Goal: Task Accomplishment & Management: Complete application form

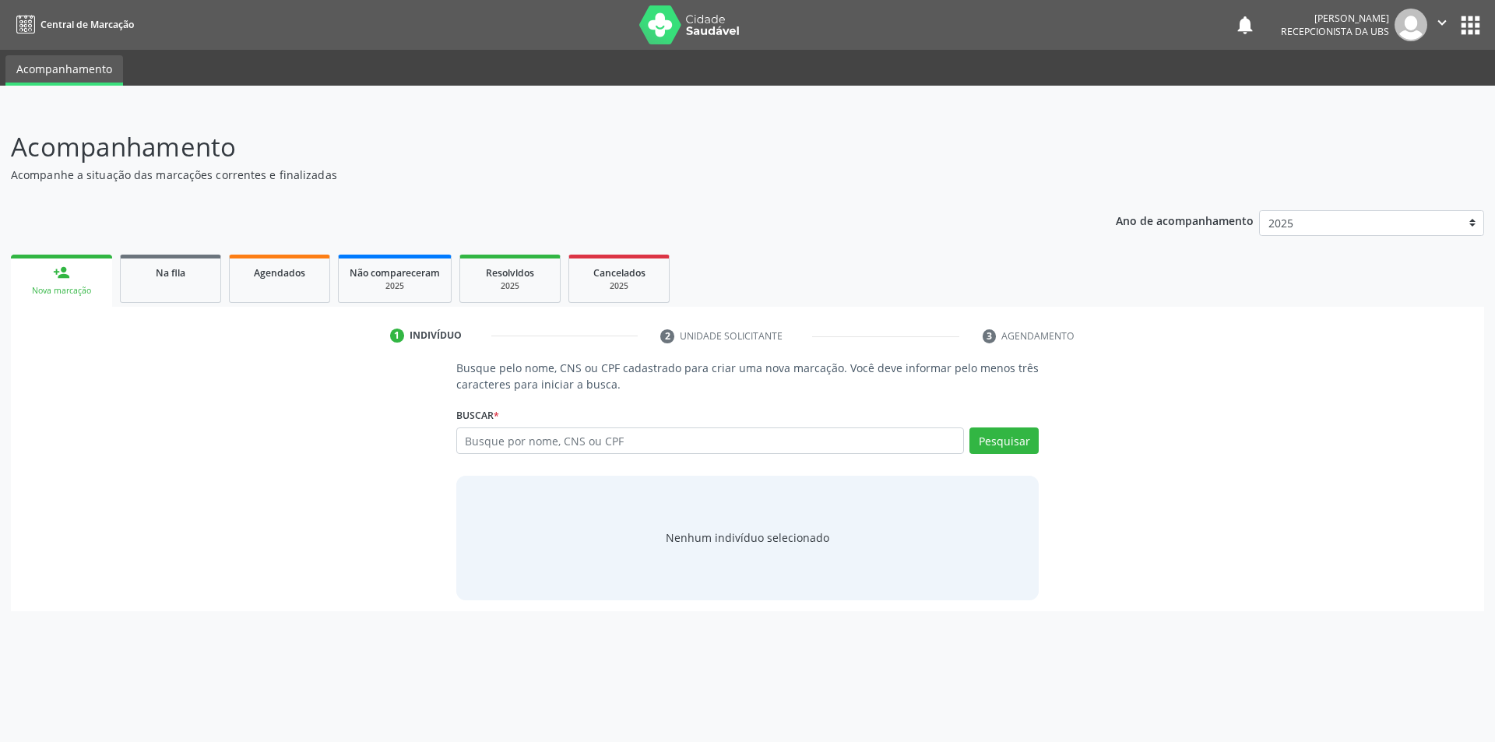
click at [503, 443] on input "text" at bounding box center [710, 440] width 508 height 26
type input "[CREDIT_CARD_NUMBER]"
click at [1003, 443] on button "Pesquisar" at bounding box center [1003, 440] width 69 height 26
type input "[CREDIT_CARD_NUMBER]"
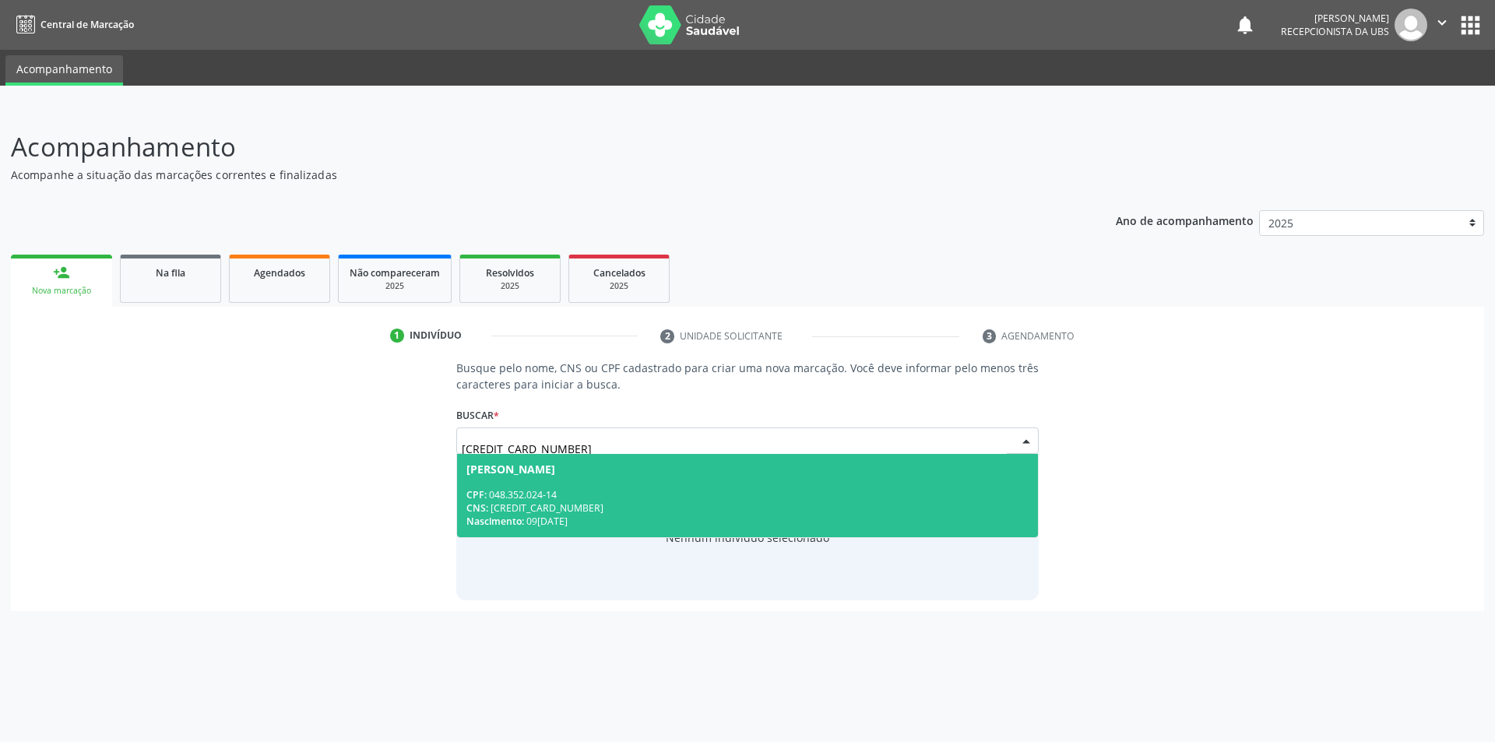
click at [535, 473] on div "[PERSON_NAME]" at bounding box center [510, 469] width 89 height 12
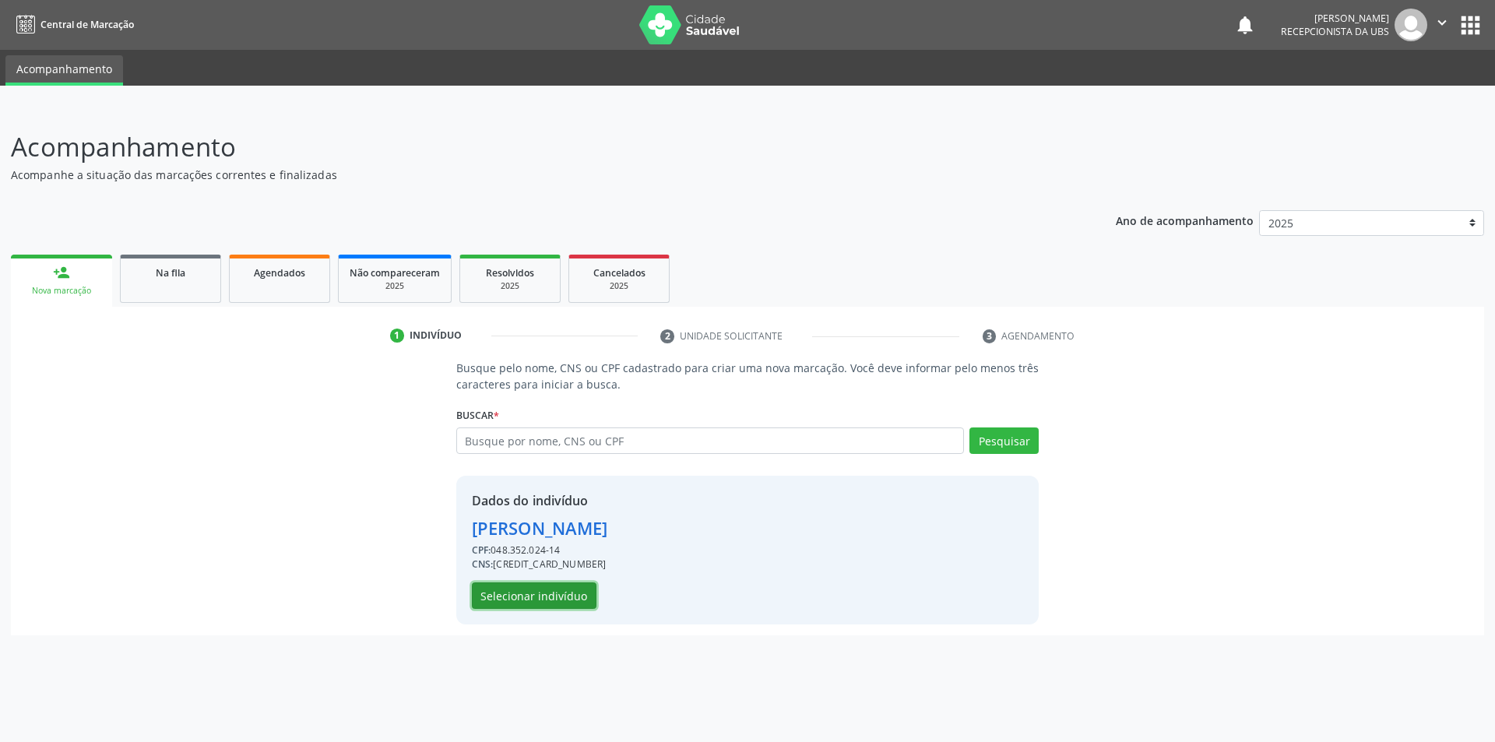
click at [522, 597] on button "Selecionar indivíduo" at bounding box center [534, 595] width 125 height 26
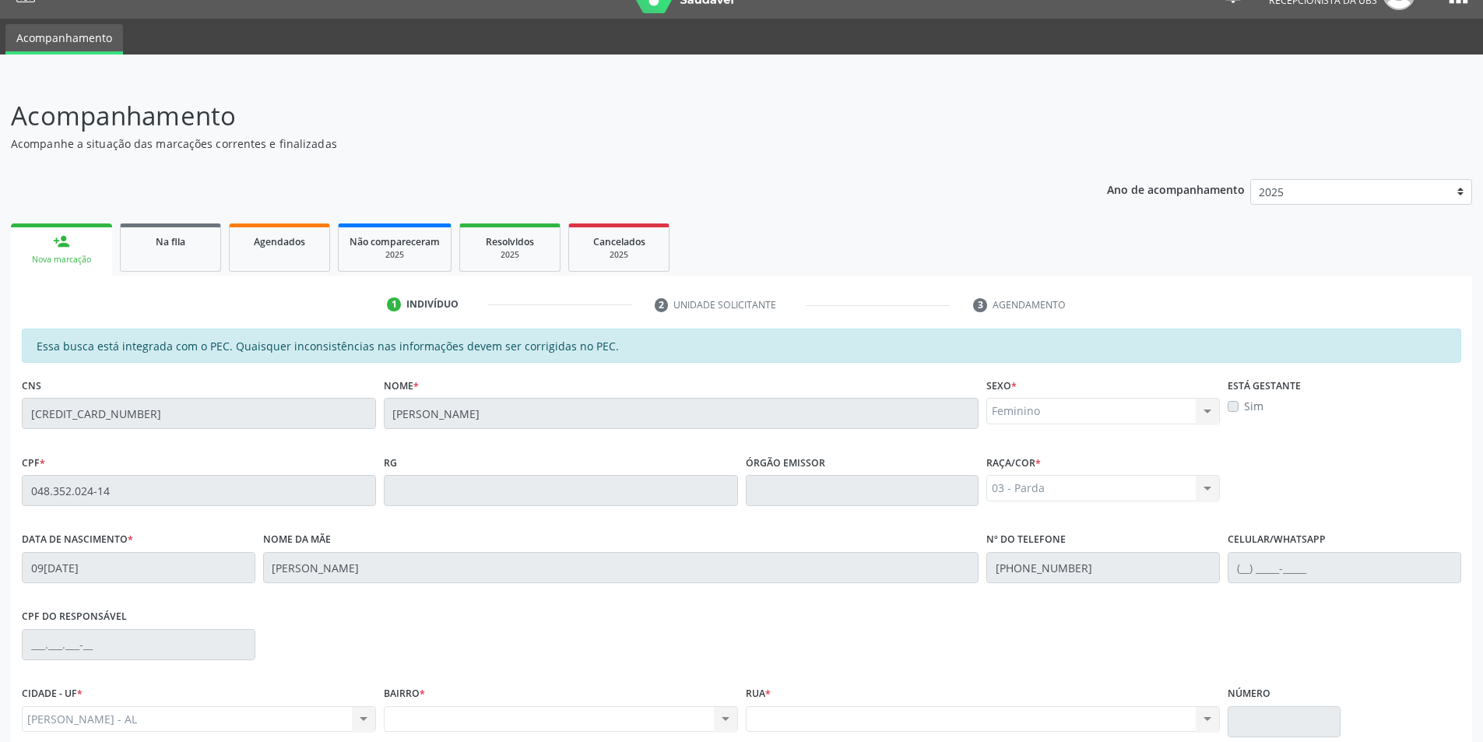
scroll to position [169, 0]
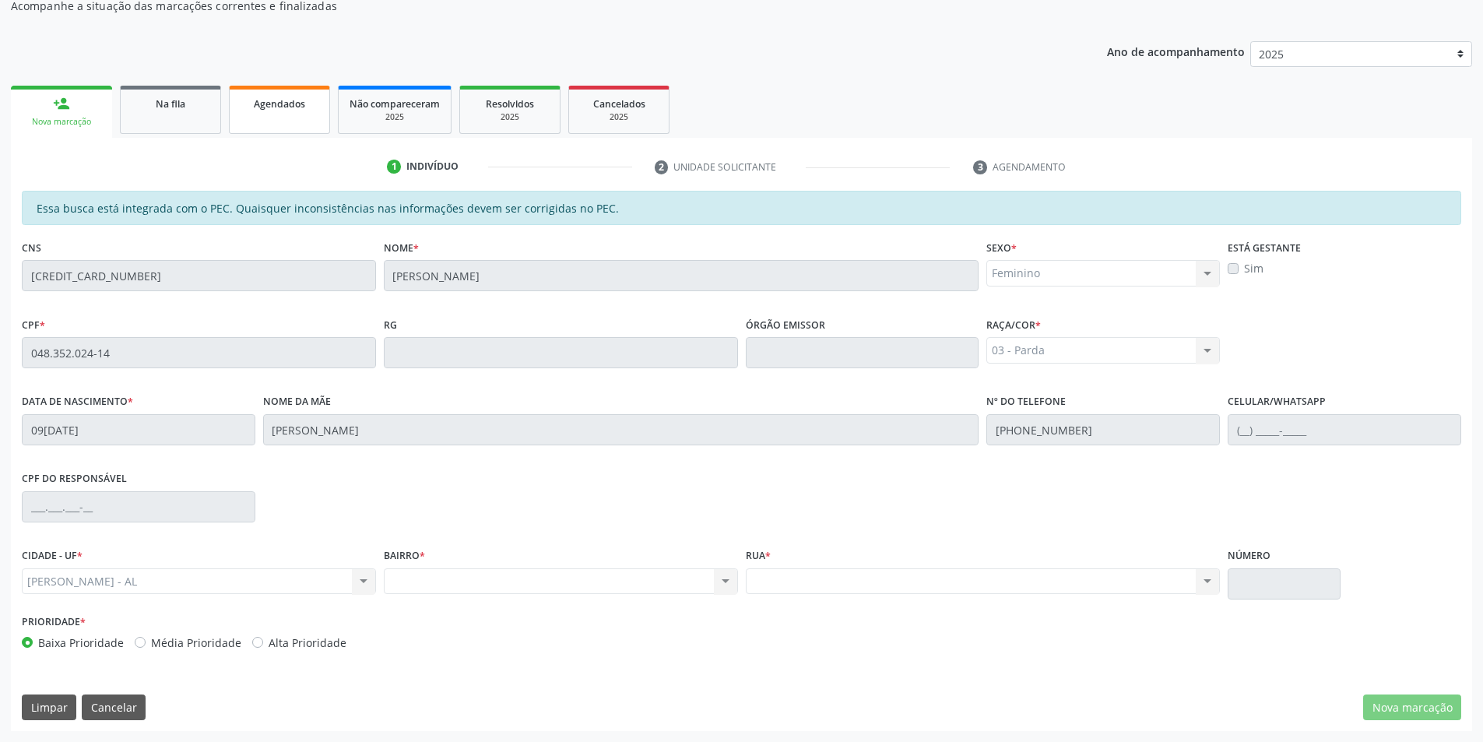
click at [281, 115] on link "Agendados" at bounding box center [279, 110] width 101 height 48
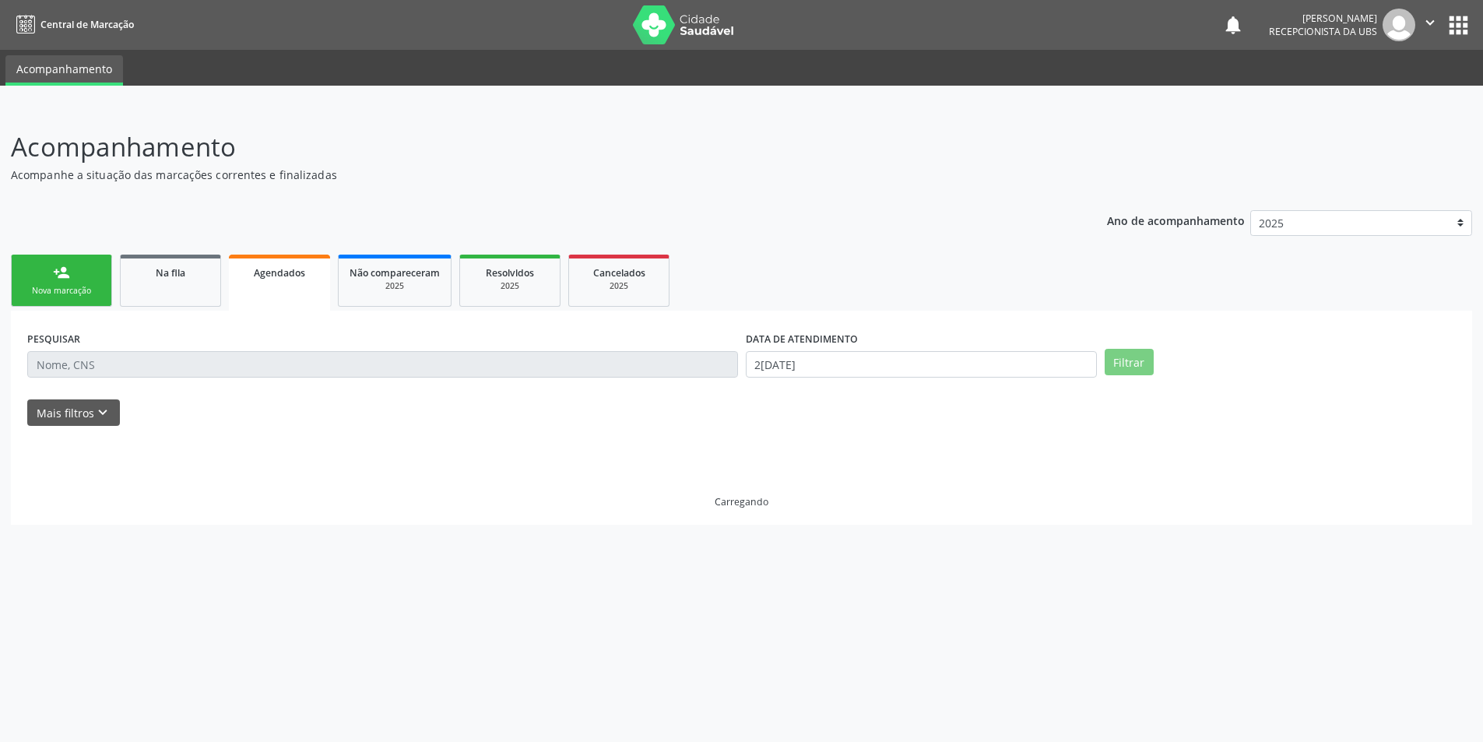
scroll to position [0, 0]
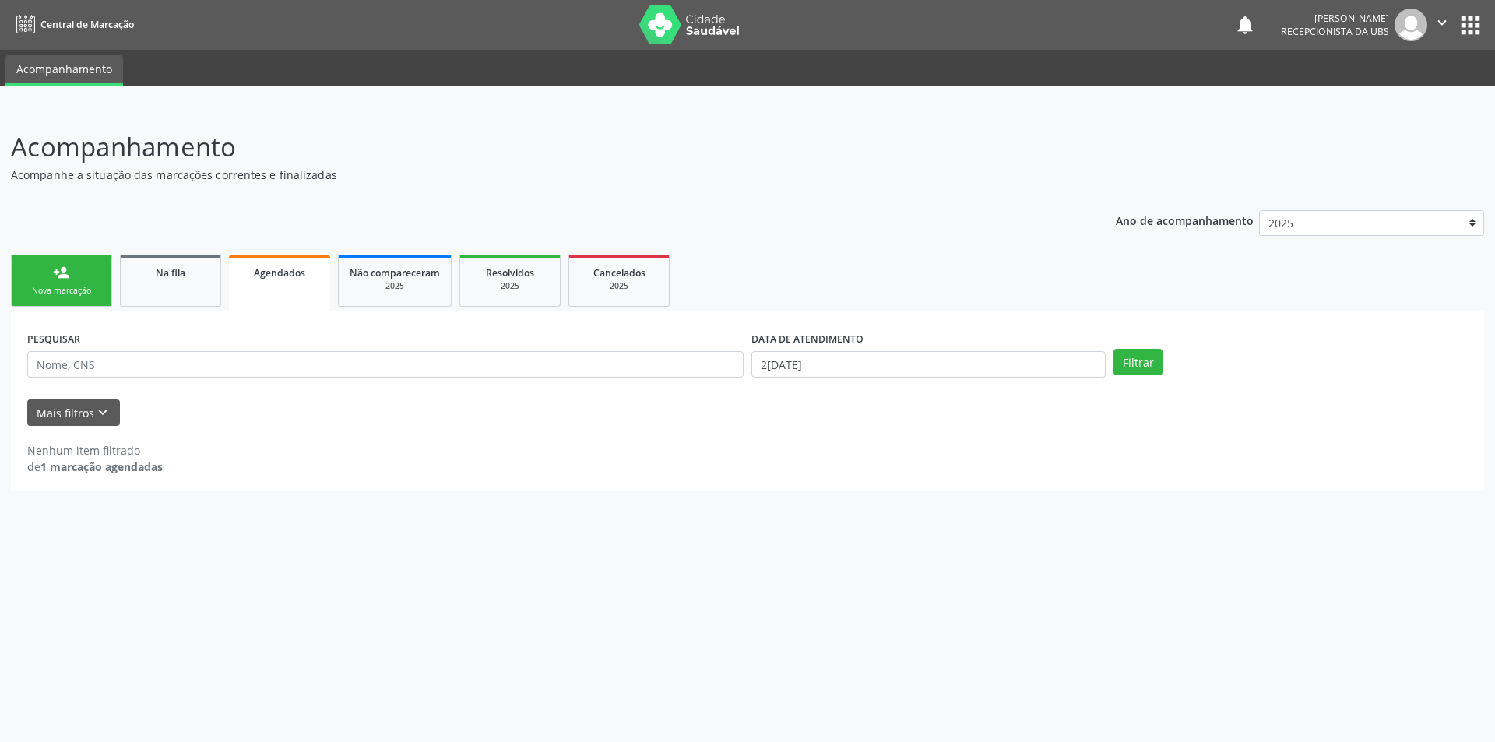
click at [262, 294] on link "Agendados" at bounding box center [279, 283] width 101 height 56
click at [1042, 367] on input "2[DATE]" at bounding box center [928, 364] width 354 height 26
click at [830, 509] on span "16" at bounding box center [831, 505] width 30 height 30
type input "16[DATE]"
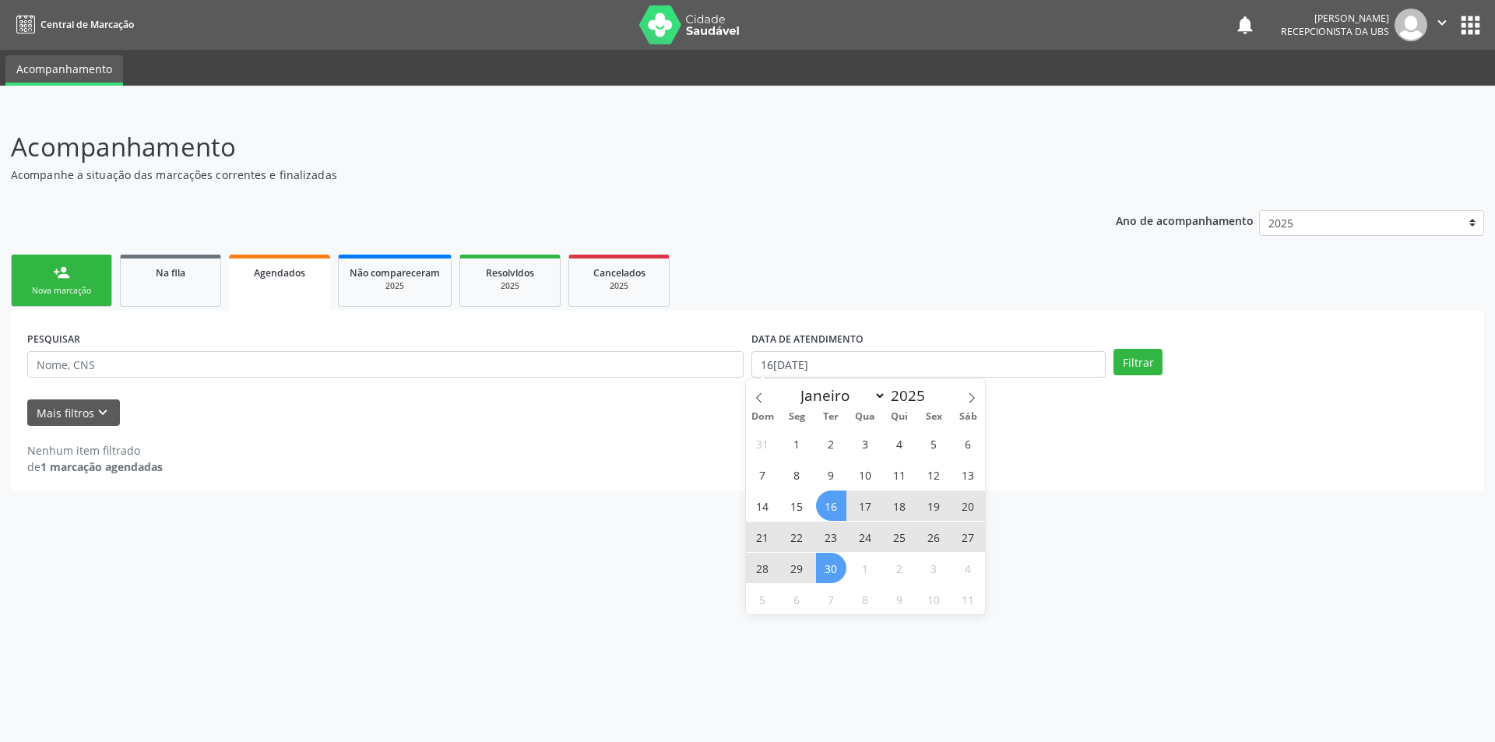
click at [841, 572] on span "30" at bounding box center [831, 568] width 30 height 30
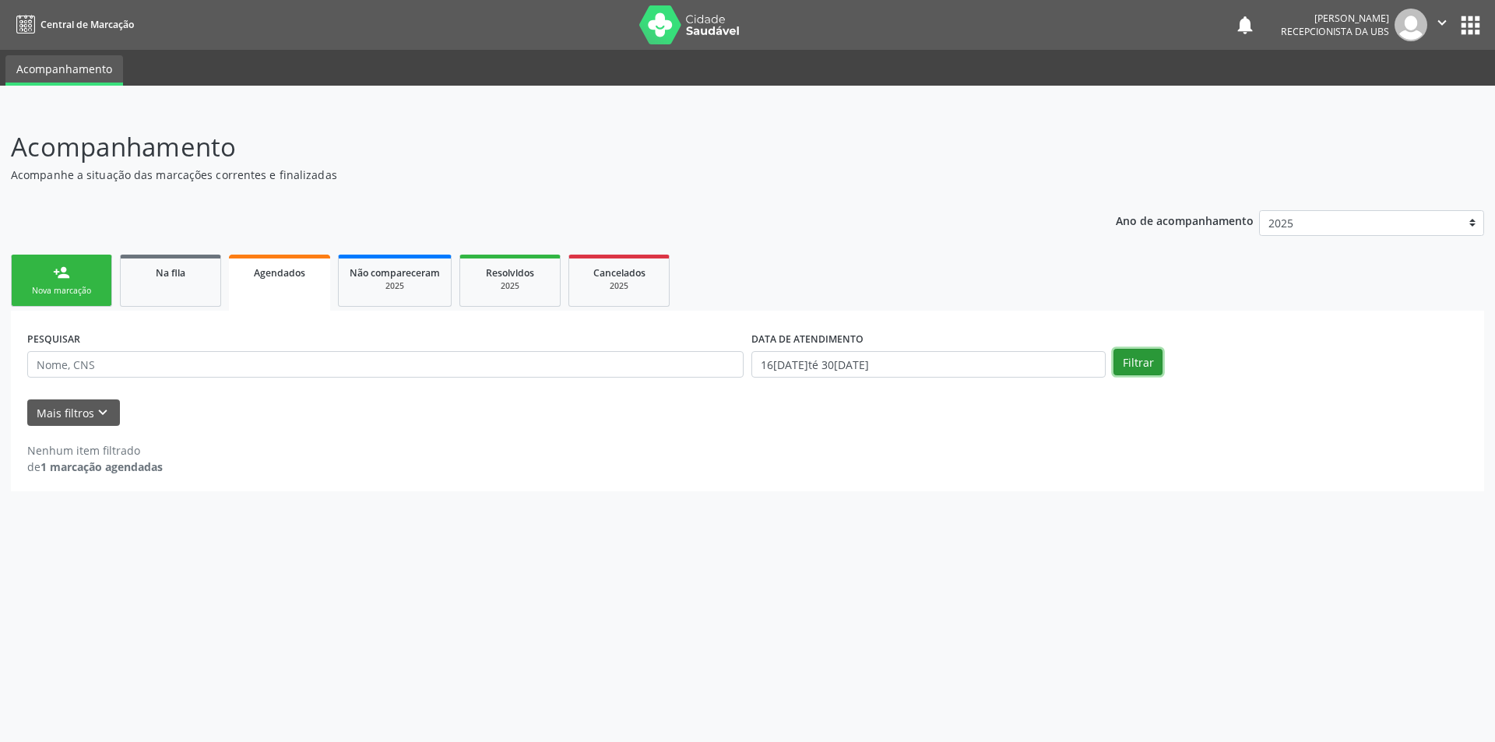
click at [1130, 360] on button "Filtrar" at bounding box center [1137, 362] width 49 height 26
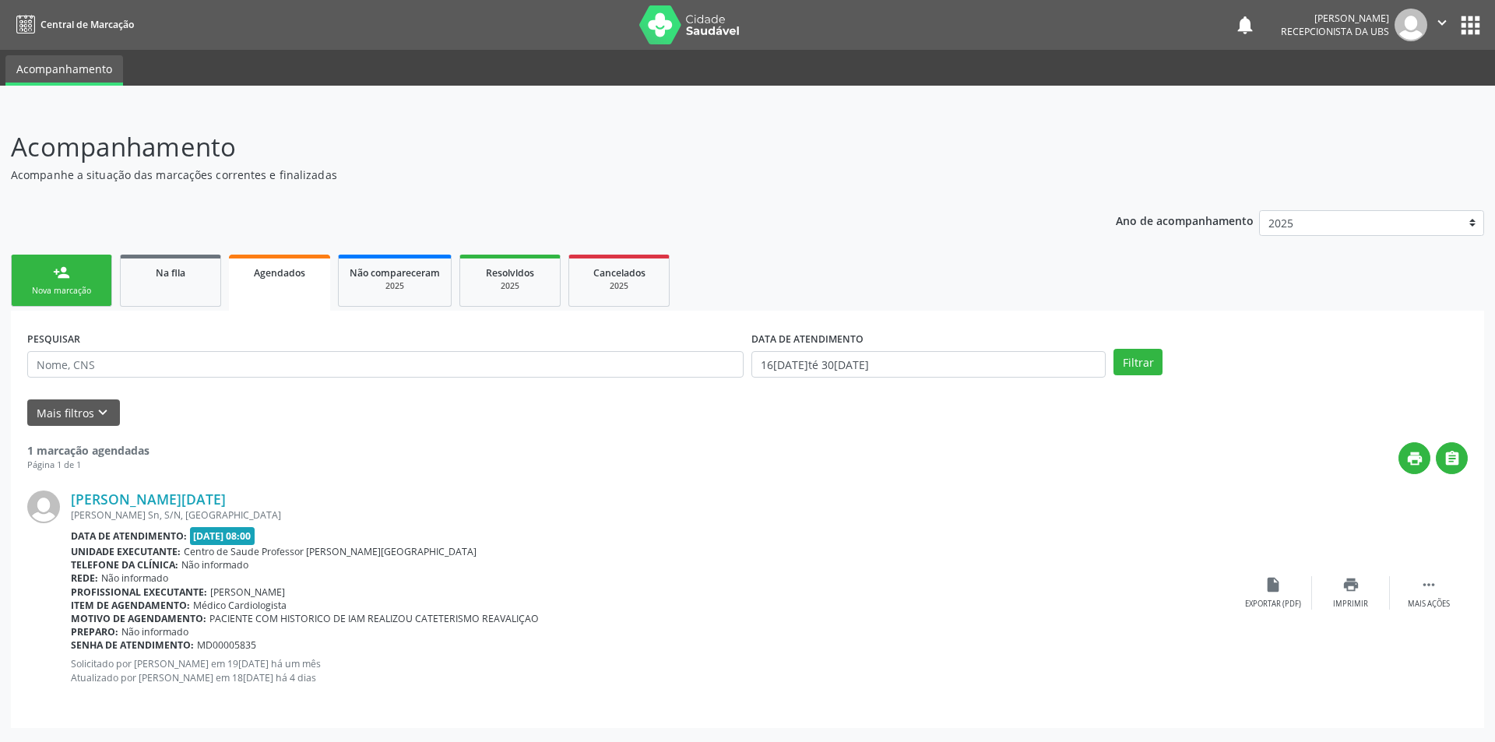
click at [72, 288] on div "Nova marcação" at bounding box center [62, 291] width 78 height 12
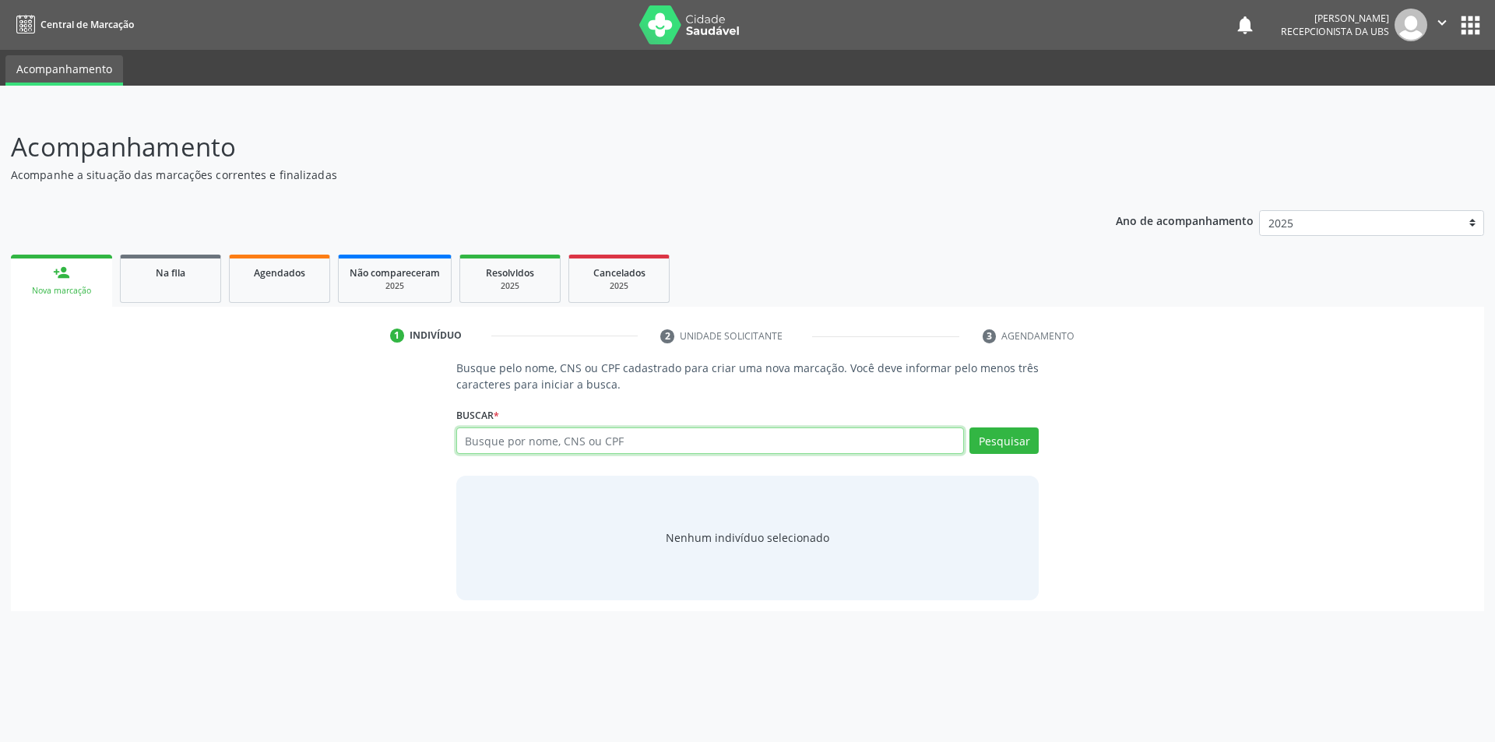
click at [641, 437] on input "text" at bounding box center [710, 440] width 508 height 26
type input "704001352745566"
click at [1000, 453] on button "Pesquisar" at bounding box center [1003, 440] width 69 height 26
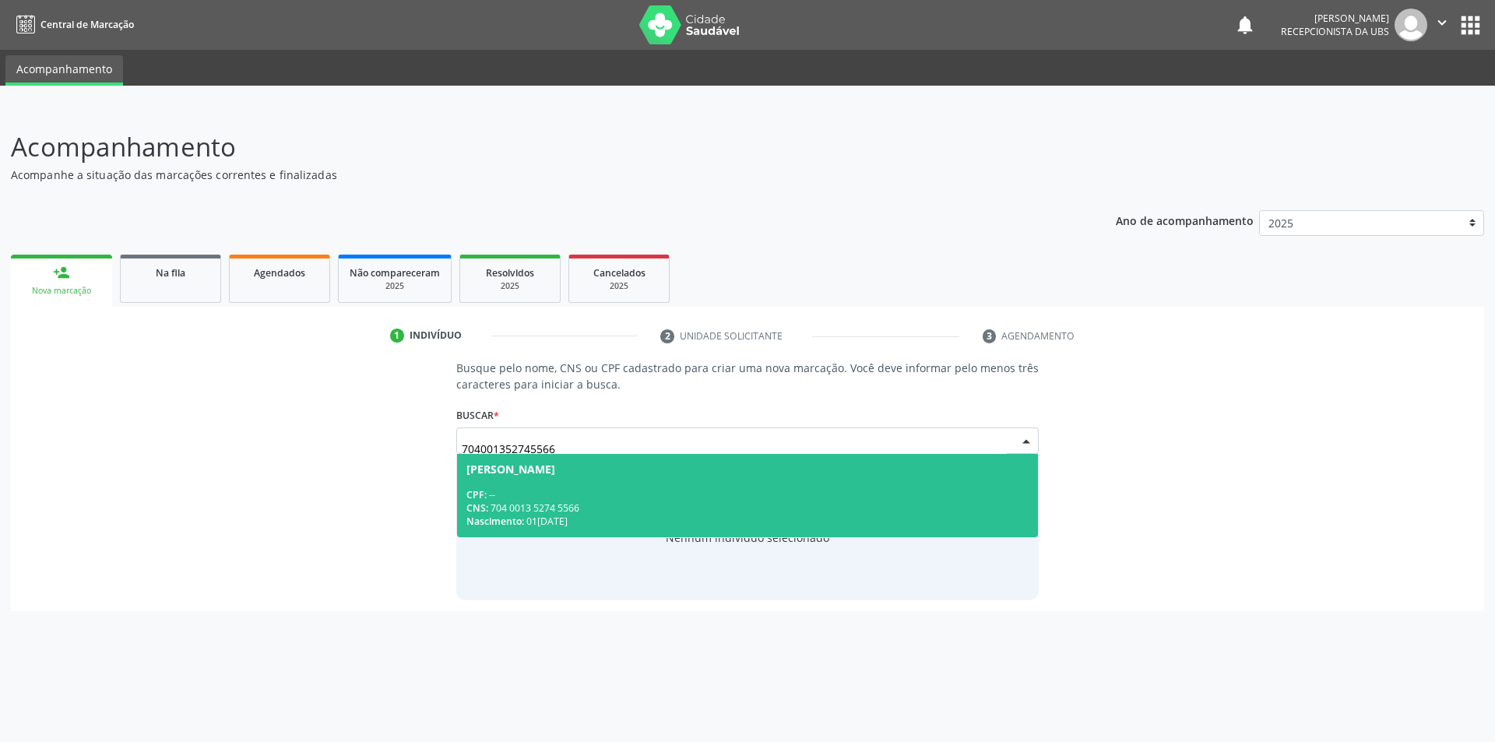
click at [569, 490] on div "CPF: --" at bounding box center [747, 494] width 563 height 13
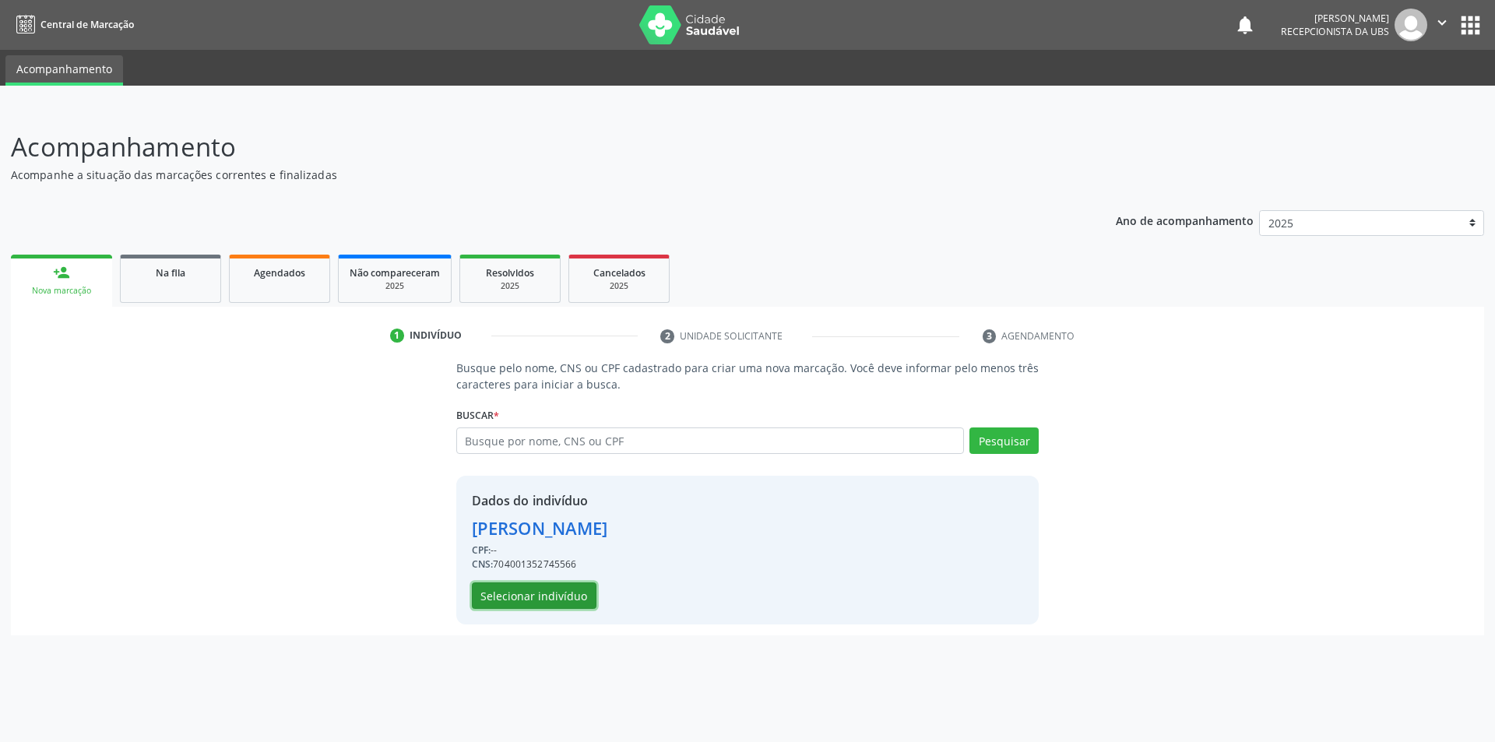
click at [550, 599] on button "Selecionar indivíduo" at bounding box center [534, 595] width 125 height 26
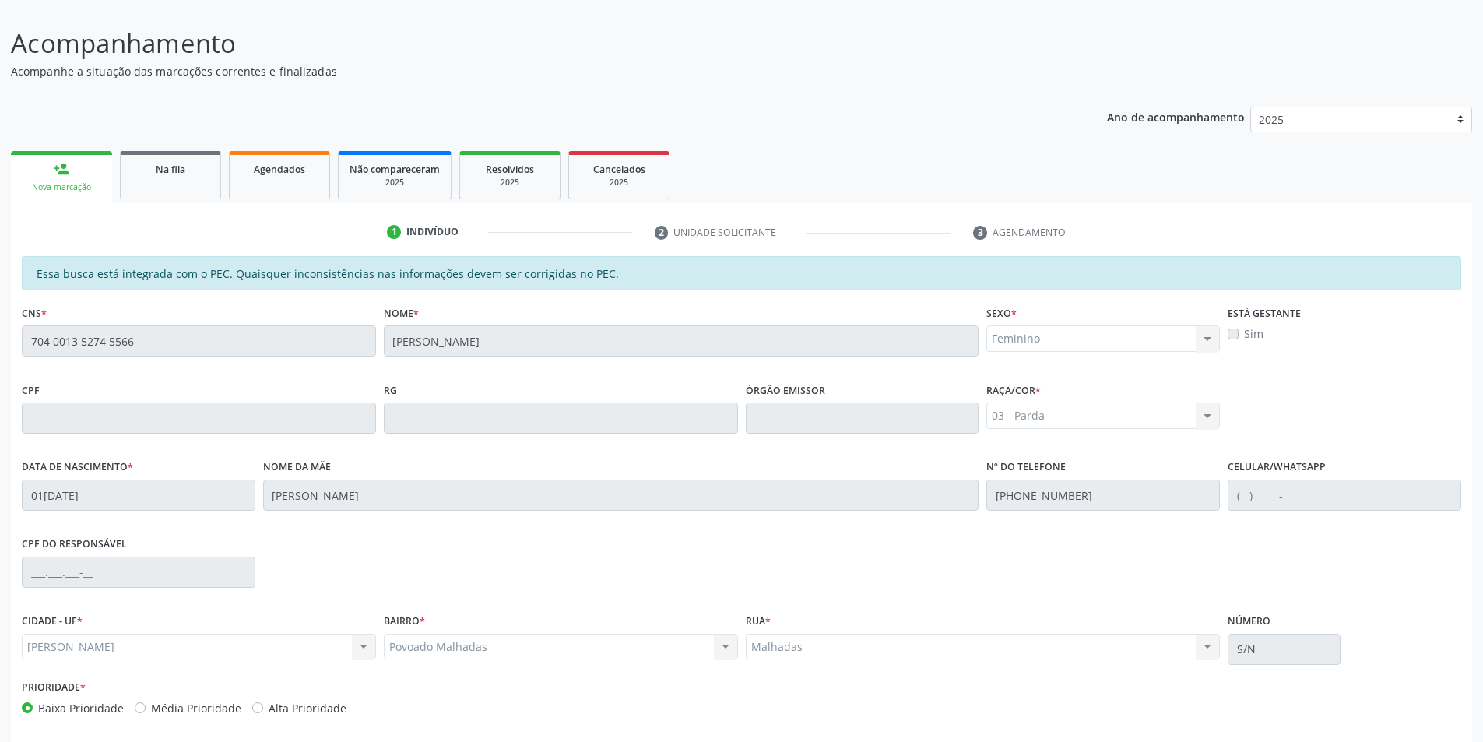
scroll to position [169, 0]
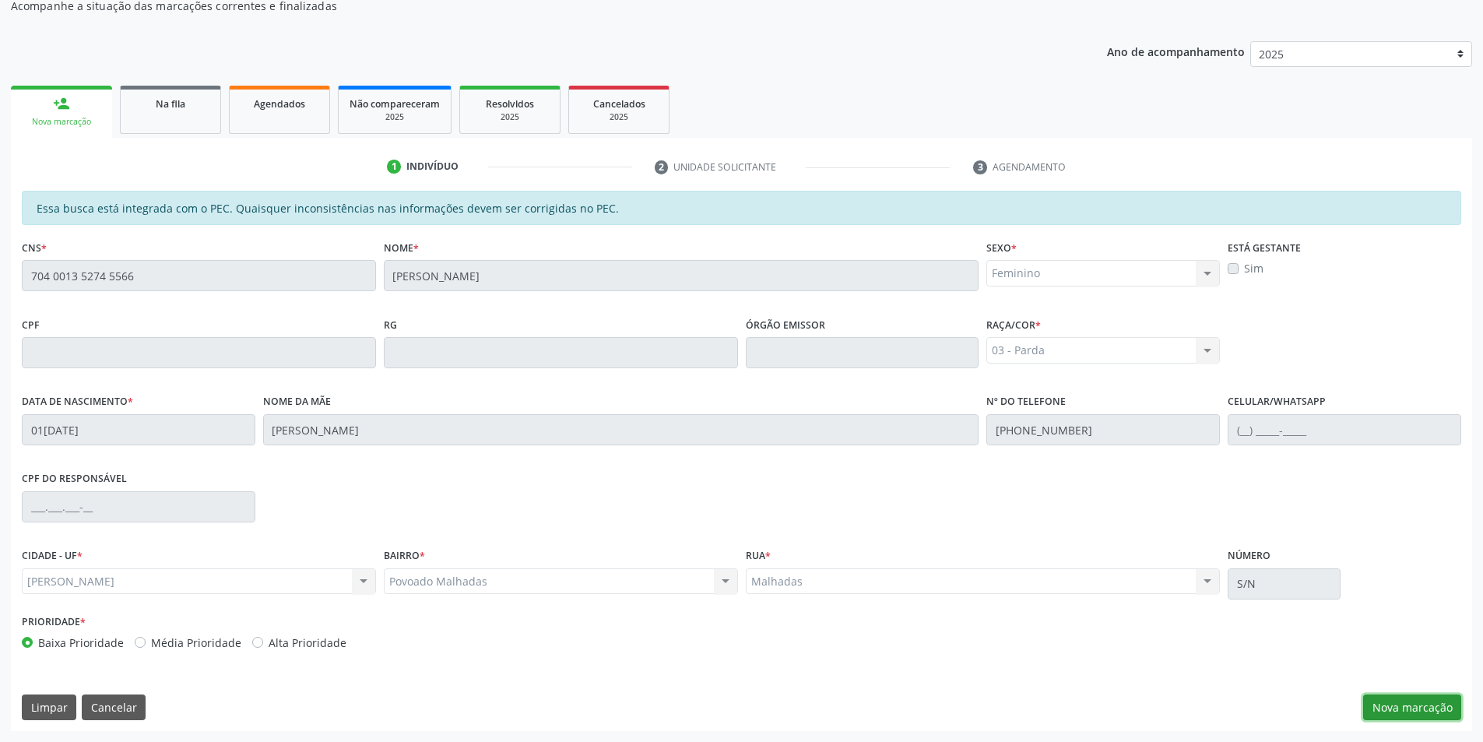
click at [1441, 706] on button "Nova marcação" at bounding box center [1412, 707] width 98 height 26
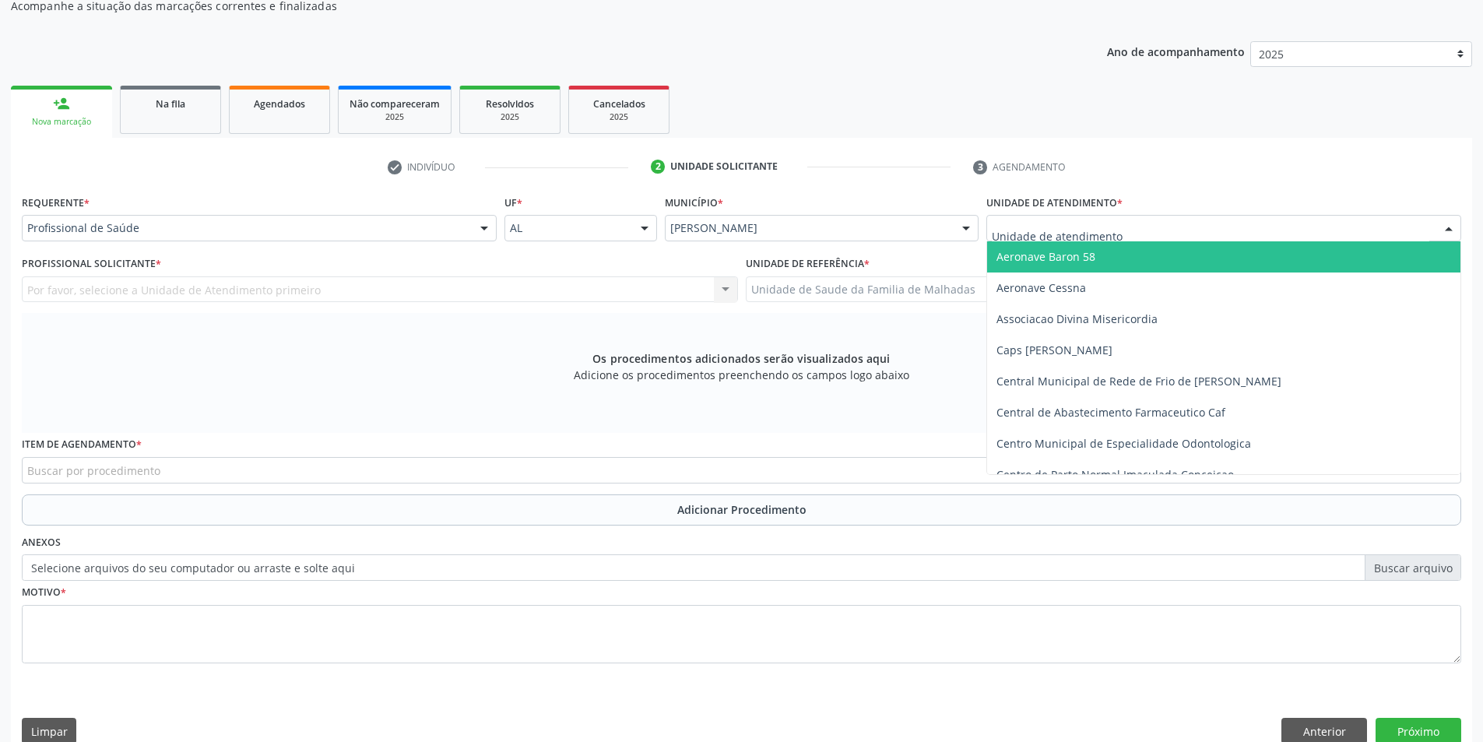
click at [1439, 228] on div at bounding box center [1448, 229] width 23 height 26
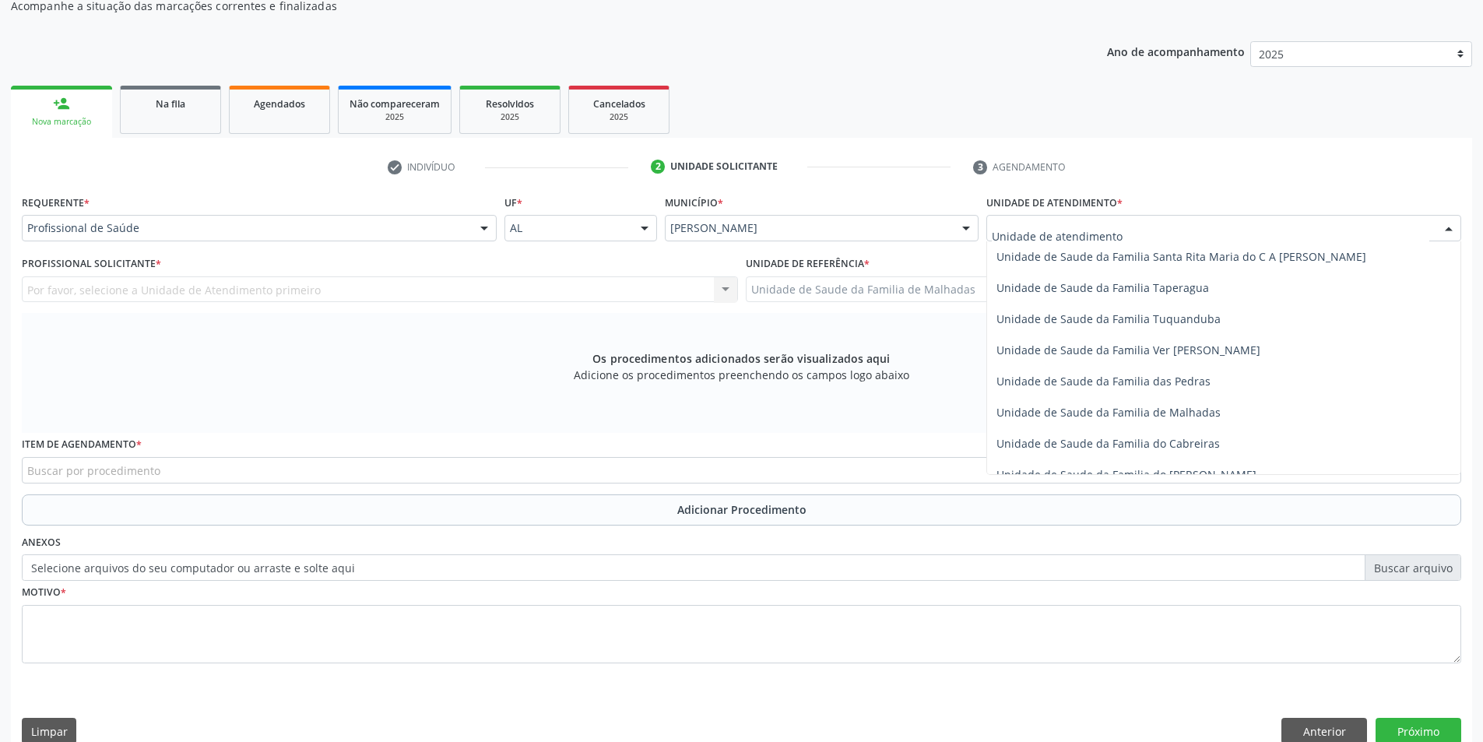
scroll to position [1101, 0]
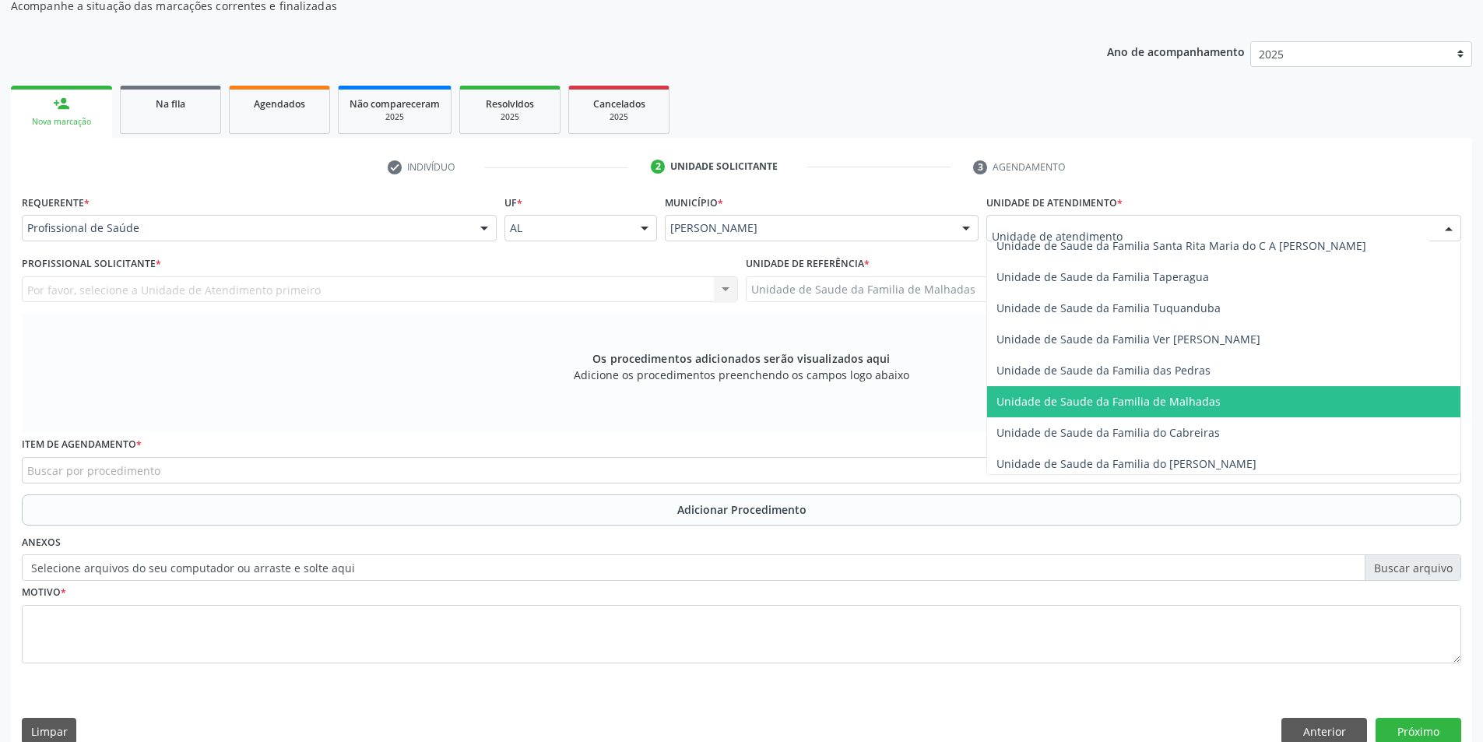
click at [1205, 407] on span "Unidade de Saude da Familia de Malhadas" at bounding box center [1108, 401] width 224 height 15
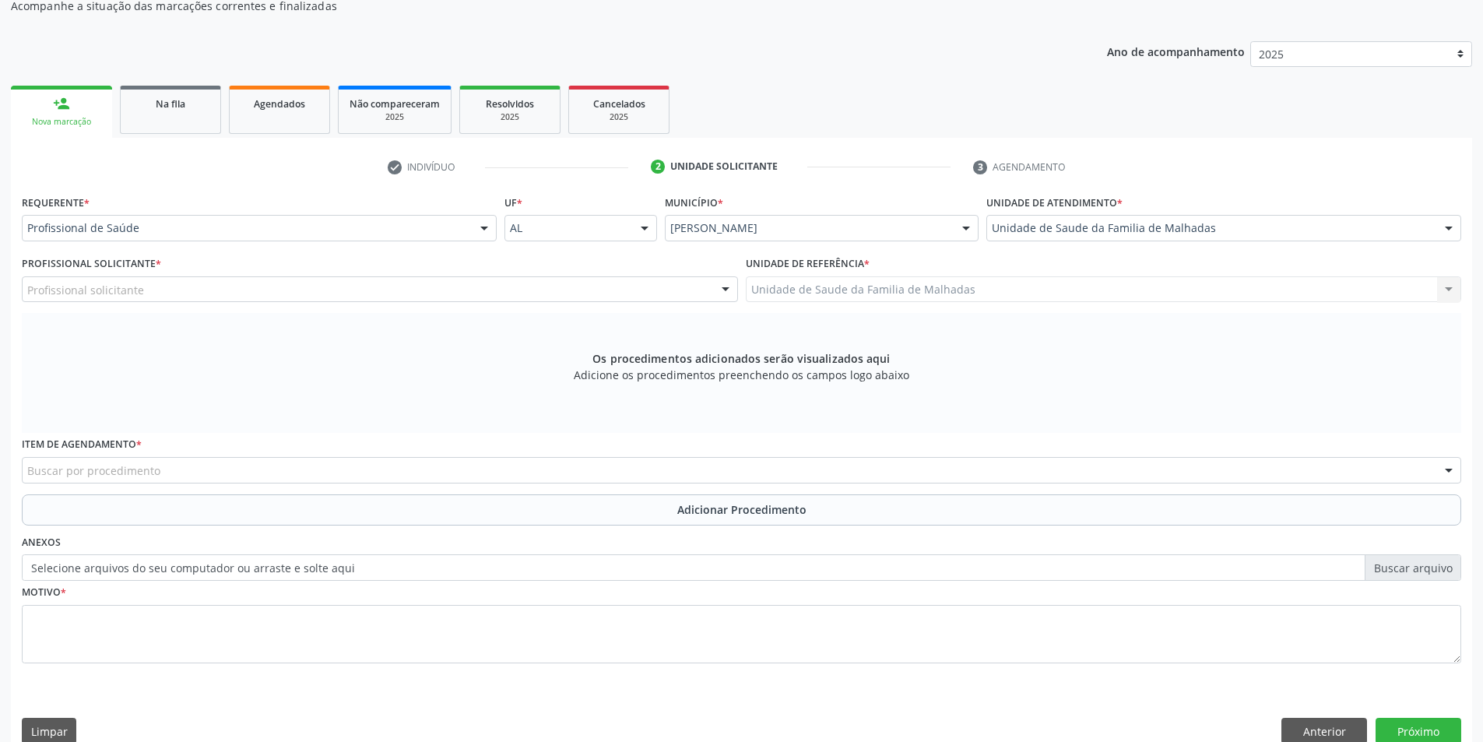
click at [633, 296] on div "Profissional solicitante" at bounding box center [380, 289] width 716 height 26
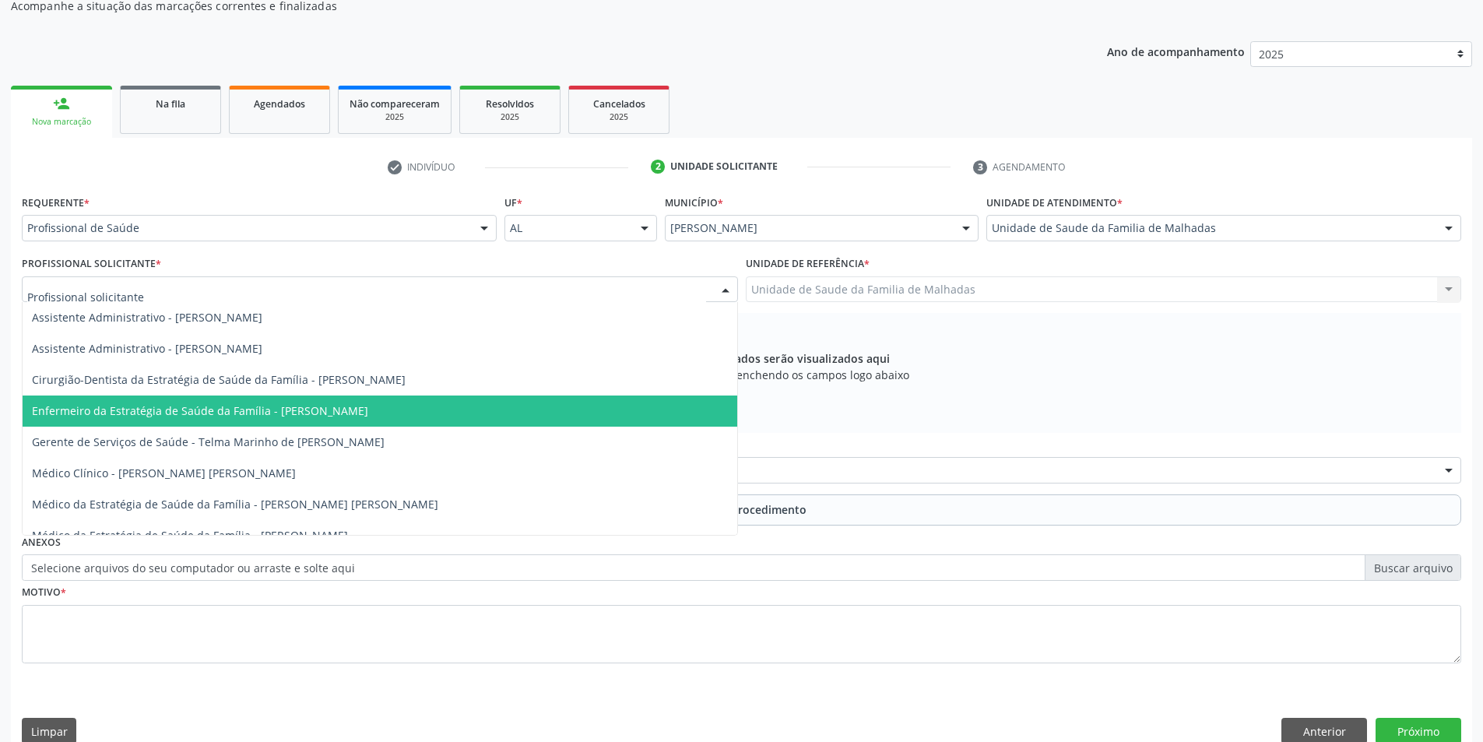
click at [653, 416] on span "Enfermeiro da Estratégia de Saúde da Família - [PERSON_NAME]" at bounding box center [380, 410] width 715 height 31
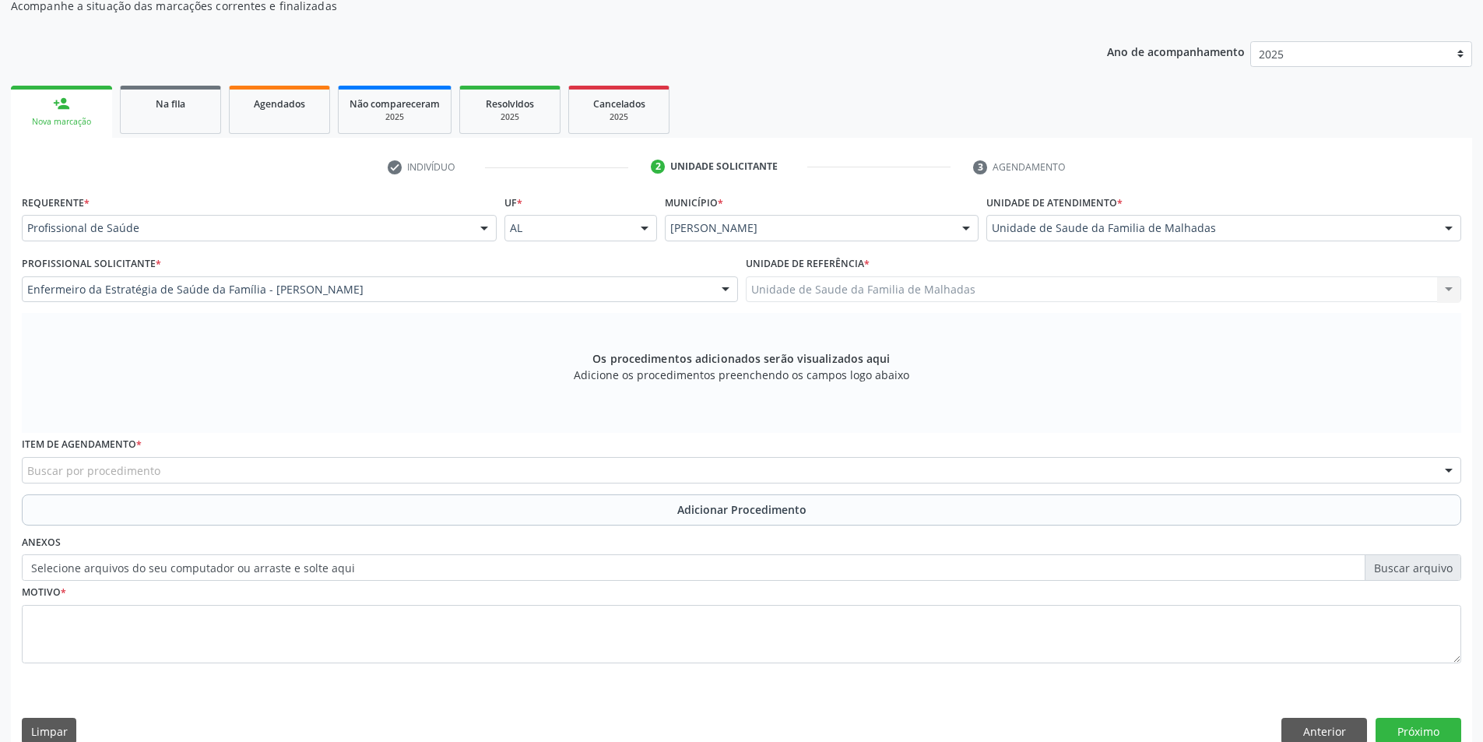
click at [652, 471] on div "Buscar por procedimento" at bounding box center [741, 470] width 1439 height 26
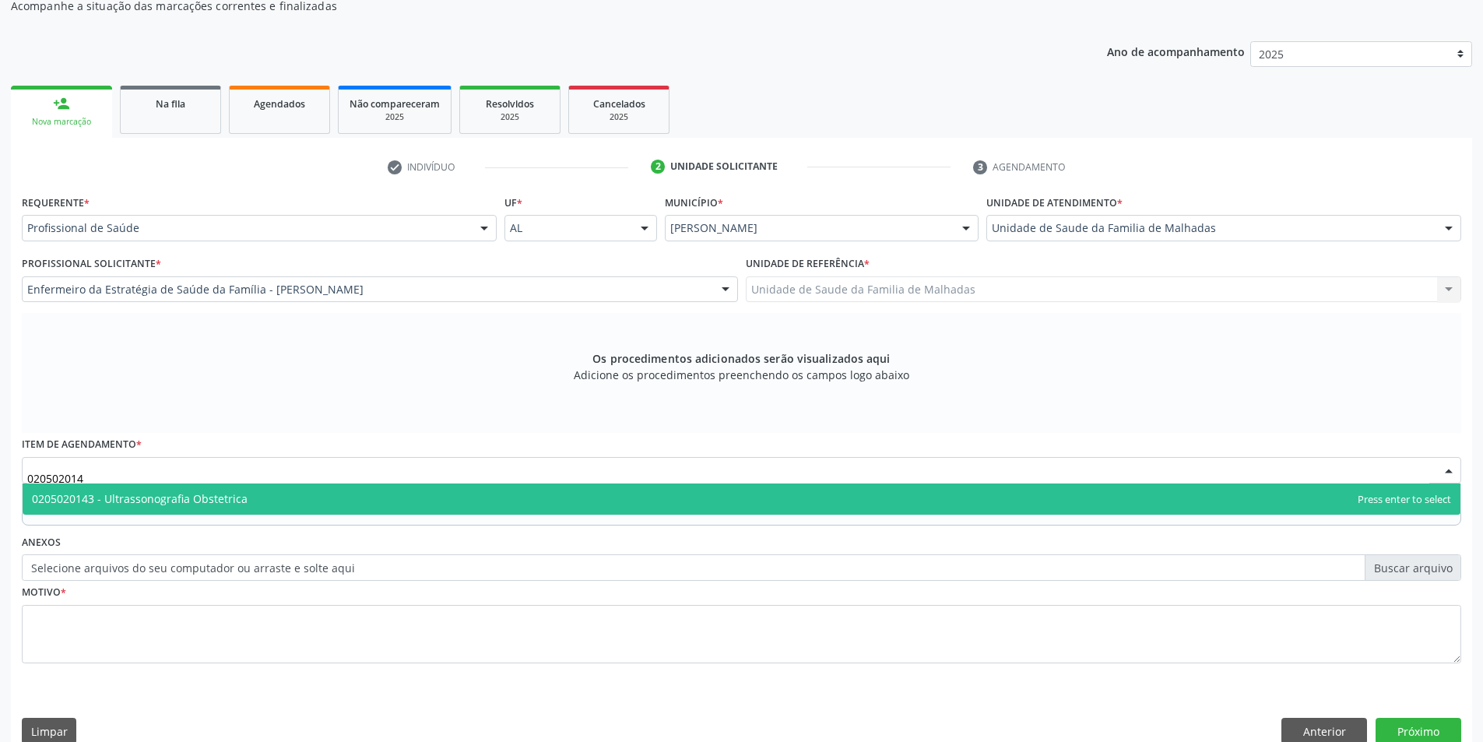
type input "0205020143"
click at [642, 492] on span "0205020143 - Ultrassonografia Obstetrica" at bounding box center [742, 498] width 1438 height 31
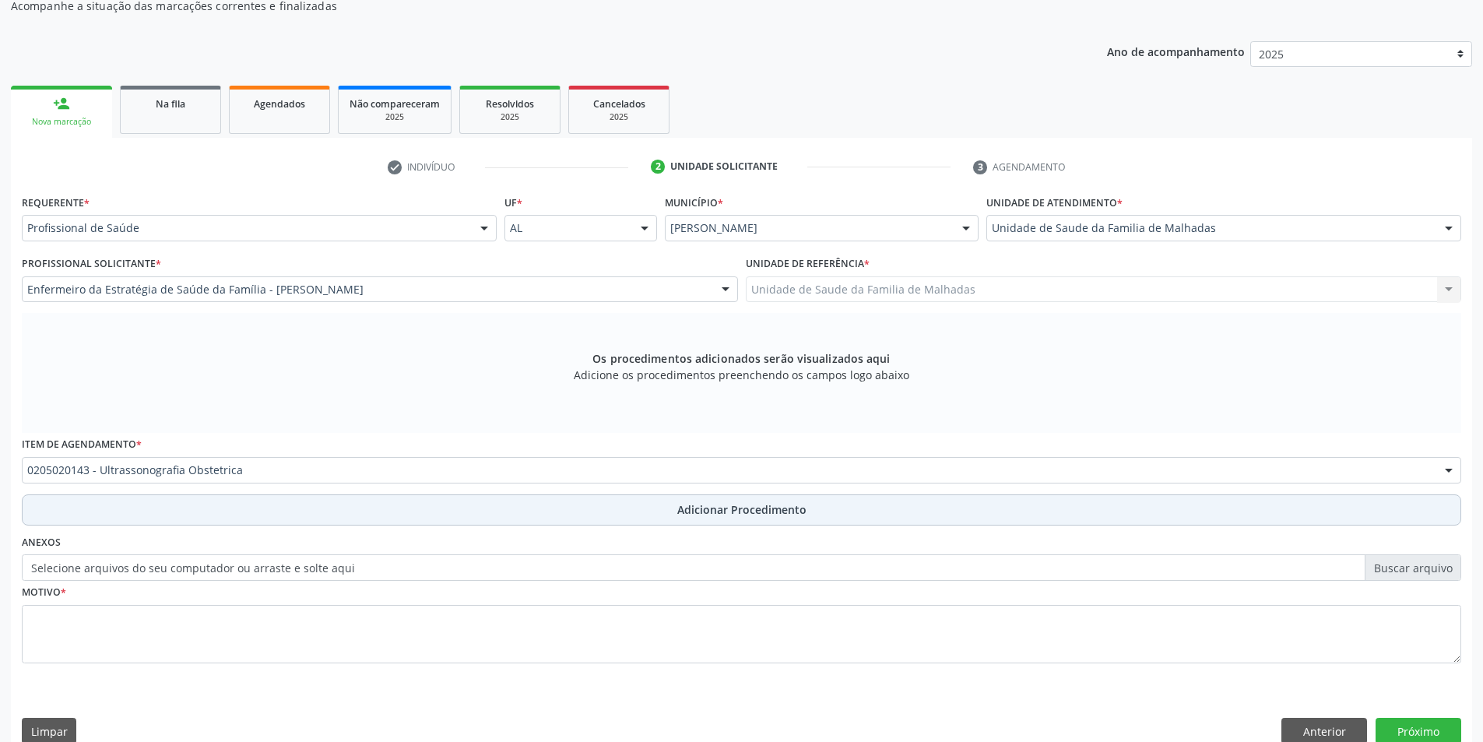
click at [731, 508] on span "Adicionar Procedimento" at bounding box center [741, 509] width 129 height 16
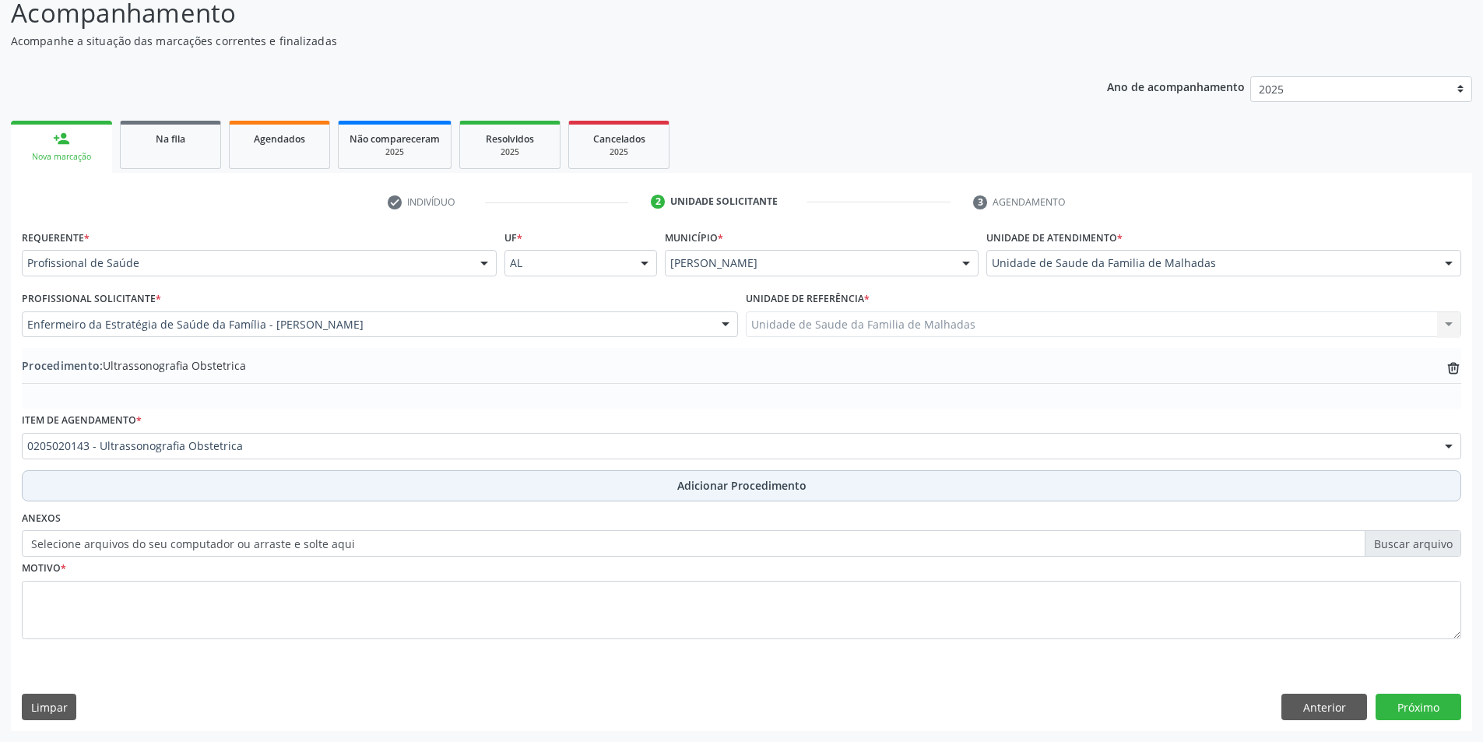
scroll to position [134, 0]
click at [733, 489] on span "Adicionar Procedimento" at bounding box center [741, 485] width 129 height 16
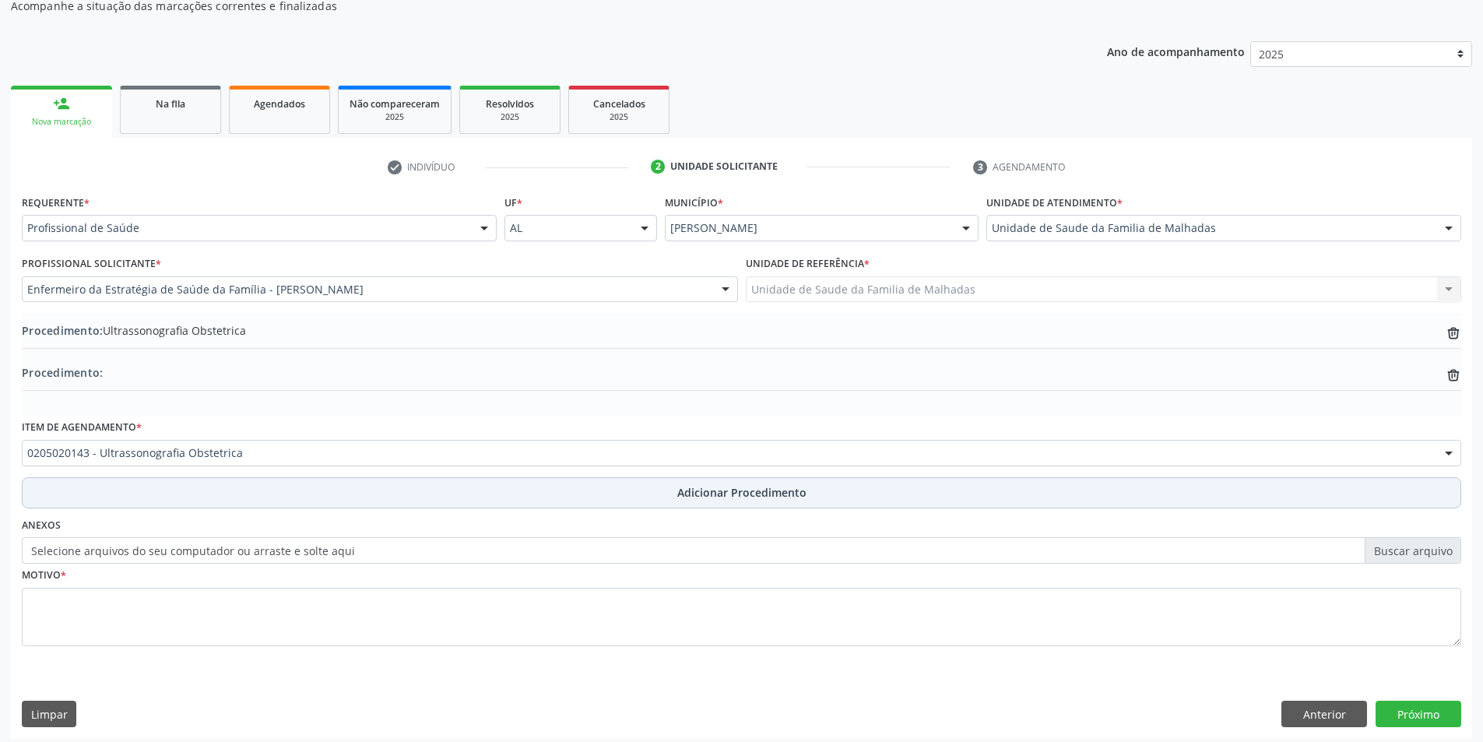
click at [733, 489] on span "Adicionar Procedimento" at bounding box center [741, 492] width 129 height 16
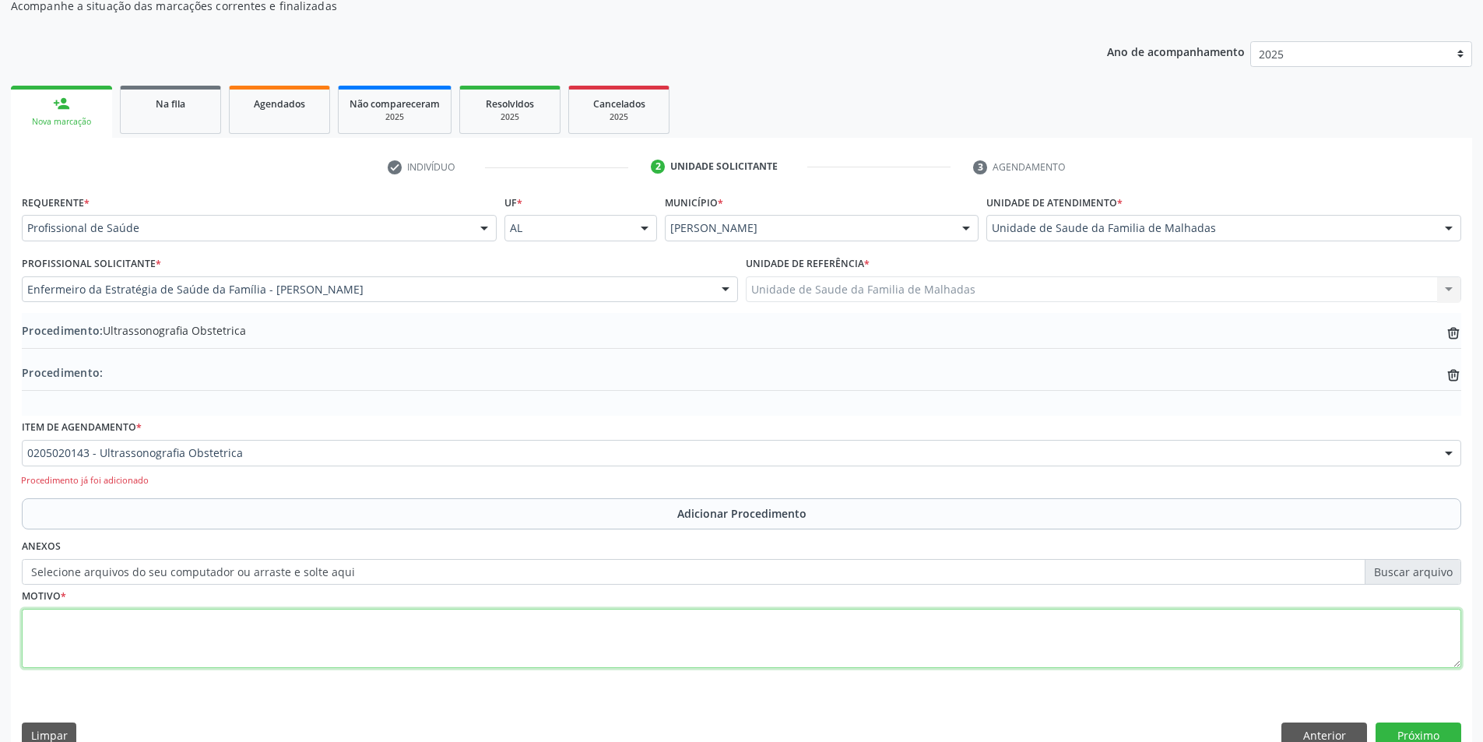
click at [332, 636] on textarea at bounding box center [741, 638] width 1439 height 59
click at [90, 619] on textarea "PRE [DATE] ORTINA 1 TRIMESTRE" at bounding box center [741, 638] width 1439 height 59
click at [112, 622] on textarea "PRE [DATE] RORTINA 1 TRIMESTRE" at bounding box center [741, 638] width 1439 height 59
type textarea "PRE [DATE] ROTINA 1 TRIMESTRE"
click at [1402, 728] on button "Próximo" at bounding box center [1418, 735] width 86 height 26
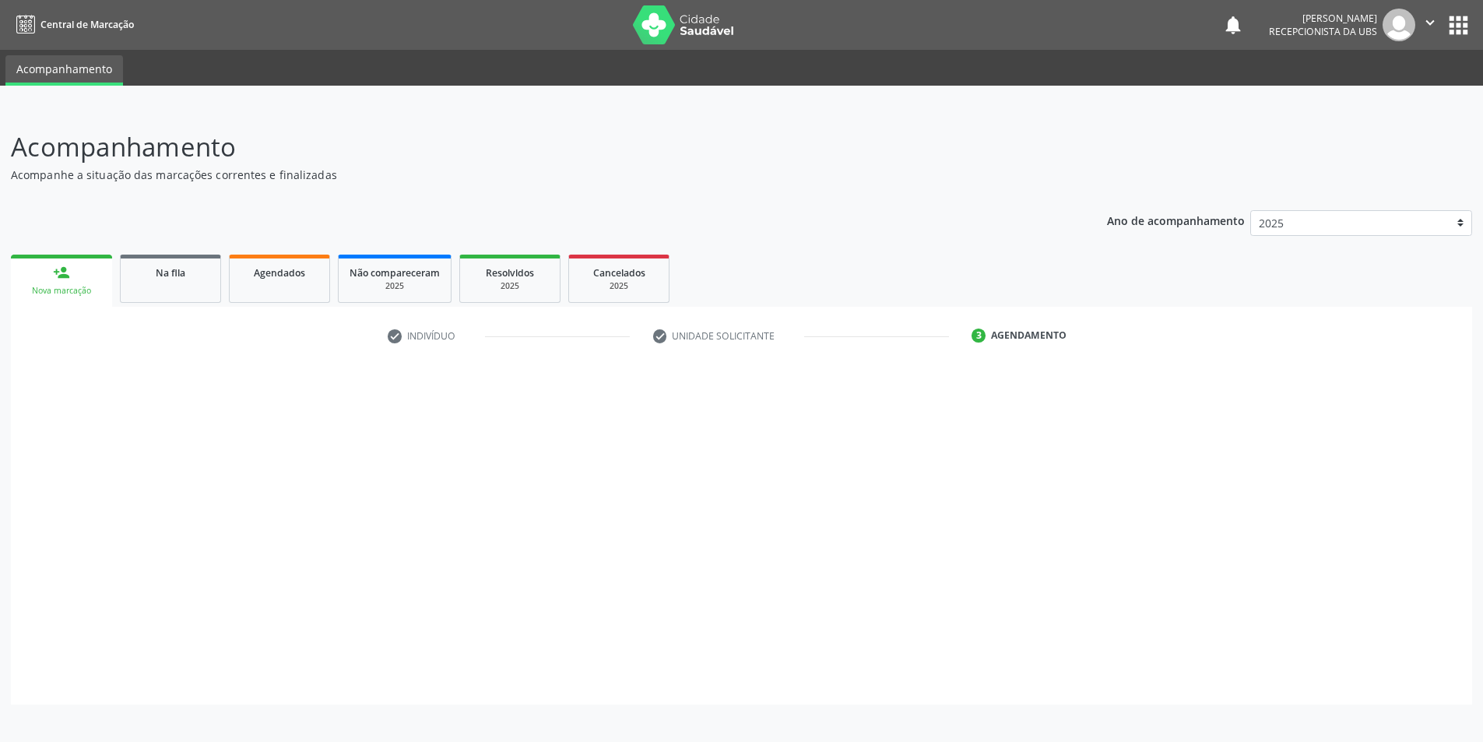
scroll to position [0, 0]
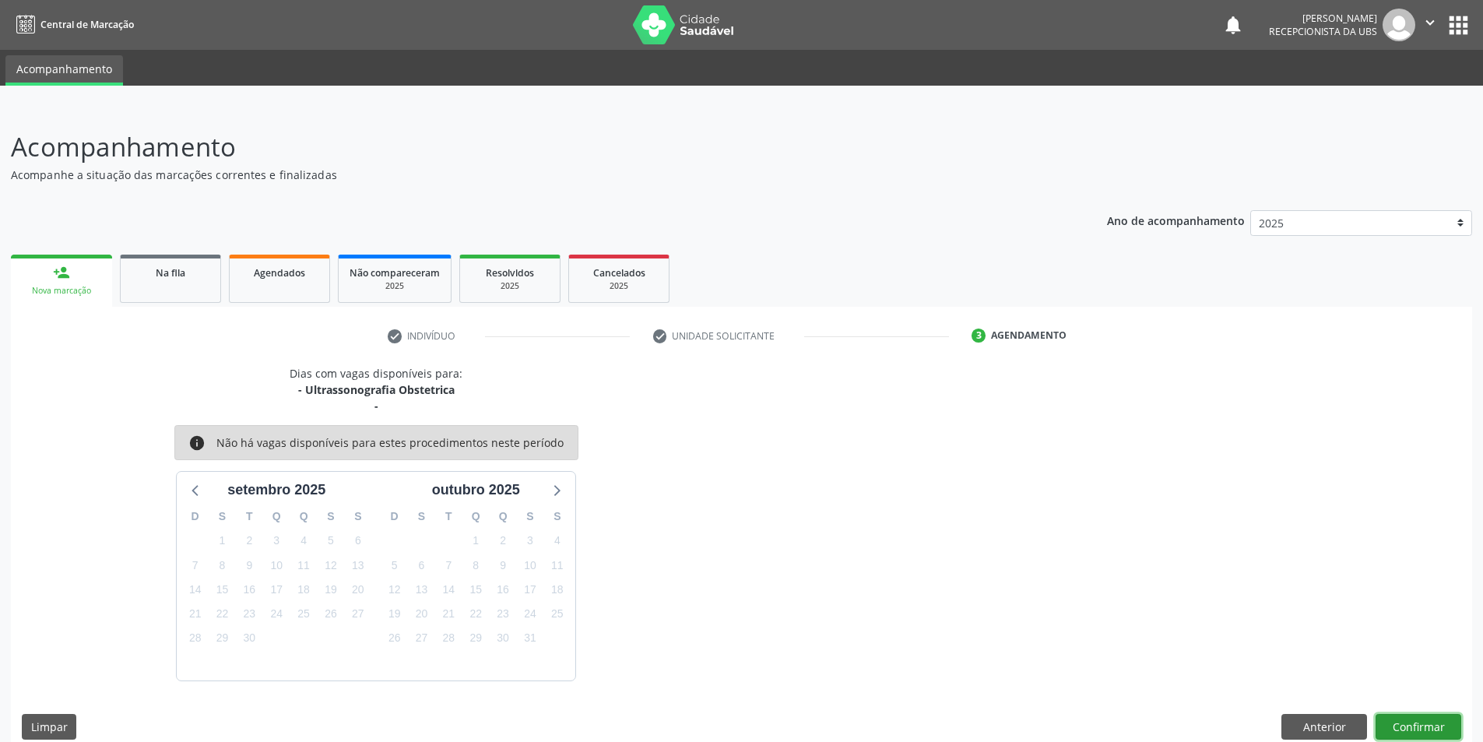
click at [1417, 723] on button "Confirmar" at bounding box center [1418, 727] width 86 height 26
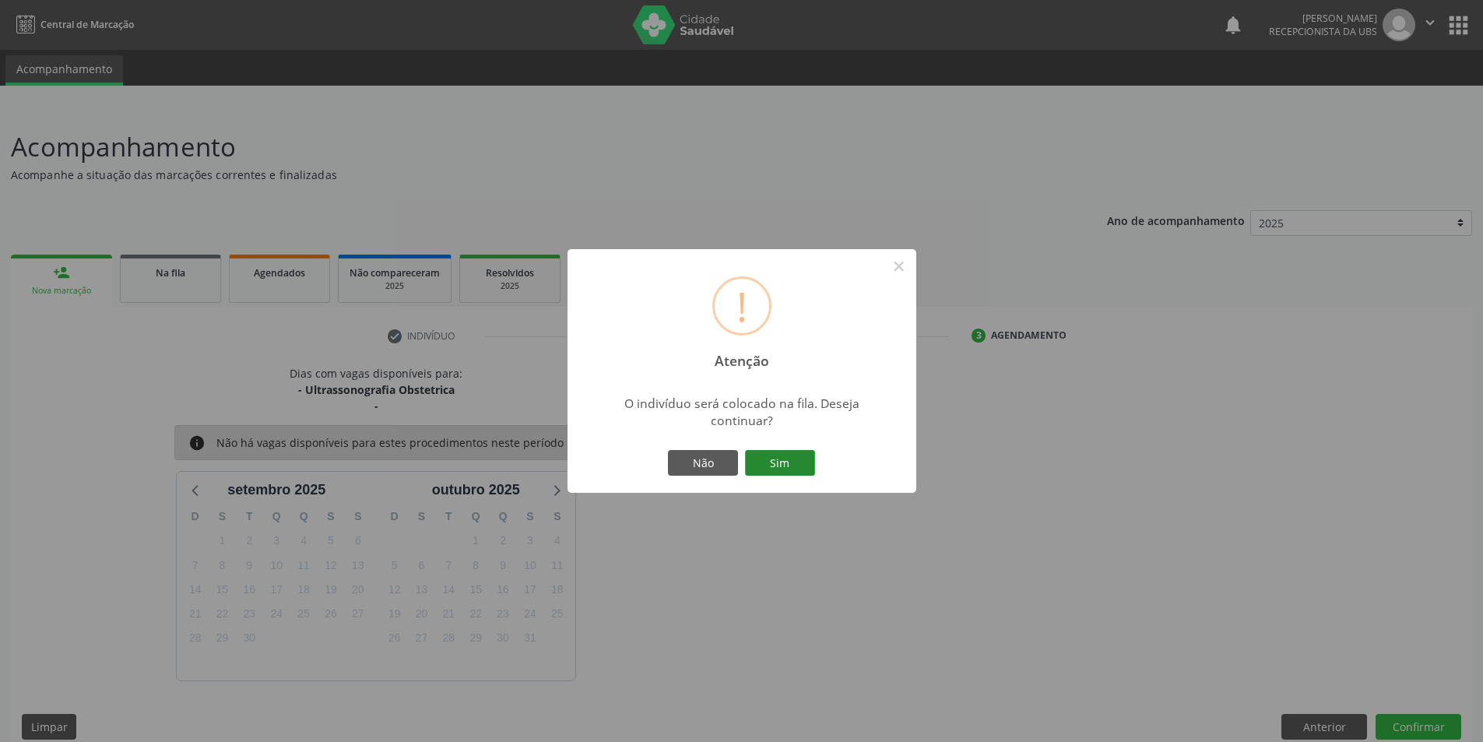
click at [796, 464] on button "Sim" at bounding box center [780, 463] width 70 height 26
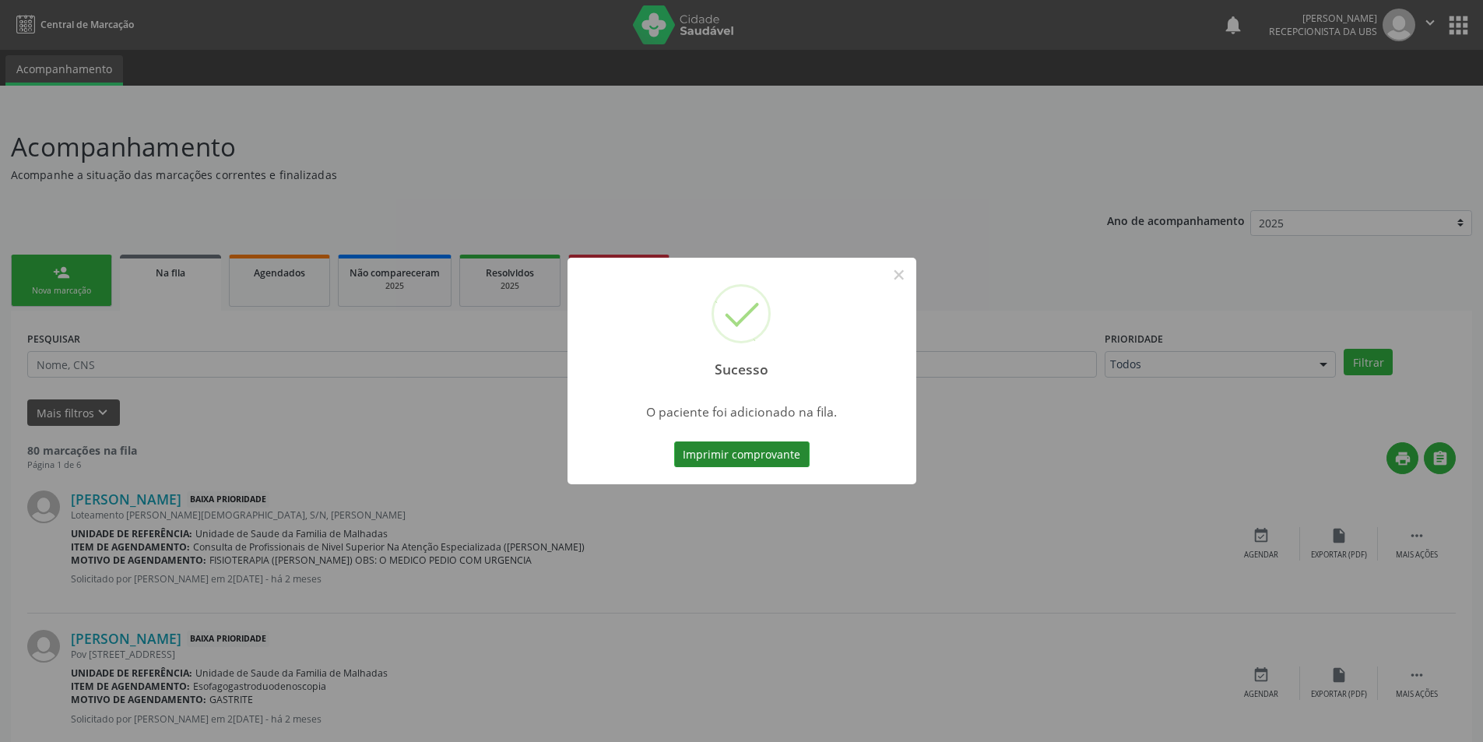
click at [775, 455] on button "Imprimir comprovante" at bounding box center [741, 454] width 135 height 26
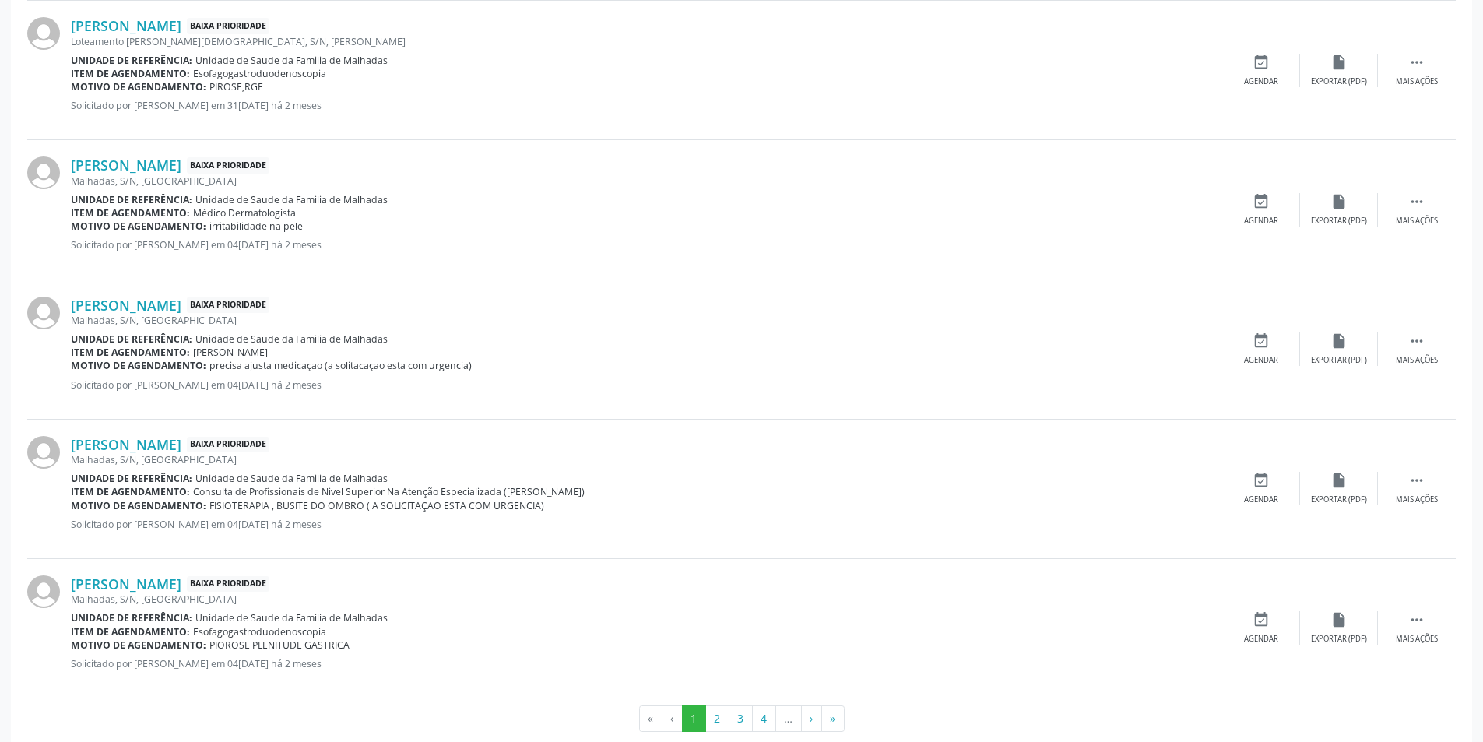
scroll to position [1896, 0]
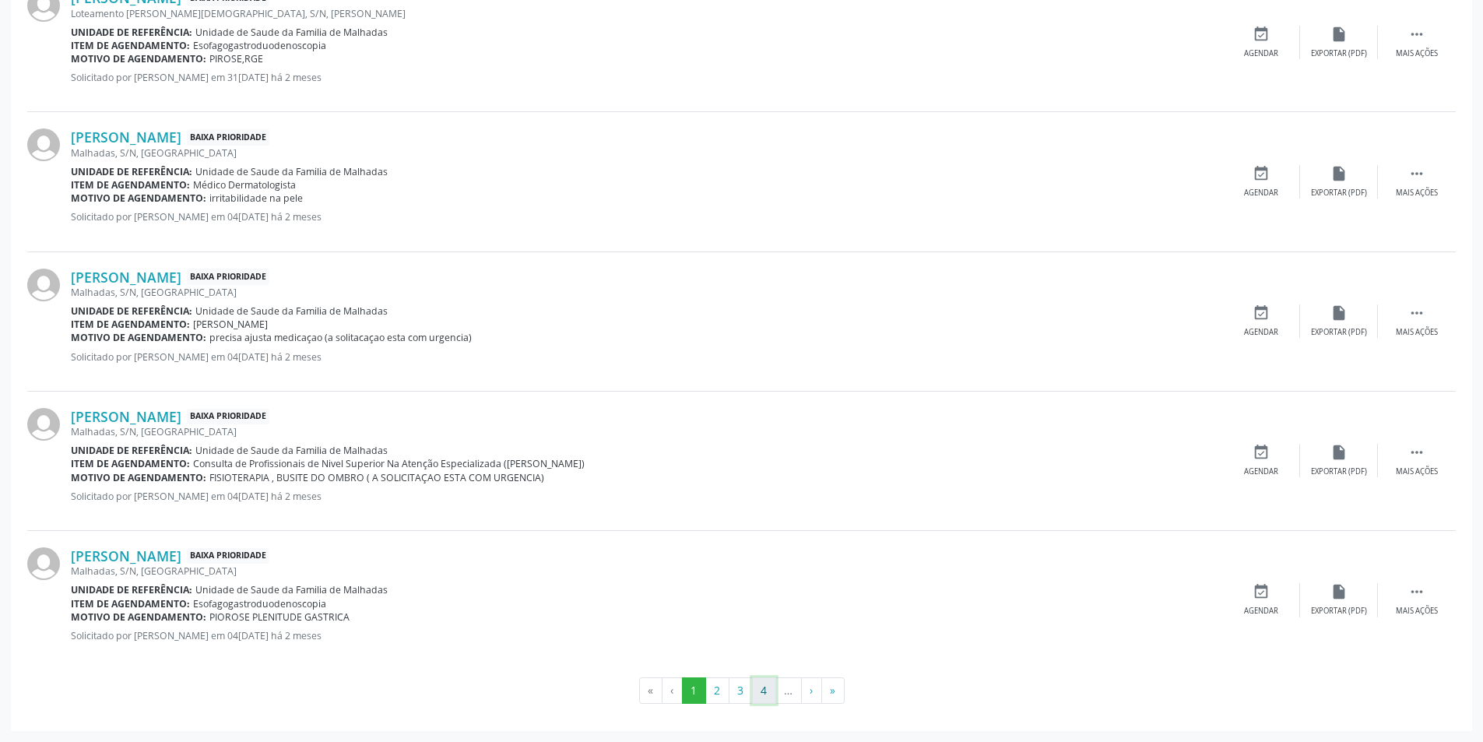
click at [768, 697] on button "4" at bounding box center [764, 690] width 24 height 26
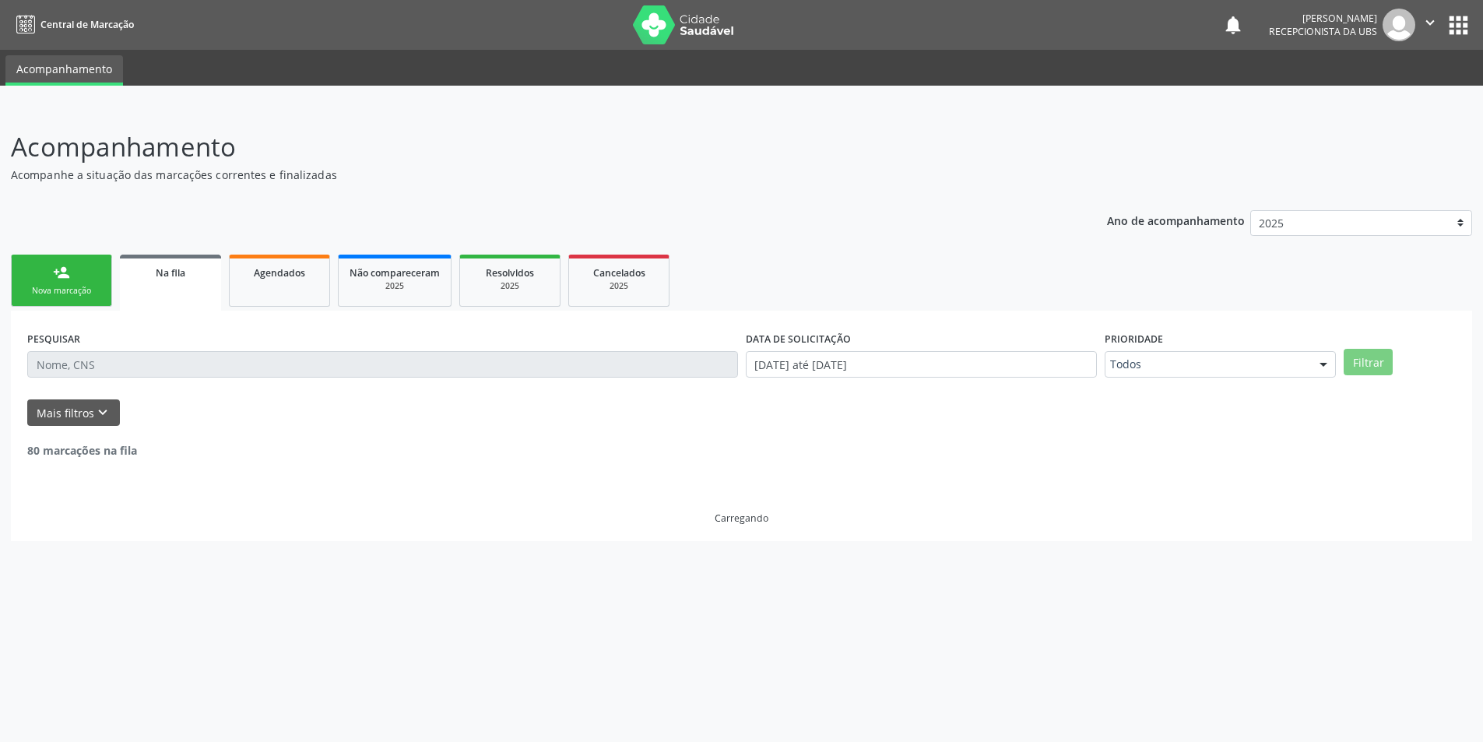
scroll to position [0, 0]
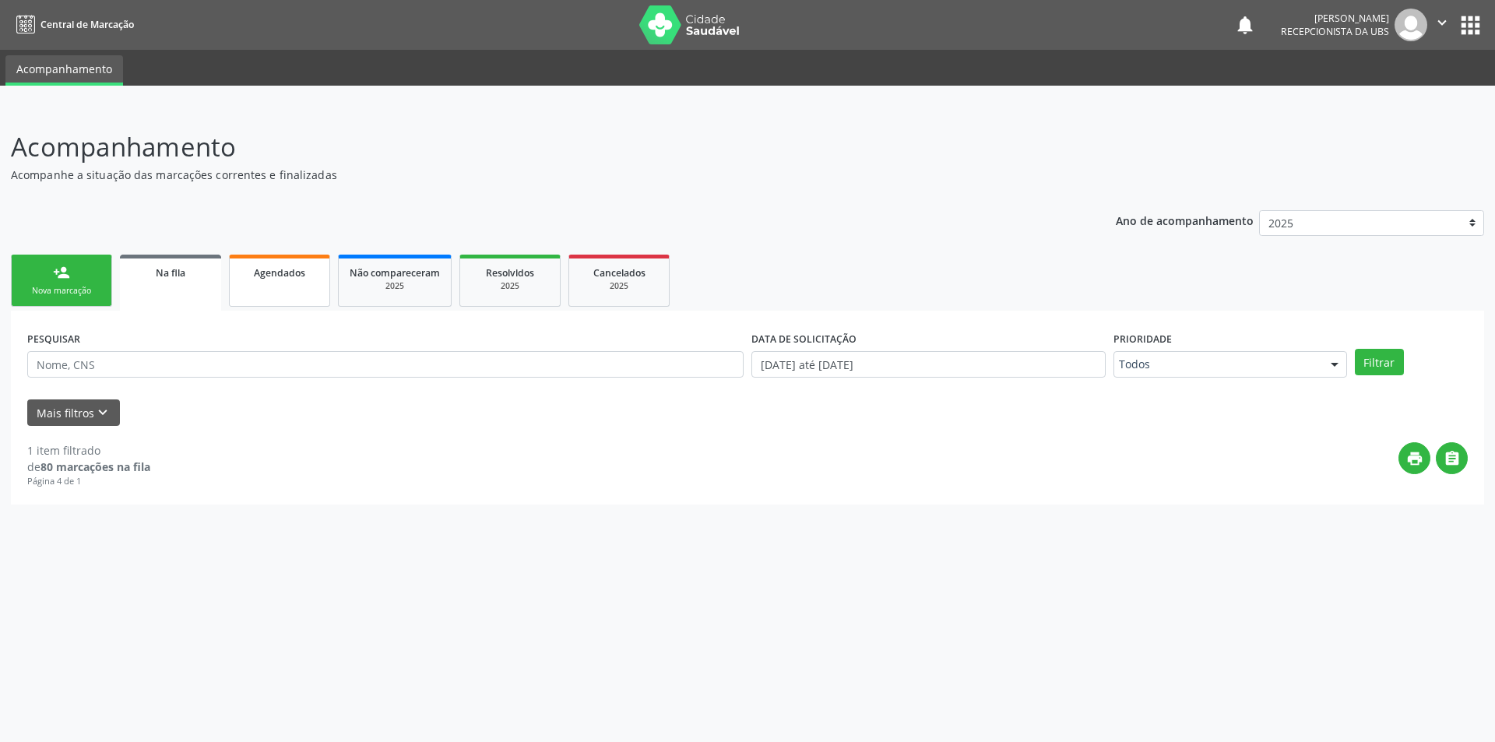
click at [267, 276] on span "Agendados" at bounding box center [279, 272] width 51 height 13
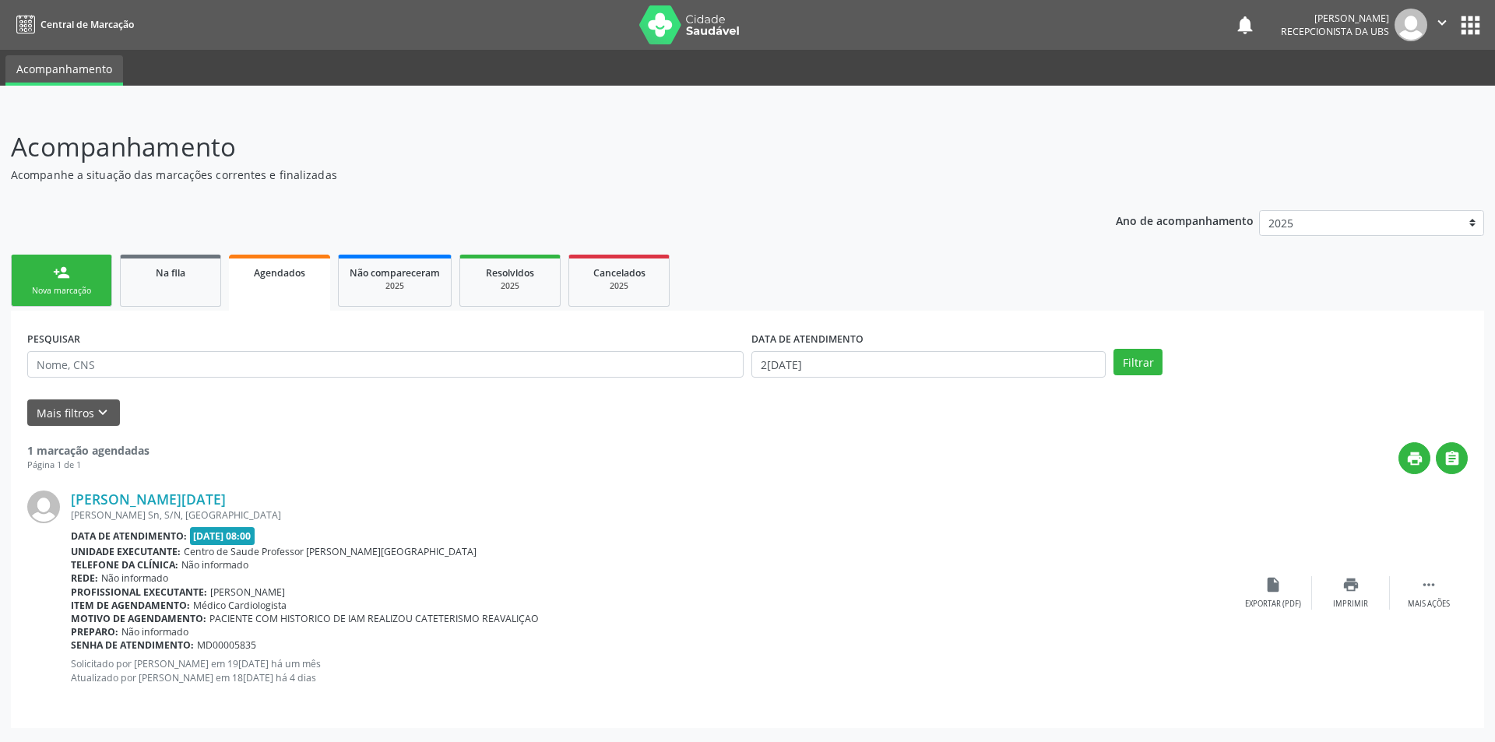
click at [79, 279] on link "person_add Nova marcação" at bounding box center [61, 281] width 101 height 52
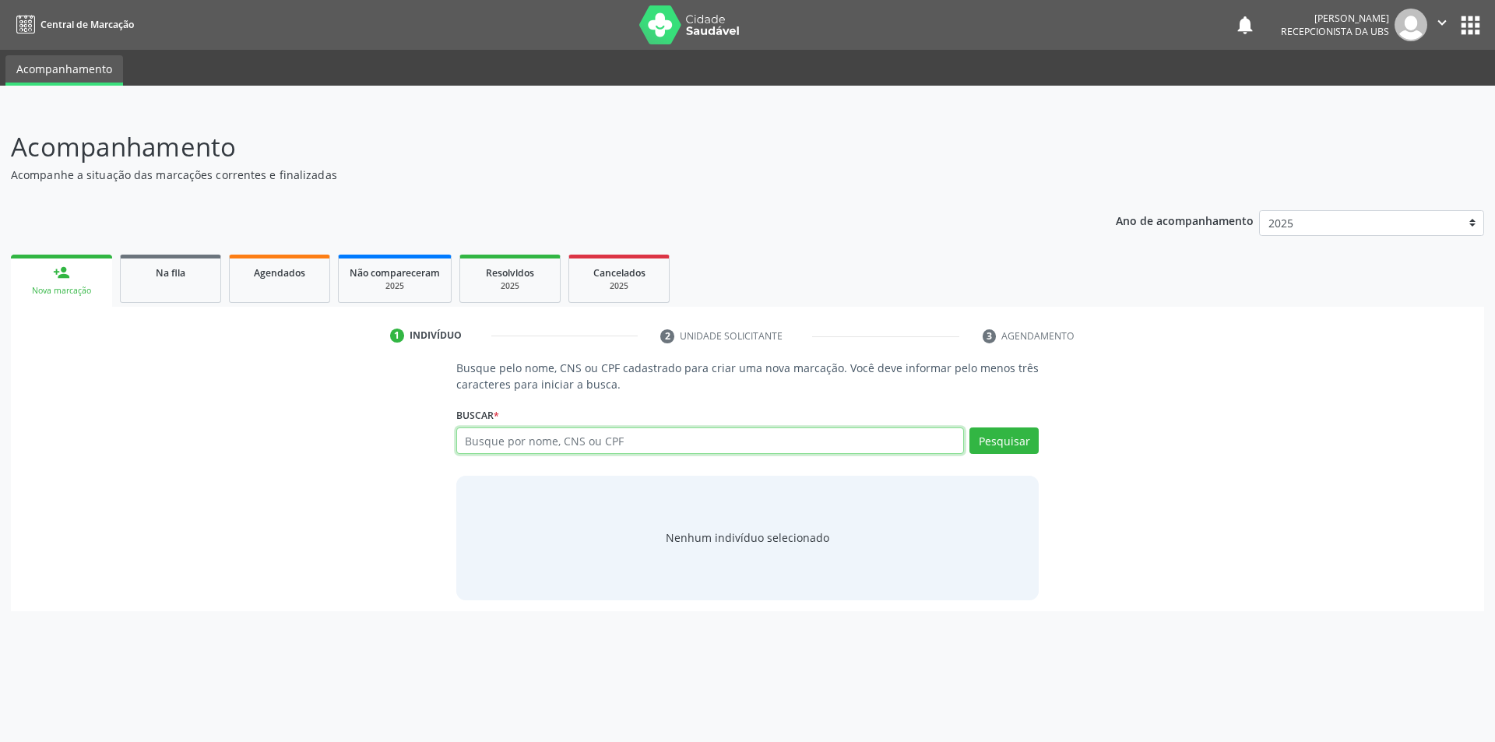
click at [567, 441] on input "text" at bounding box center [710, 440] width 508 height 26
type input "705801418245931"
click at [983, 445] on button "Pesquisar" at bounding box center [1003, 440] width 69 height 26
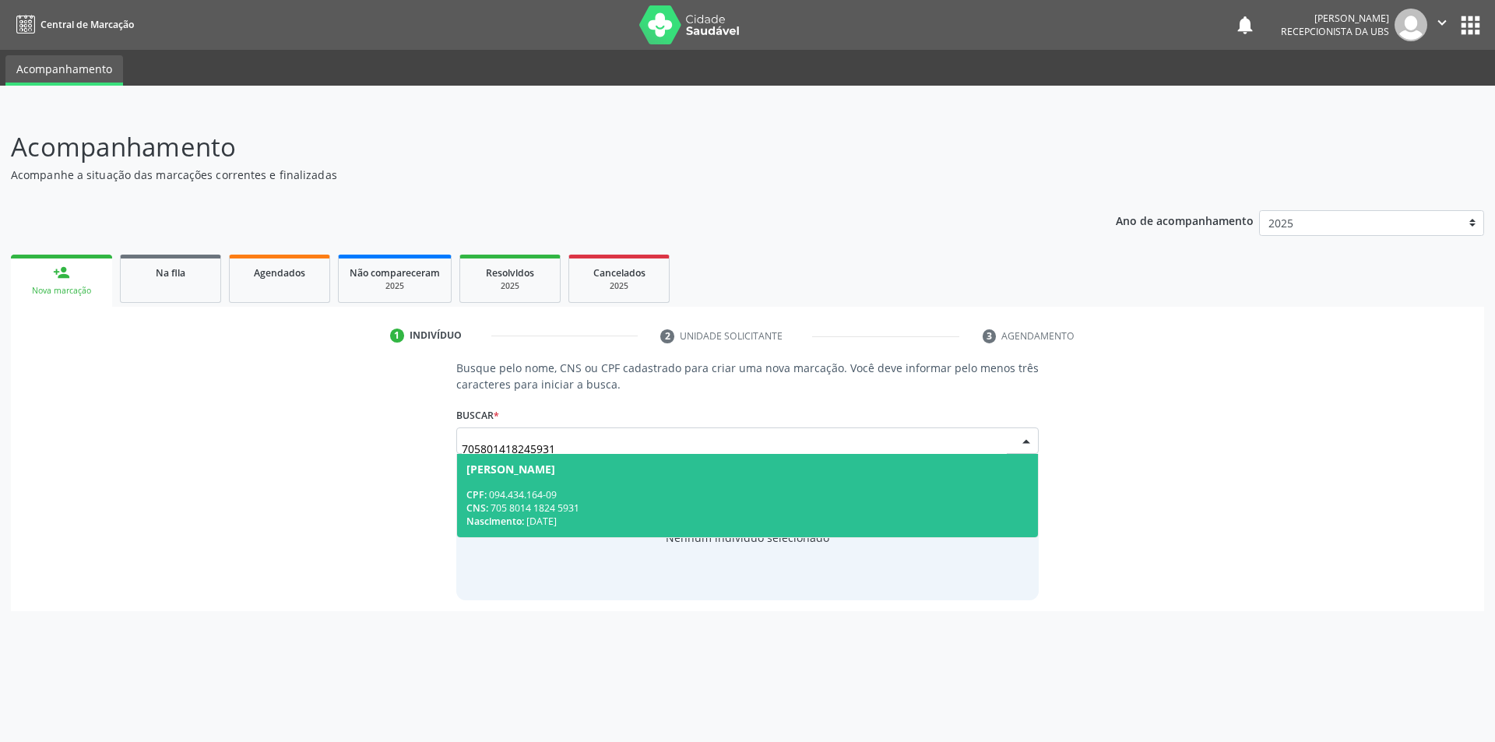
click at [564, 506] on div "CNS: 705 8014 1824 5931" at bounding box center [747, 507] width 563 height 13
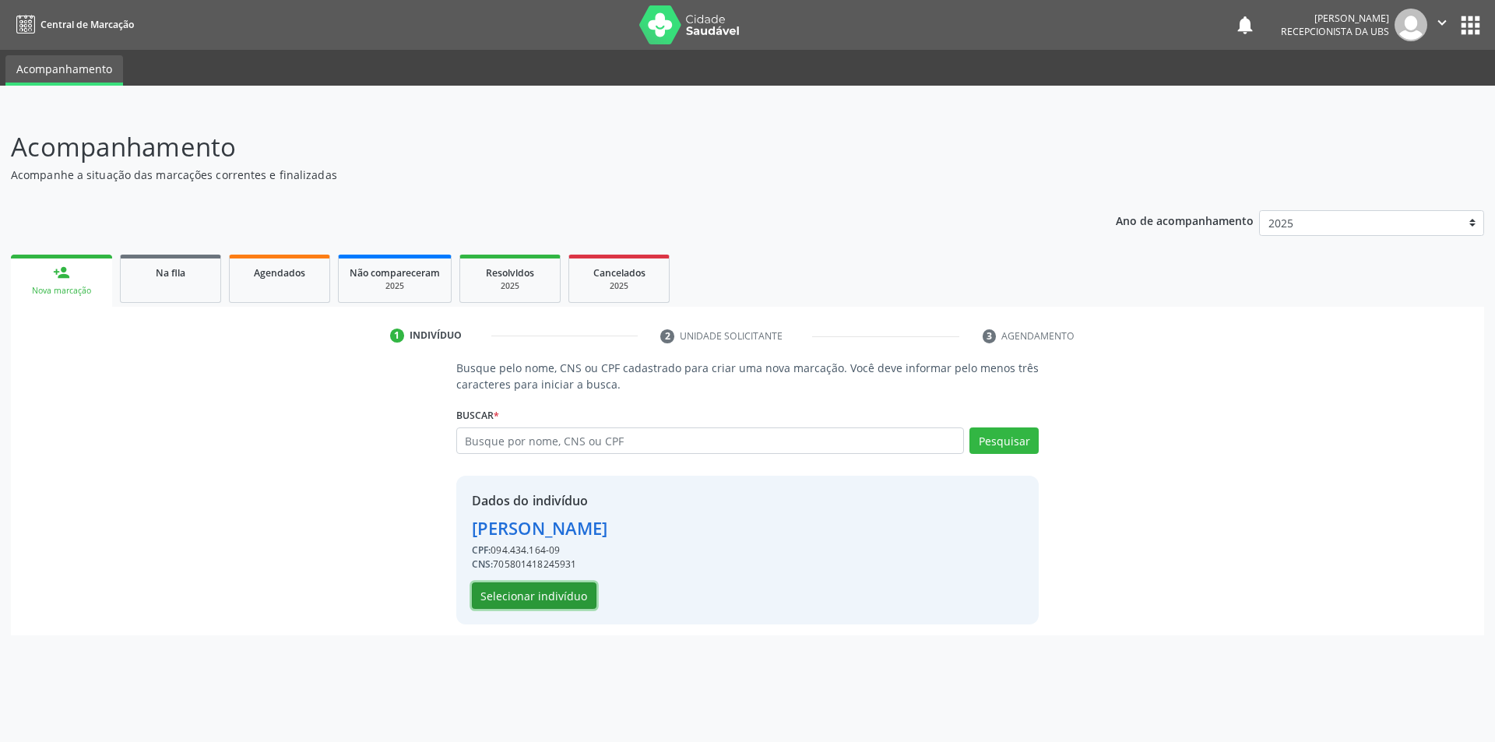
click at [538, 592] on button "Selecionar indivíduo" at bounding box center [534, 595] width 125 height 26
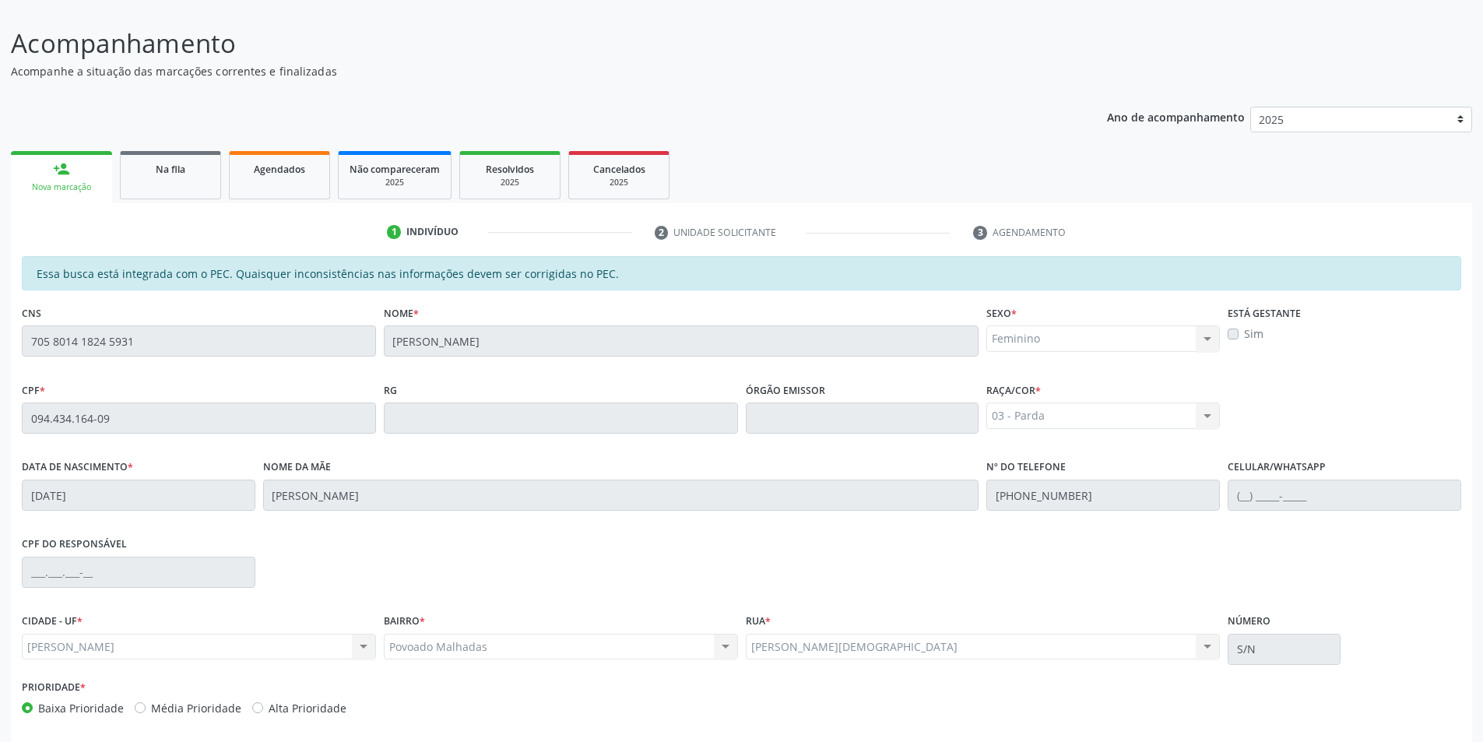
scroll to position [169, 0]
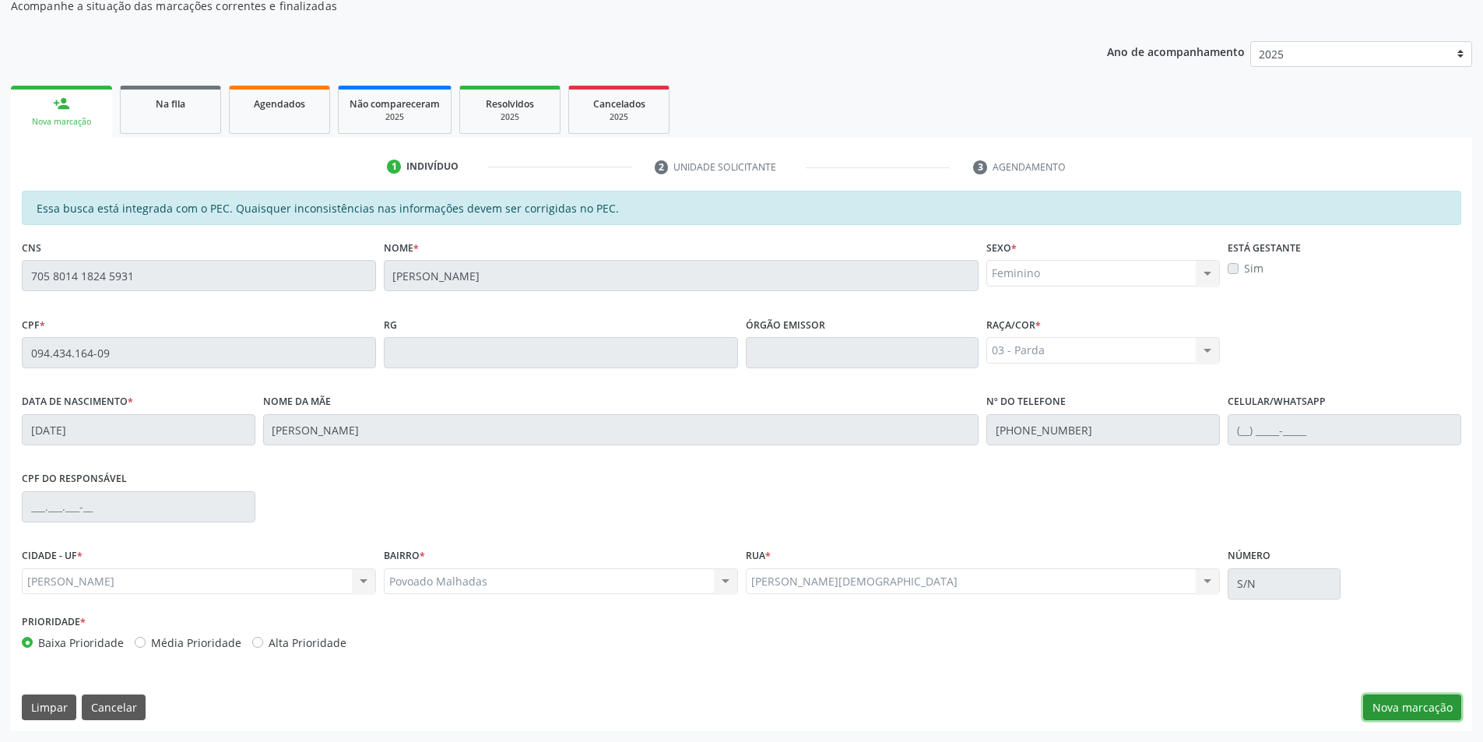
click at [1424, 708] on button "Nova marcação" at bounding box center [1412, 707] width 98 height 26
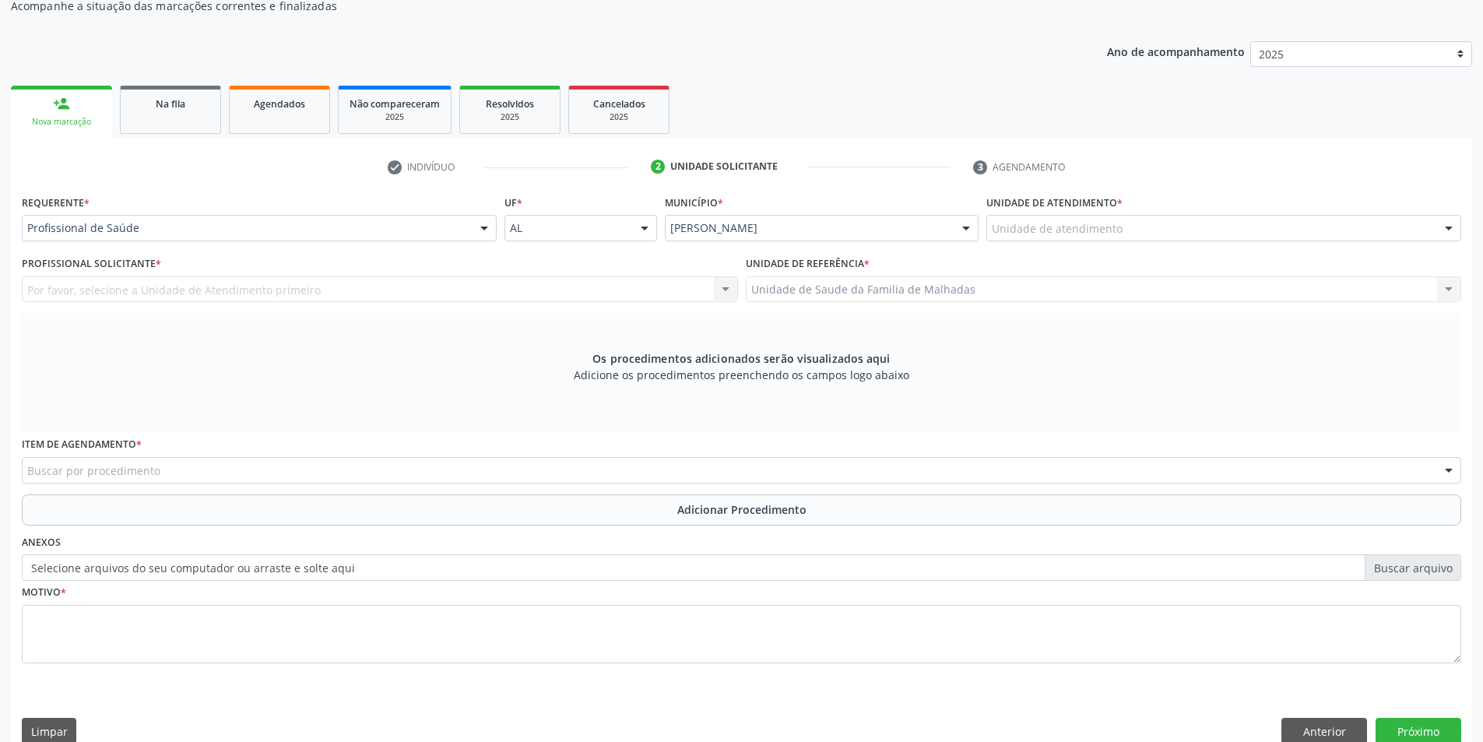
click at [534, 465] on div "Buscar por procedimento" at bounding box center [741, 470] width 1439 height 26
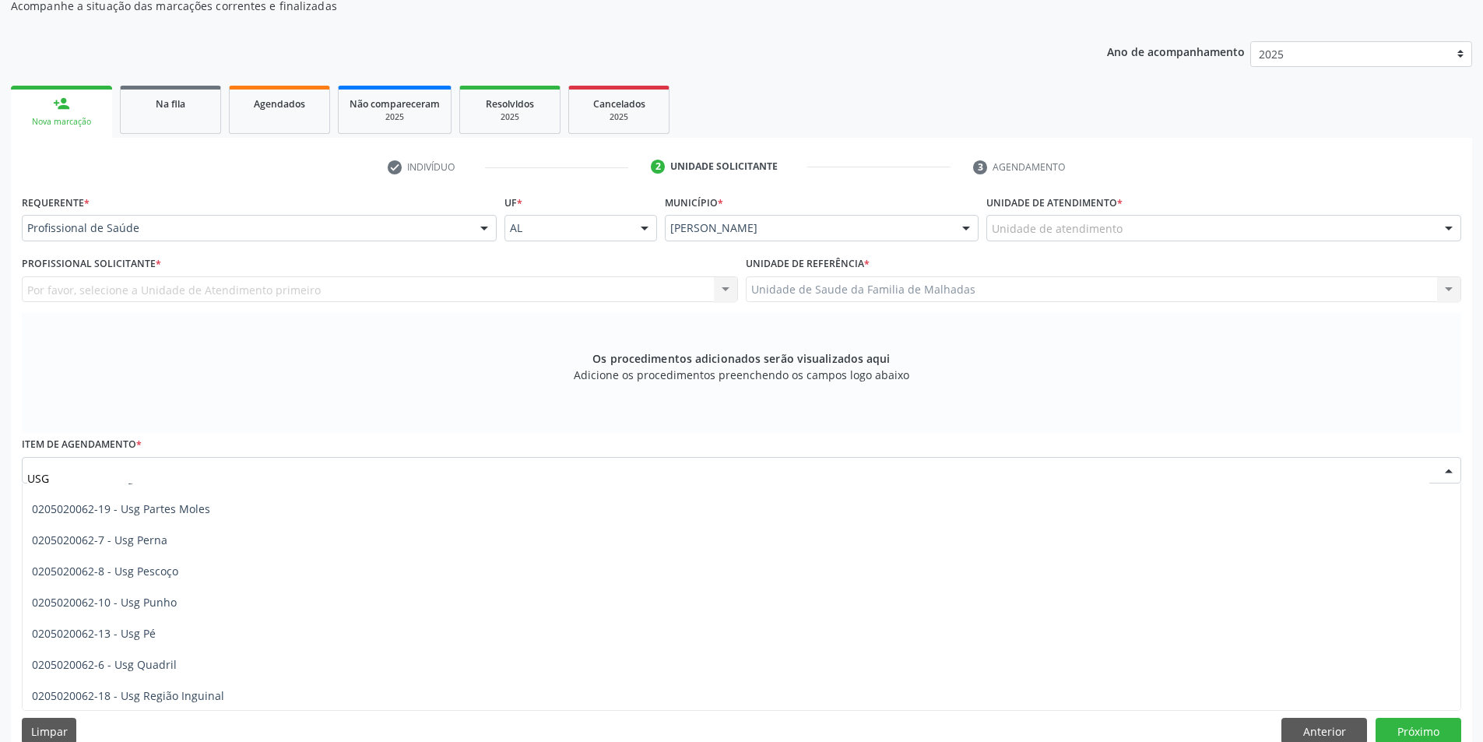
scroll to position [364, 0]
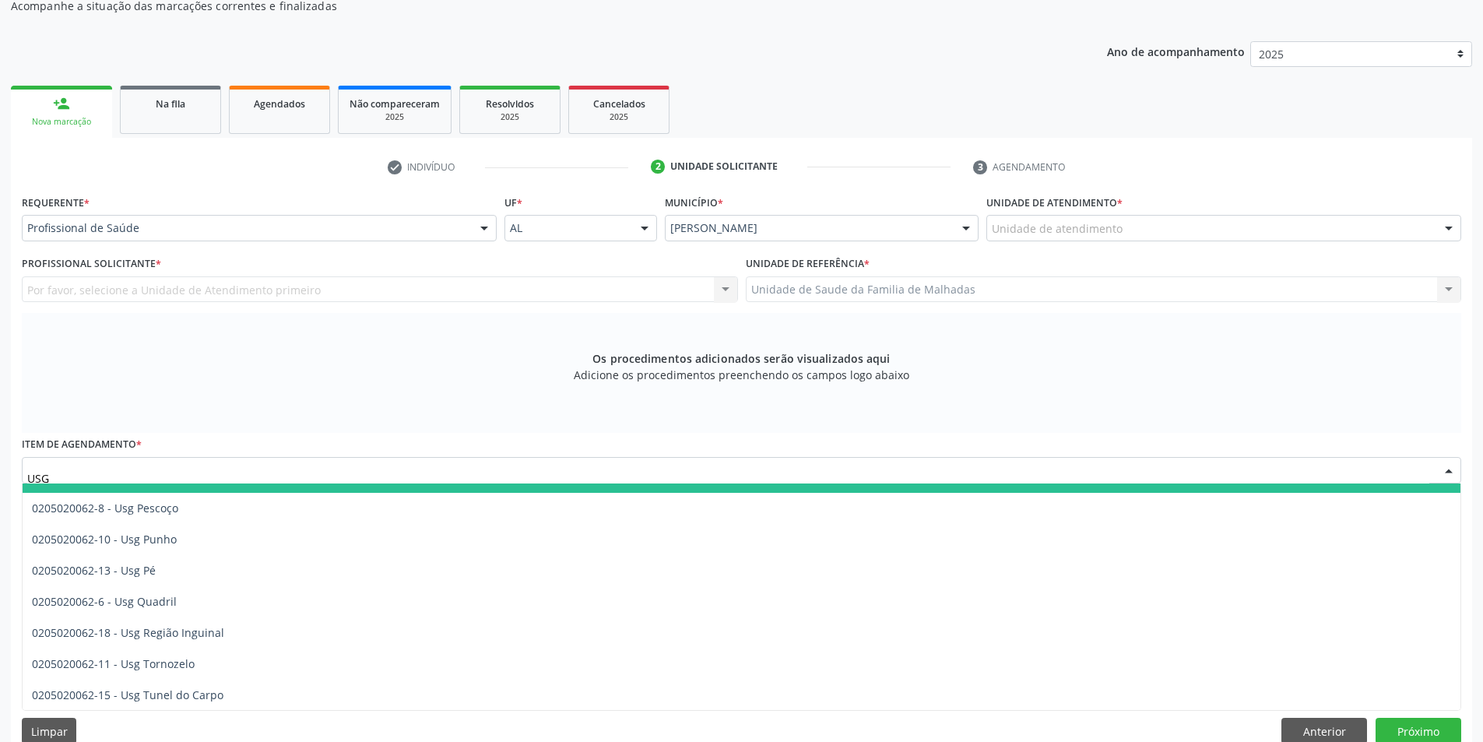
click at [195, 466] on input "USG" at bounding box center [728, 477] width 1402 height 31
type input "U"
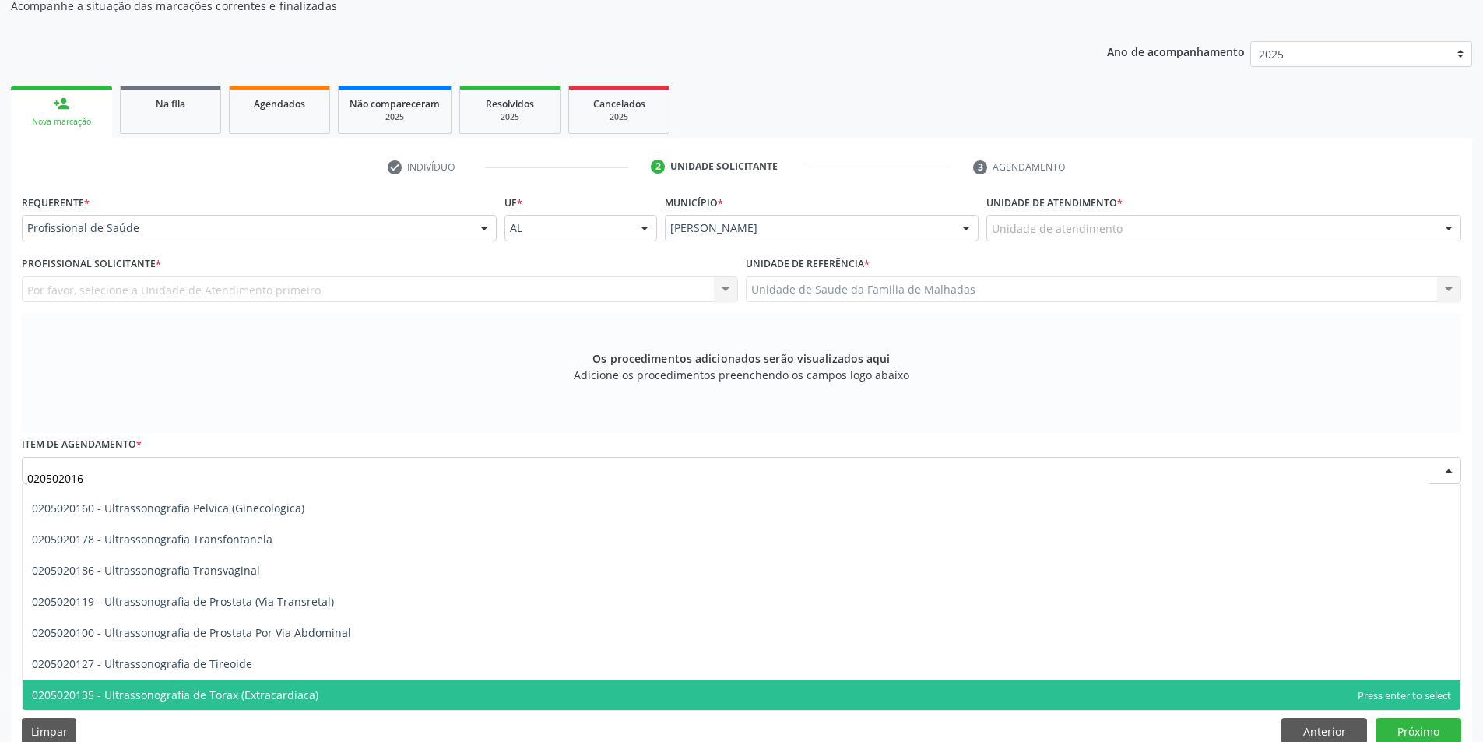
scroll to position [0, 0]
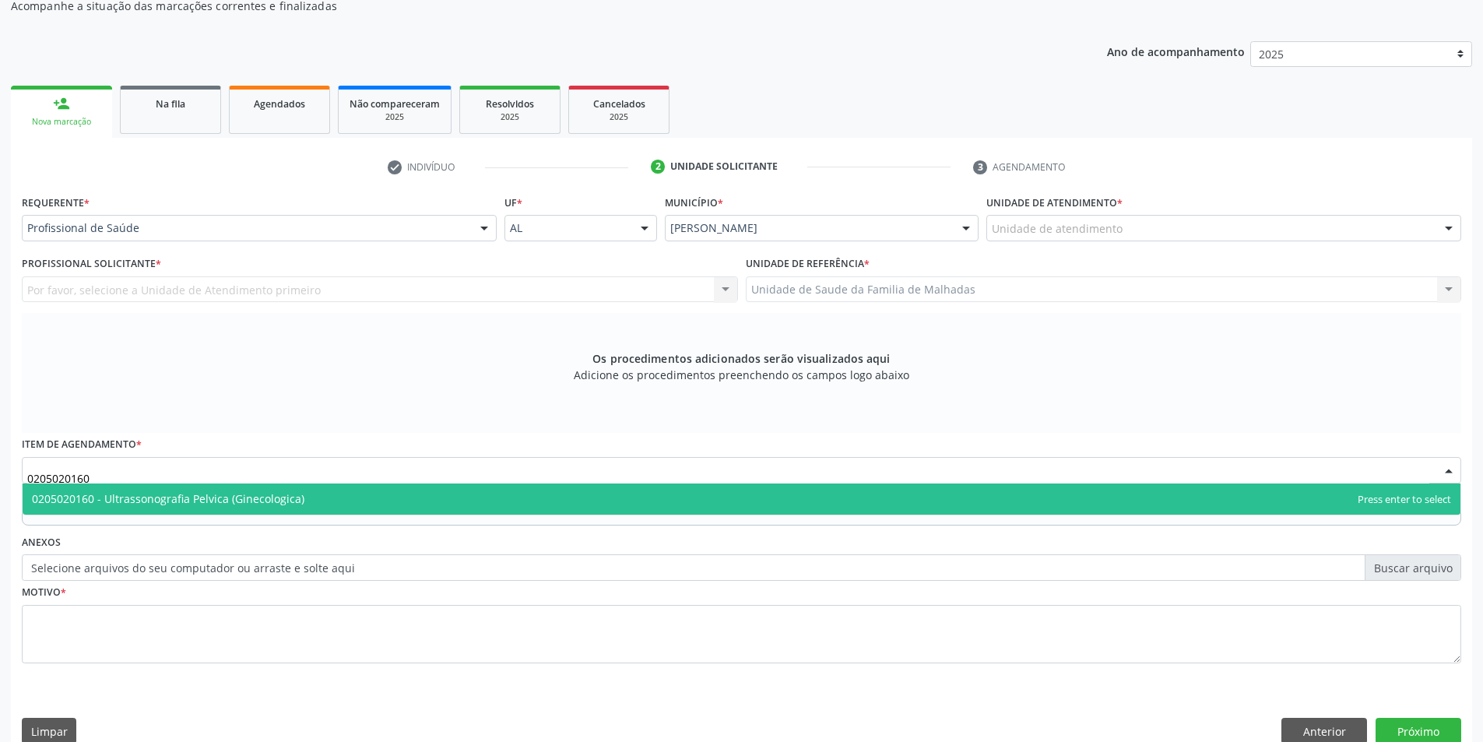
click at [198, 497] on span "0205020160 - Ultrassonografia Pelvica (Ginecologica)" at bounding box center [168, 498] width 272 height 15
type input "0205020160"
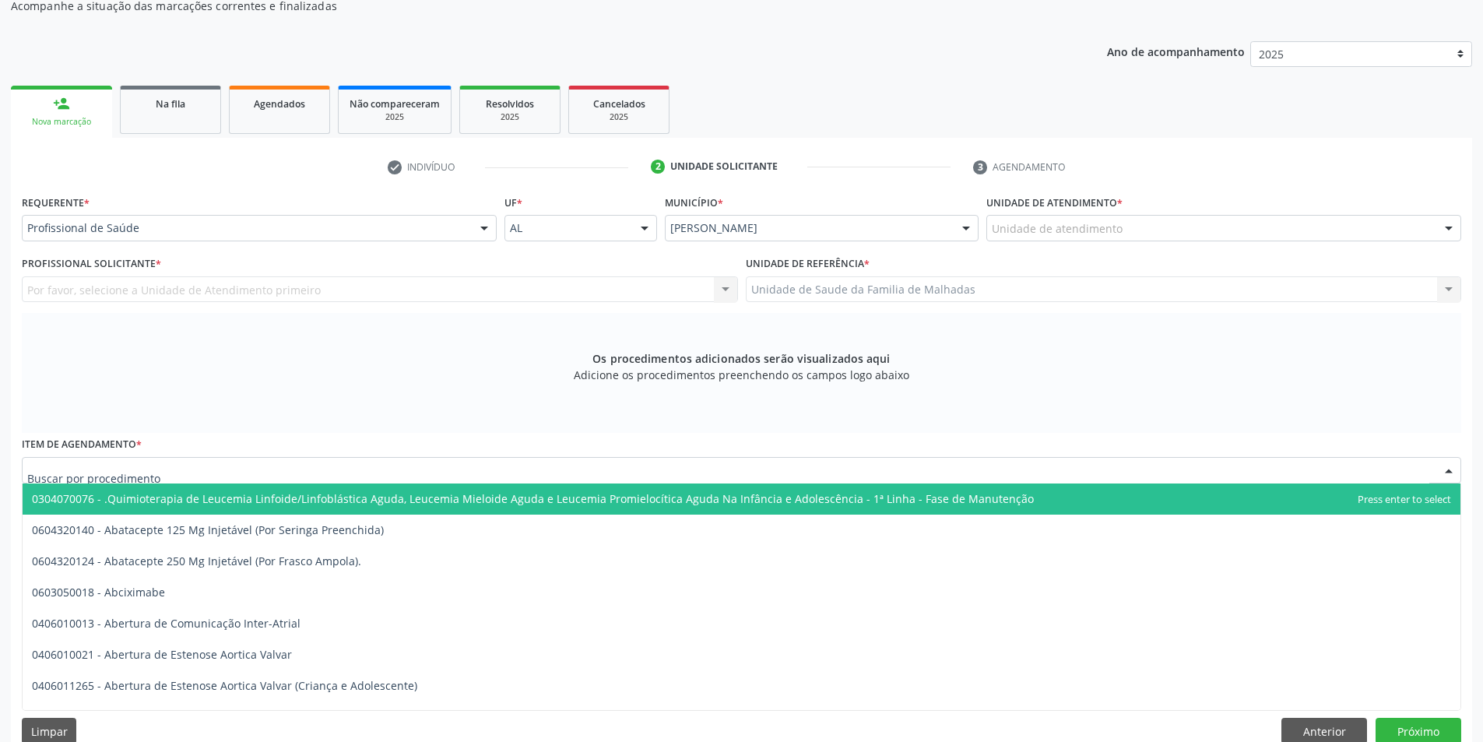
click at [213, 470] on input "text" at bounding box center [728, 477] width 1402 height 31
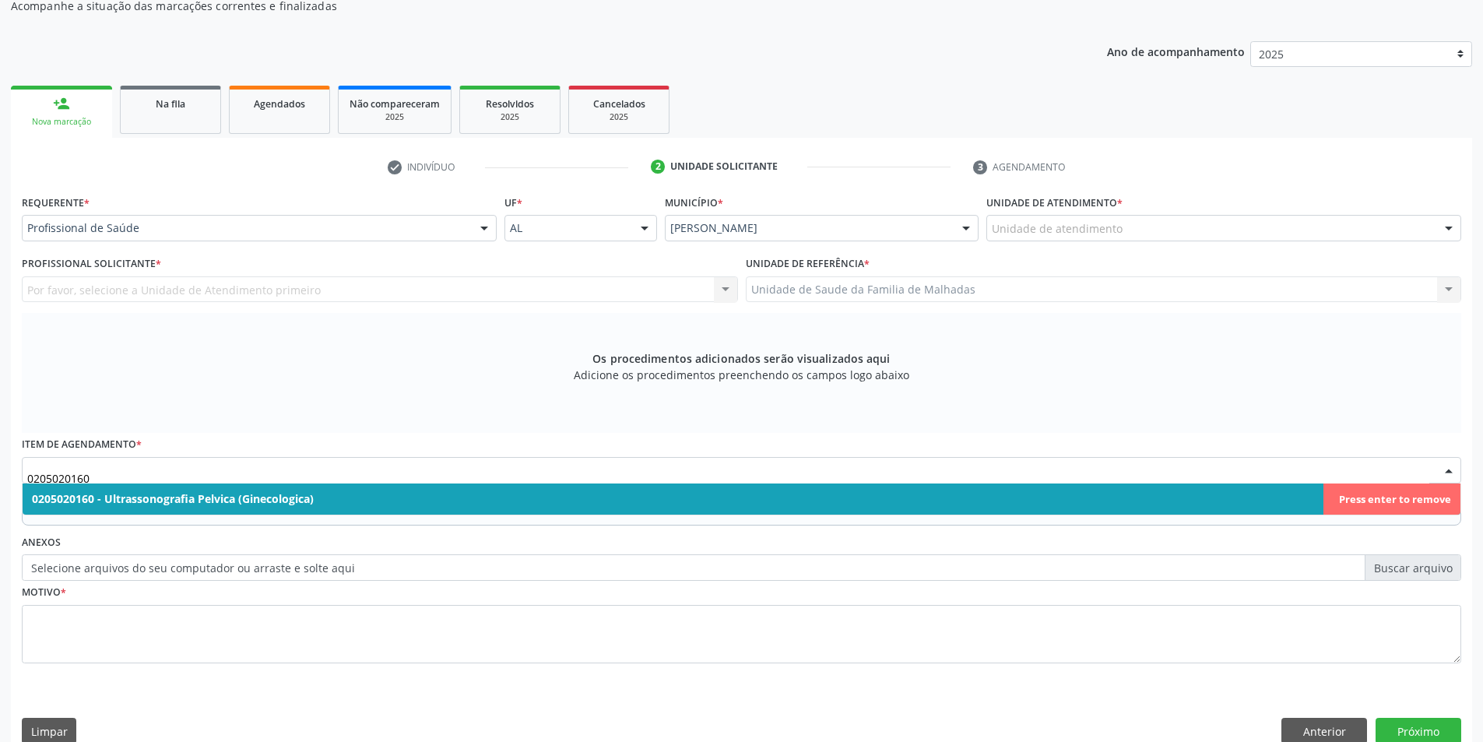
click at [566, 497] on span "0205020160 - Ultrassonografia Pelvica (Ginecologica)" at bounding box center [742, 498] width 1438 height 31
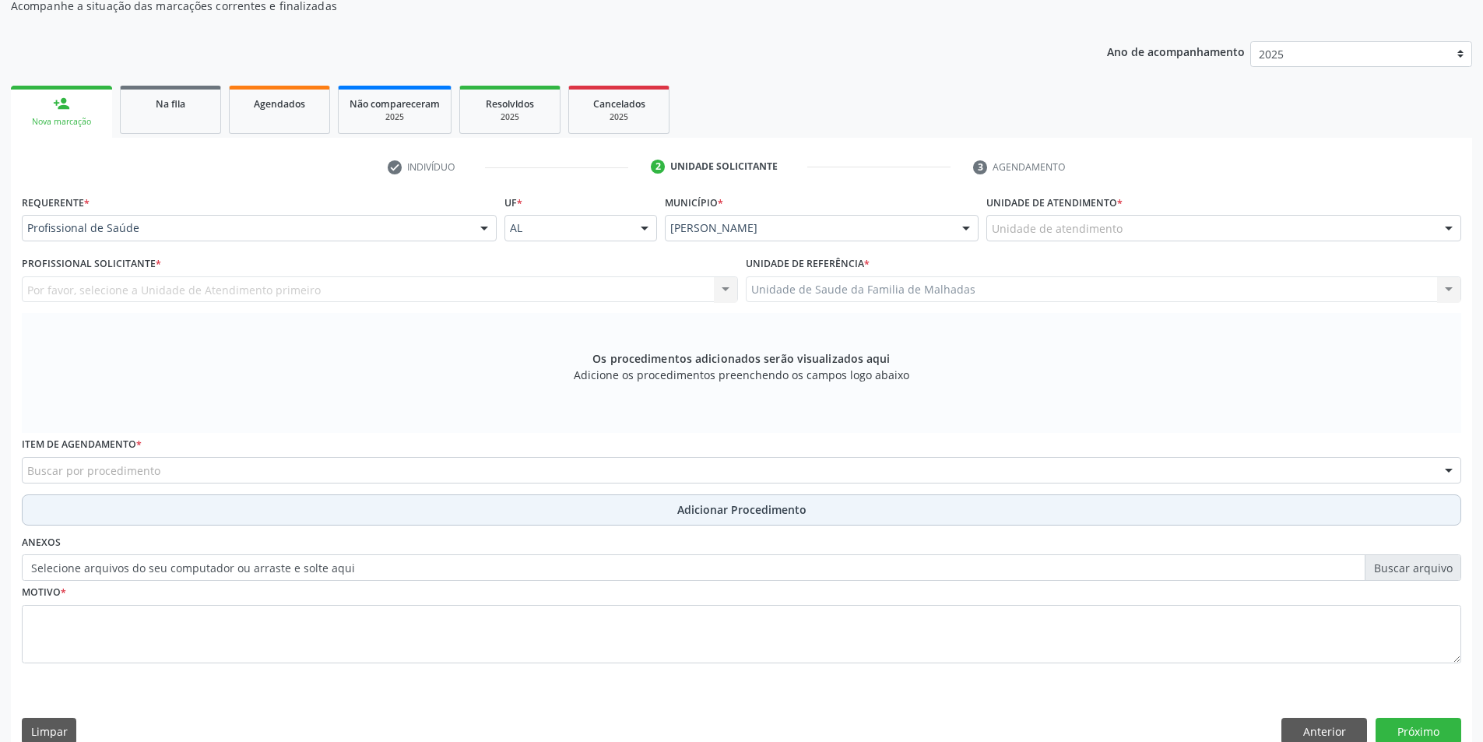
click at [576, 509] on button "Adicionar Procedimento" at bounding box center [741, 509] width 1439 height 31
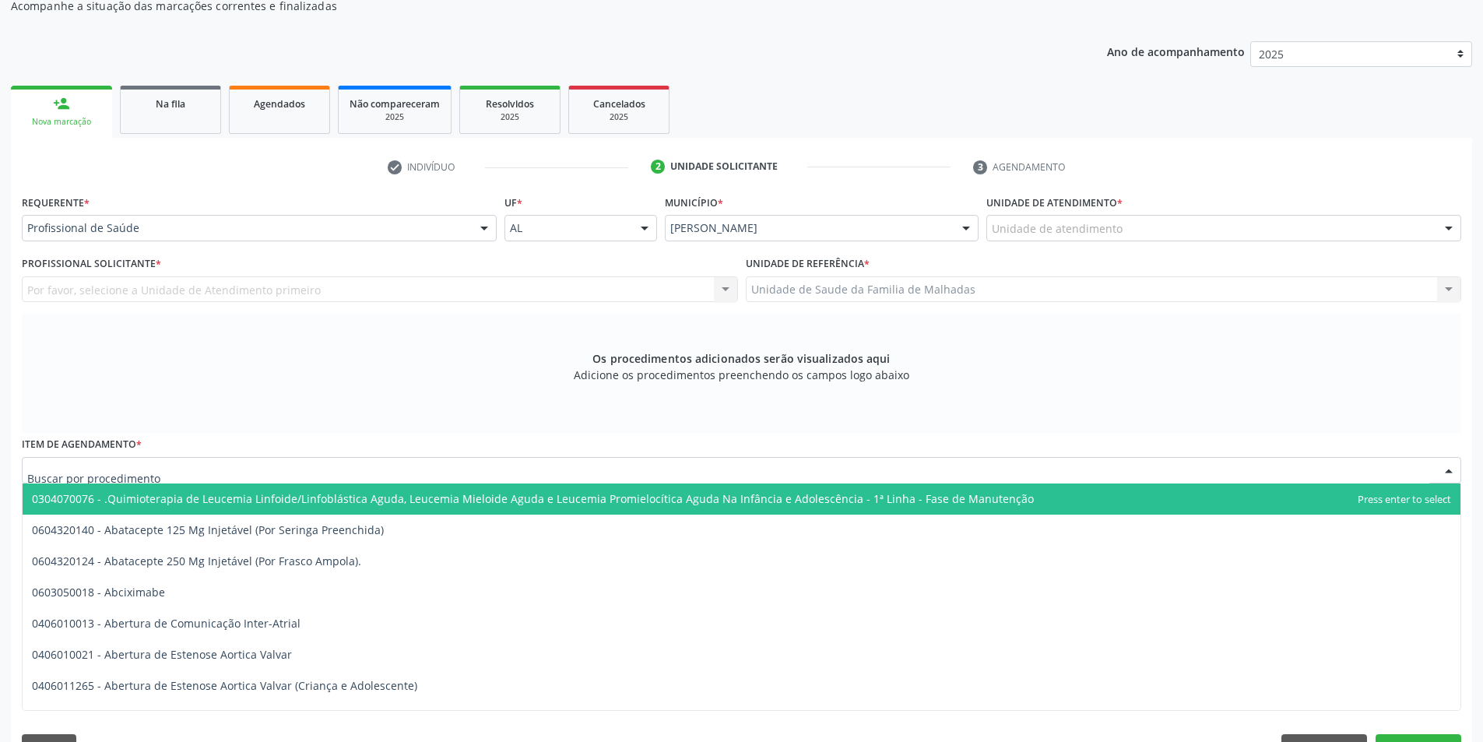
click at [229, 468] on div at bounding box center [741, 470] width 1439 height 26
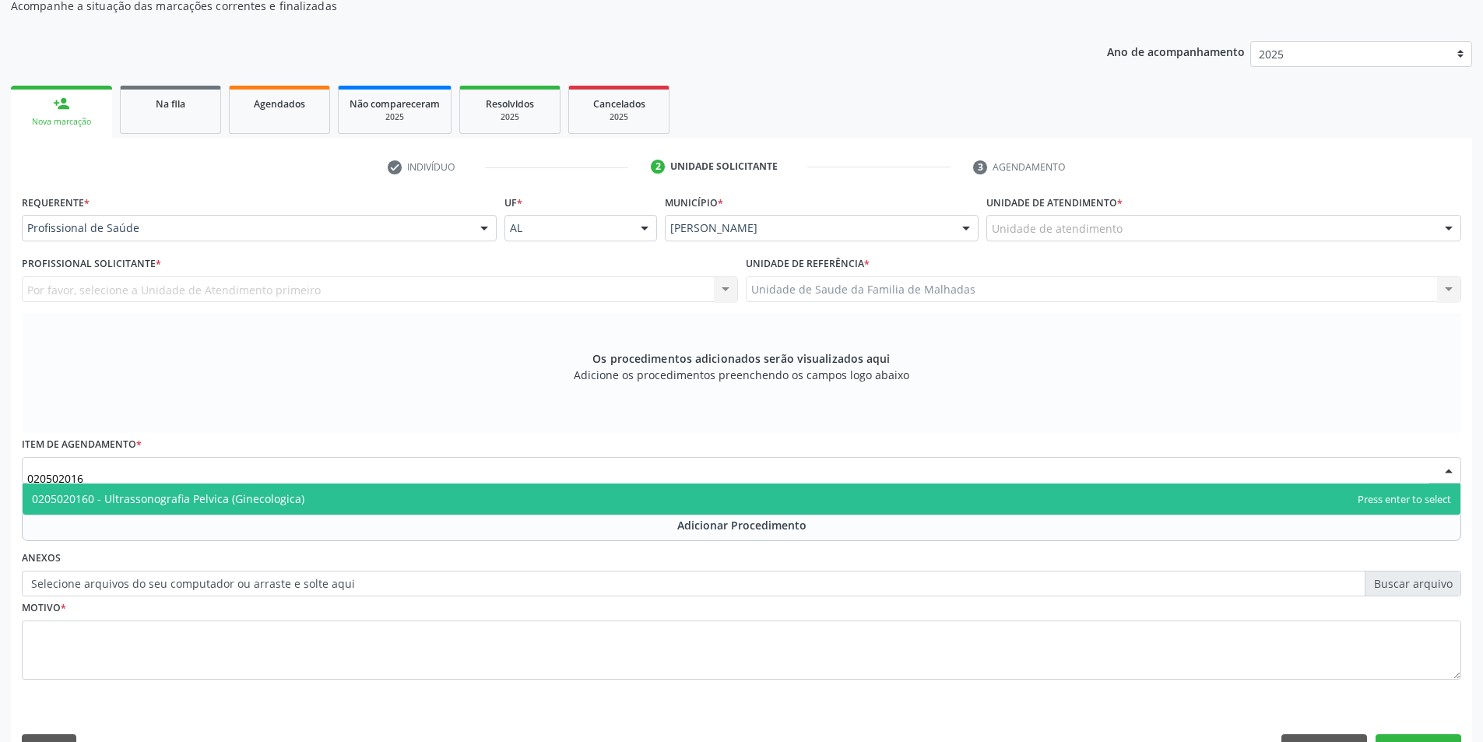
type input "0205020160"
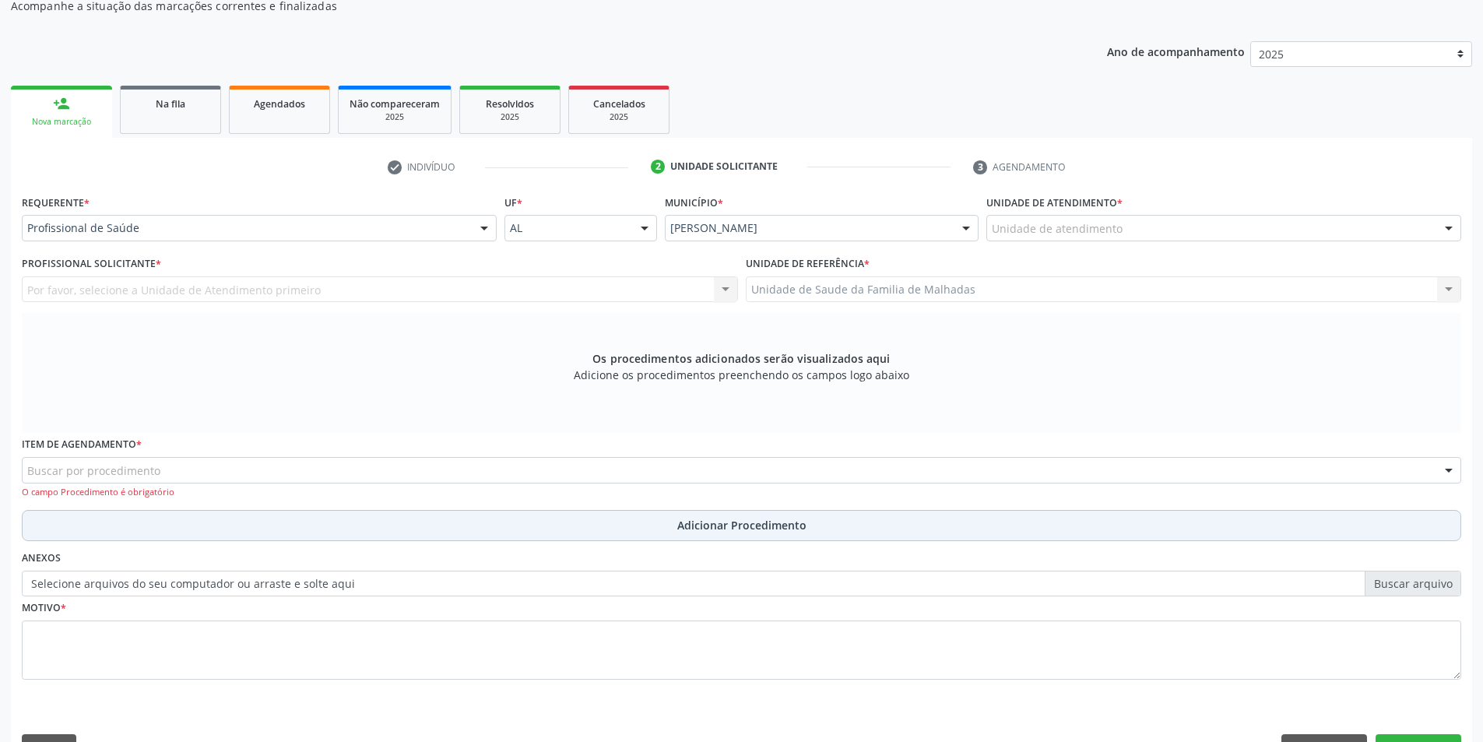
click at [693, 523] on div "Requerente * Profissional de Saúde Profissional de Saúde Paciente Nenhum result…" at bounding box center [741, 446] width 1439 height 510
click at [694, 523] on span "Adicionar Procedimento" at bounding box center [741, 525] width 129 height 16
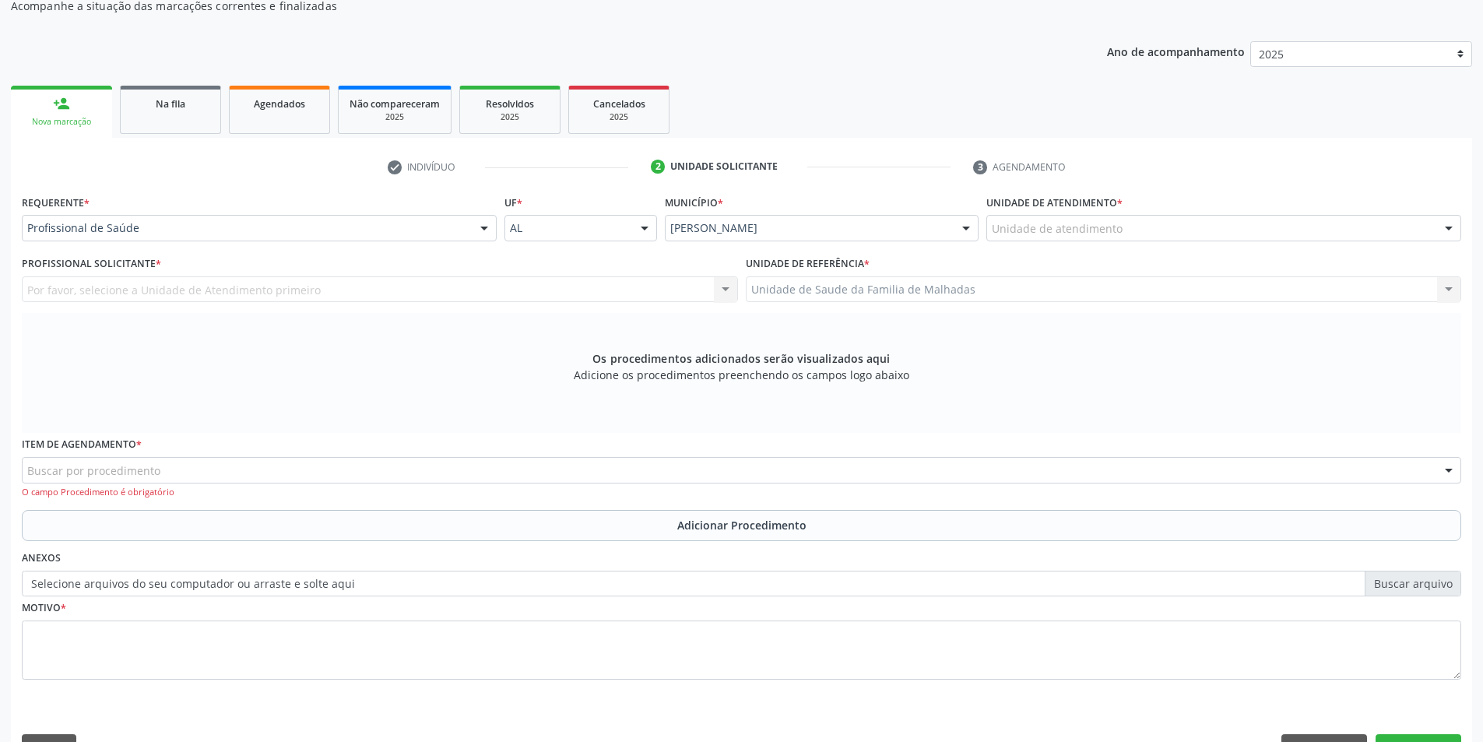
click at [112, 462] on div "Buscar por procedimento" at bounding box center [741, 470] width 1439 height 26
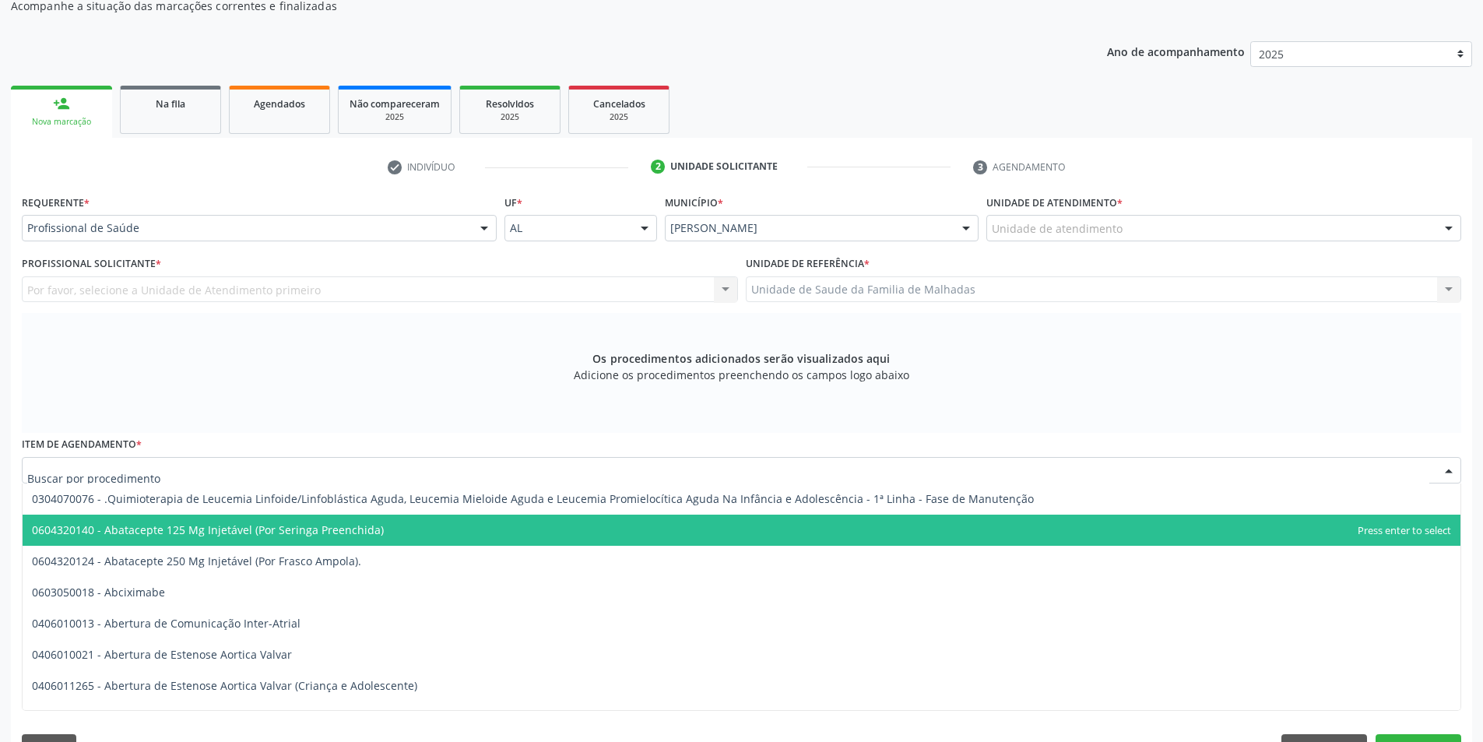
click at [1451, 228] on div at bounding box center [1448, 229] width 23 height 26
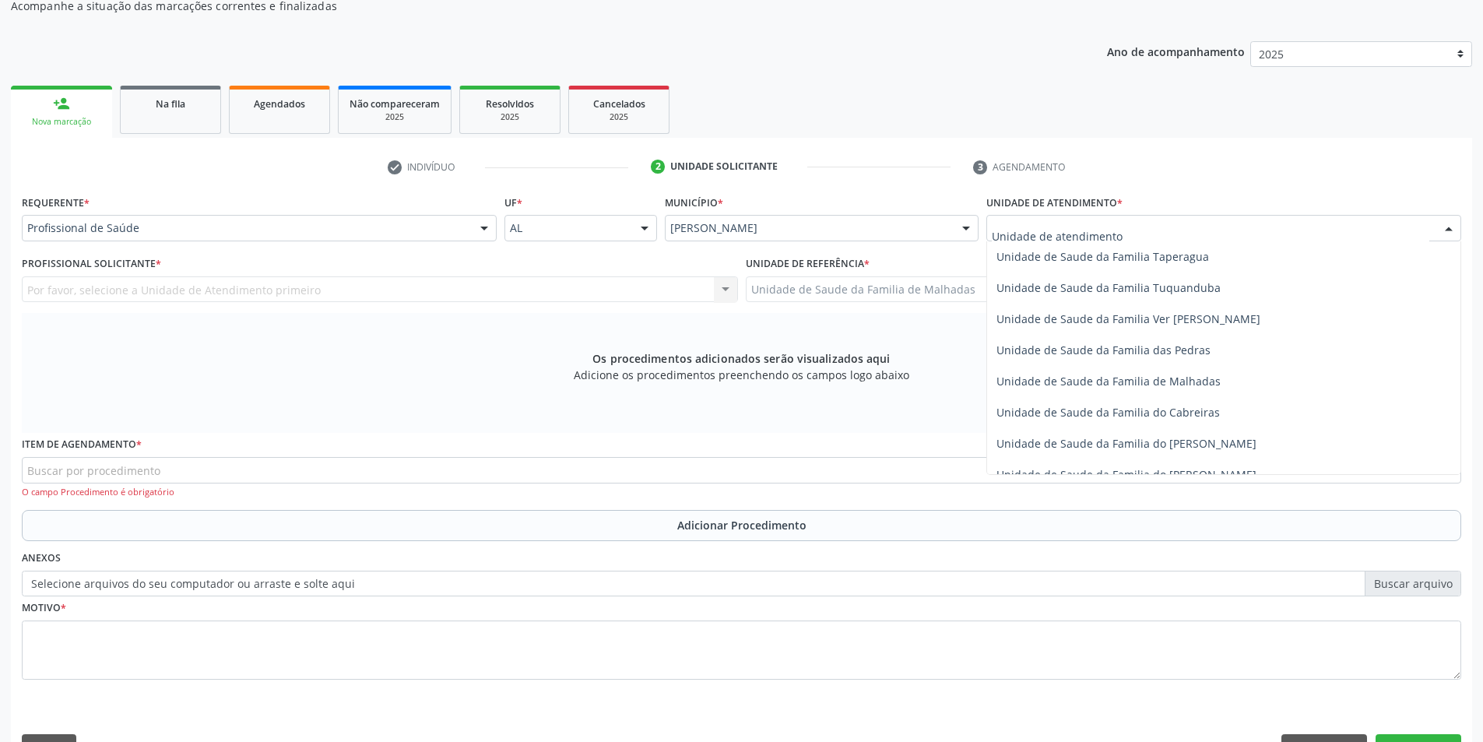
scroll to position [1214, 0]
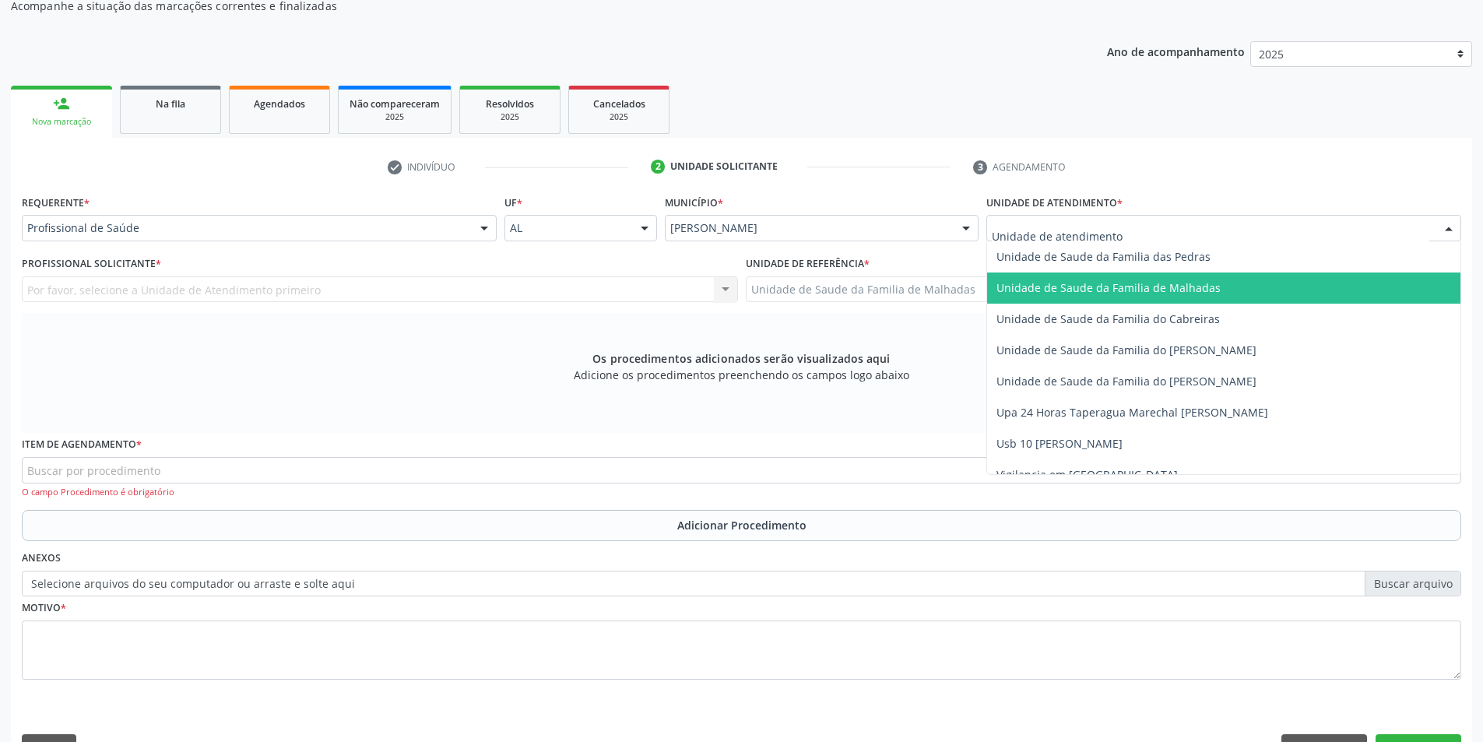
click at [1201, 290] on span "Unidade de Saude da Familia de Malhadas" at bounding box center [1108, 287] width 224 height 15
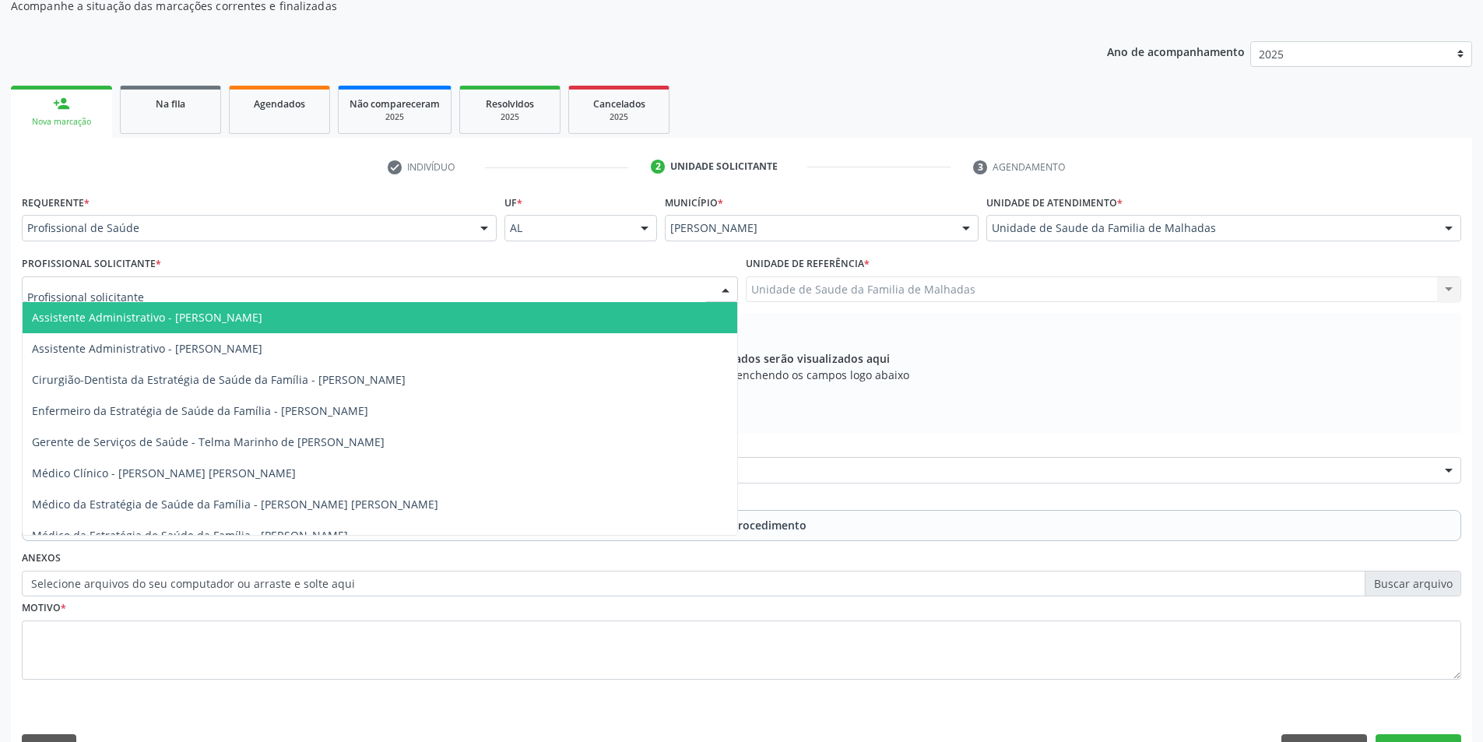
click at [673, 293] on div at bounding box center [380, 289] width 716 height 26
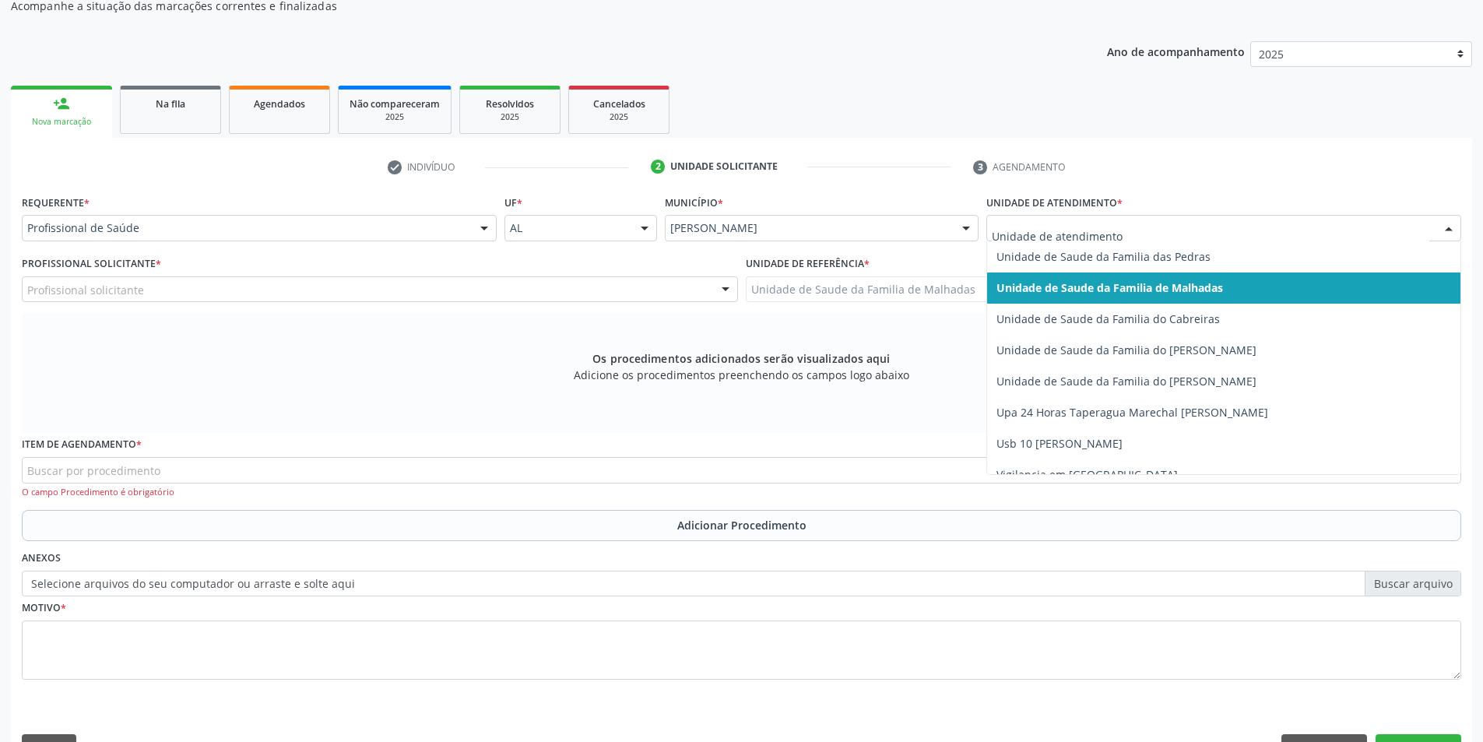
click at [1441, 225] on div at bounding box center [1448, 229] width 23 height 26
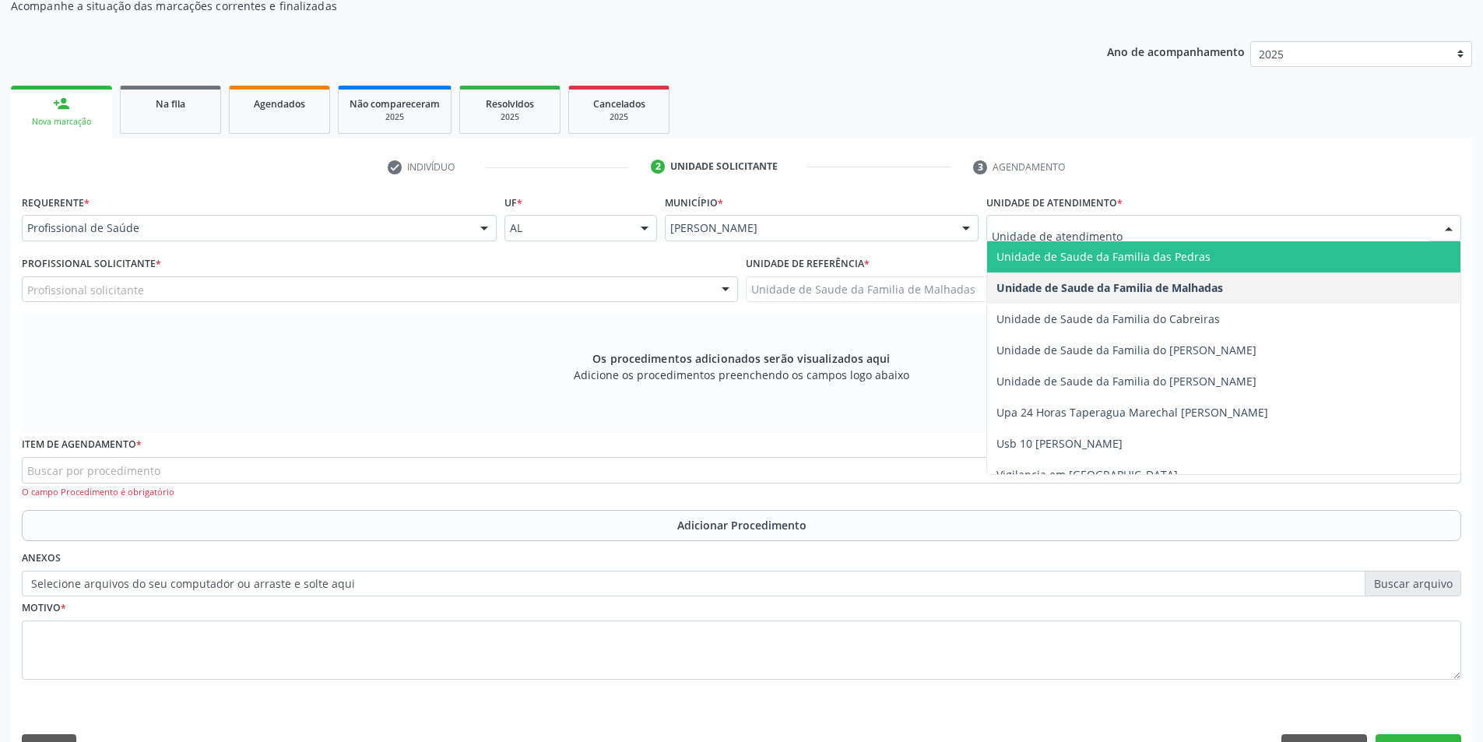
click at [1225, 226] on input "text" at bounding box center [1210, 235] width 437 height 31
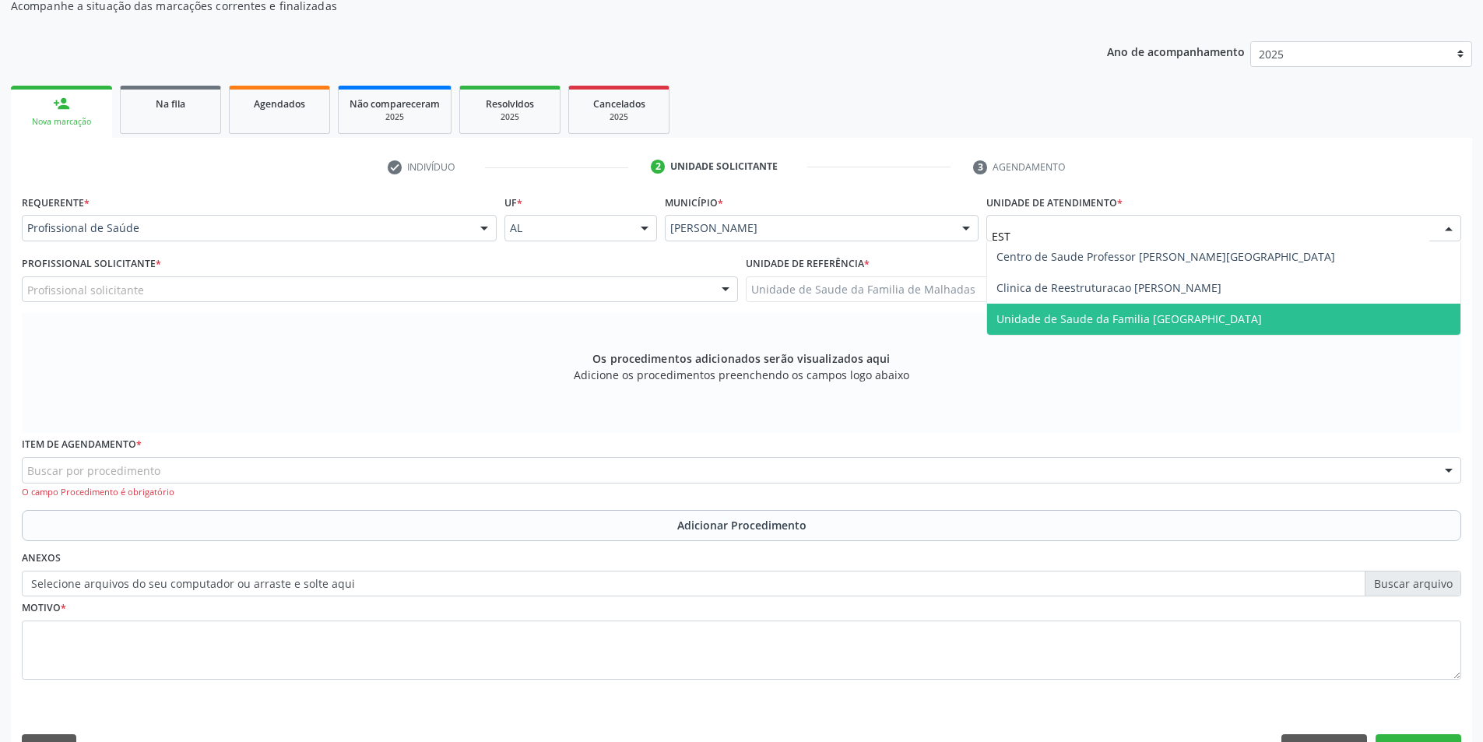
scroll to position [0, 0]
type input "ESTA"
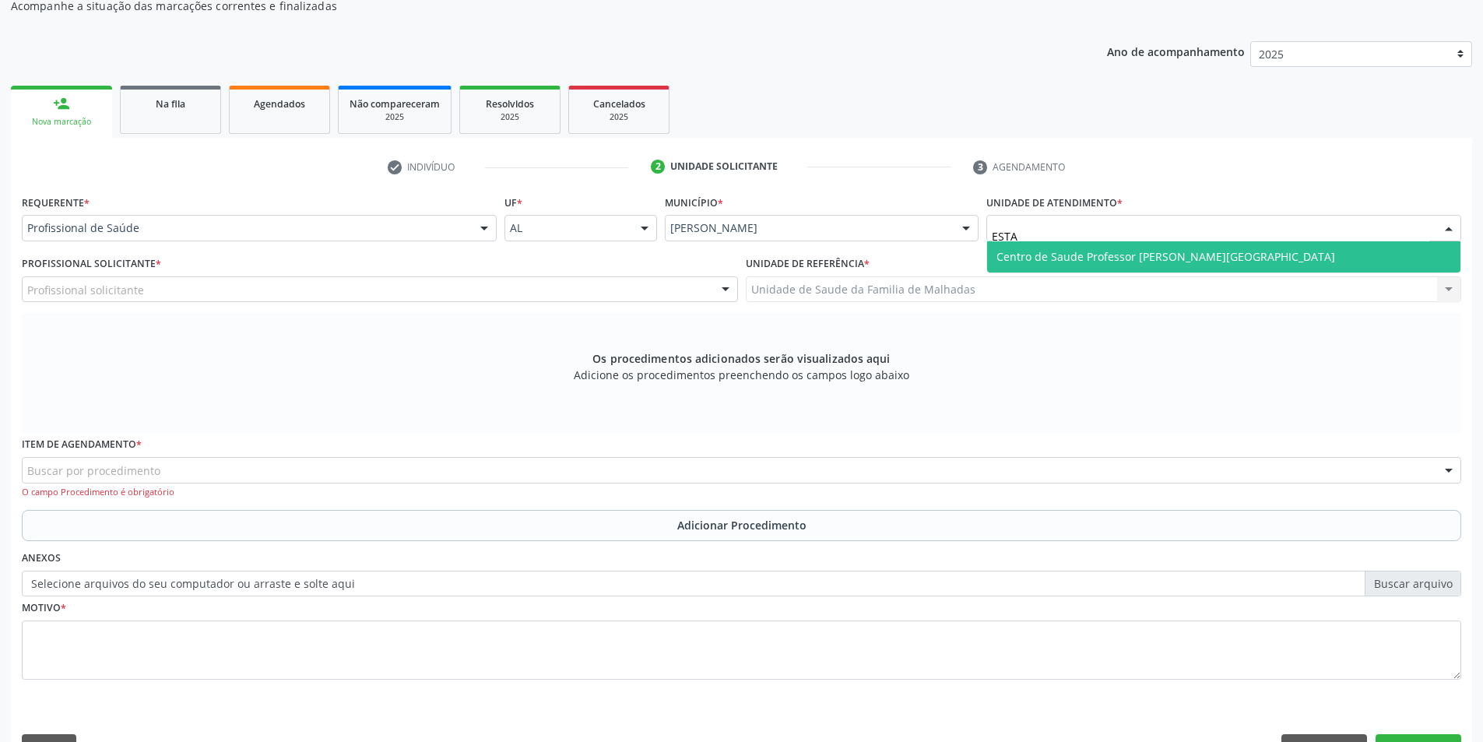
click at [1172, 258] on span "Centro de Saude Professor [PERSON_NAME][GEOGRAPHIC_DATA]" at bounding box center [1165, 256] width 339 height 15
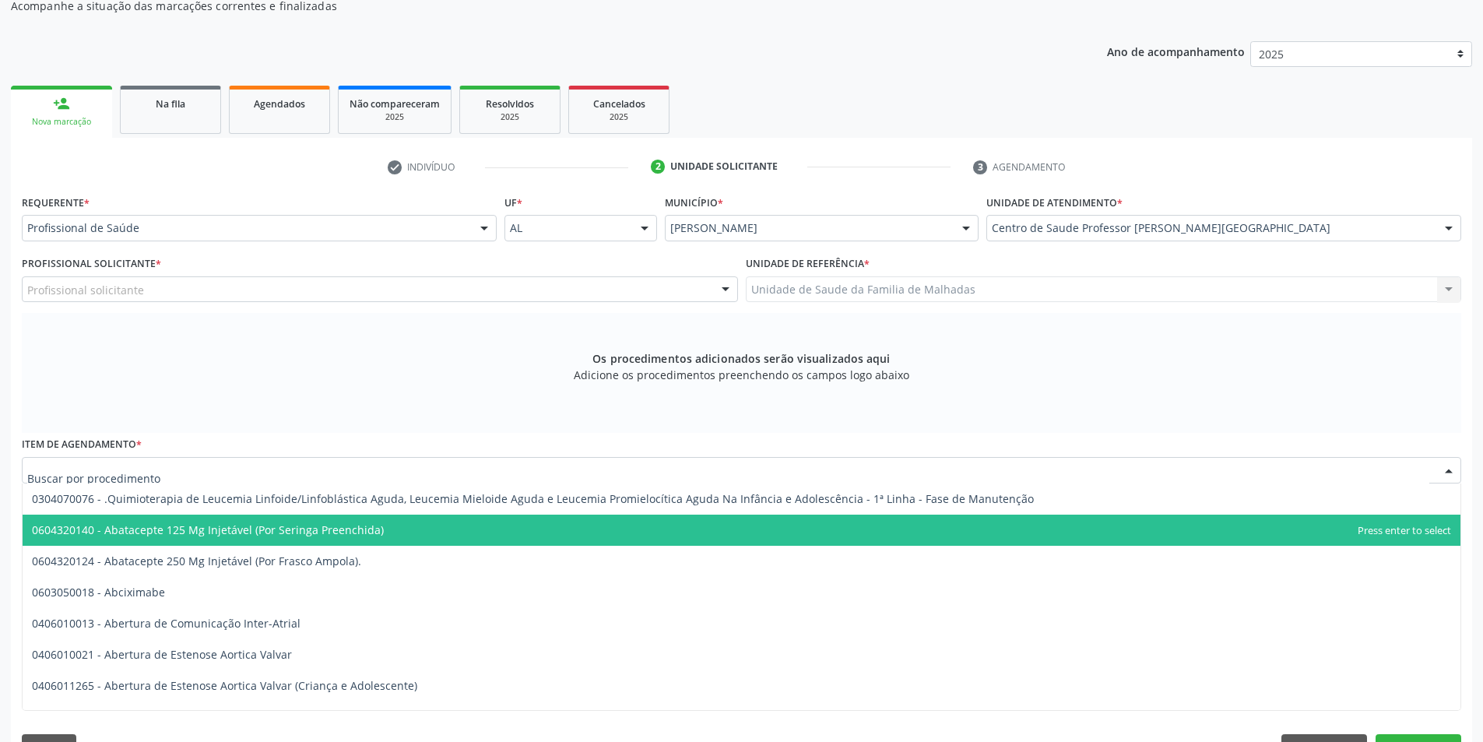
click at [198, 464] on div at bounding box center [741, 470] width 1439 height 26
click at [487, 401] on div "Os procedimentos adicionados serão visualizados aqui Adicione os procedimentos …" at bounding box center [741, 373] width 1439 height 120
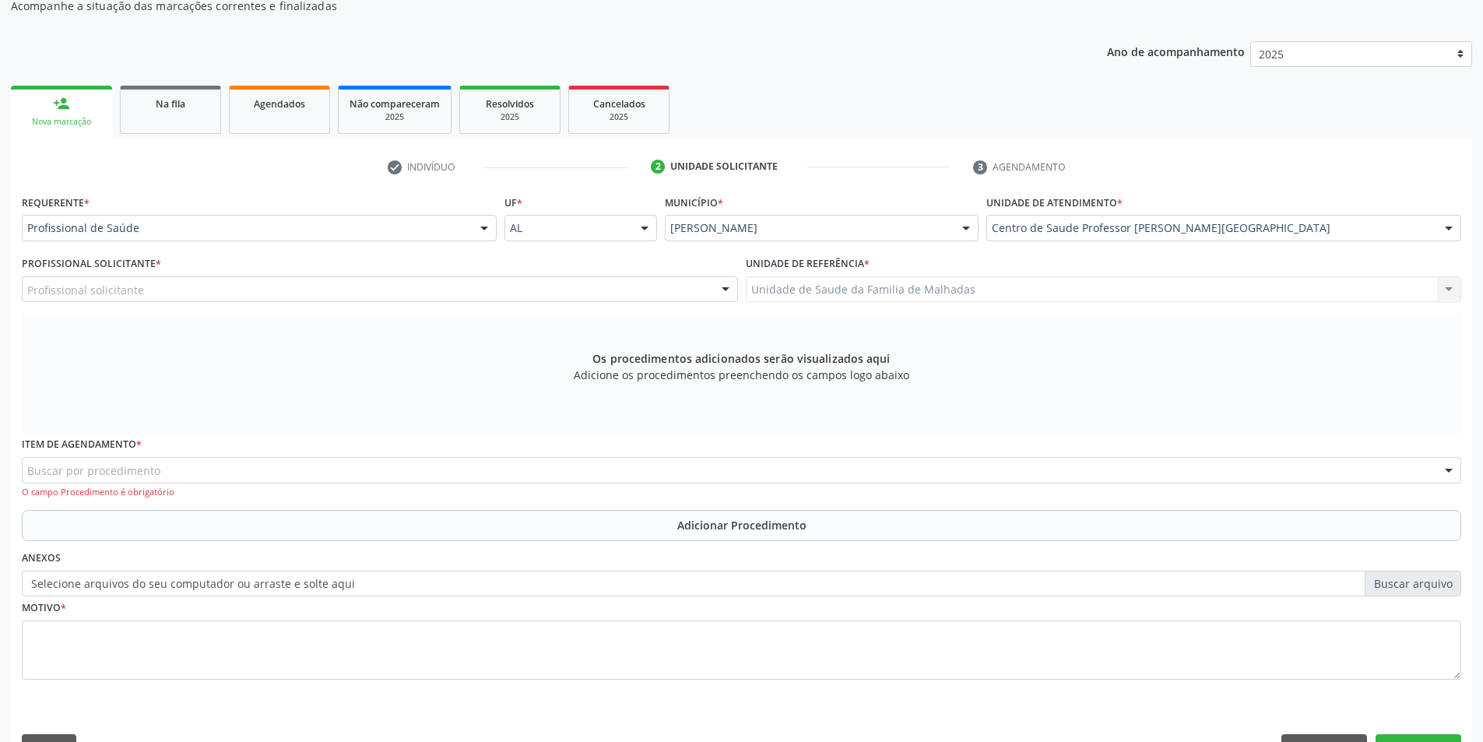
click at [563, 298] on div "Profissional solicitante" at bounding box center [380, 289] width 716 height 26
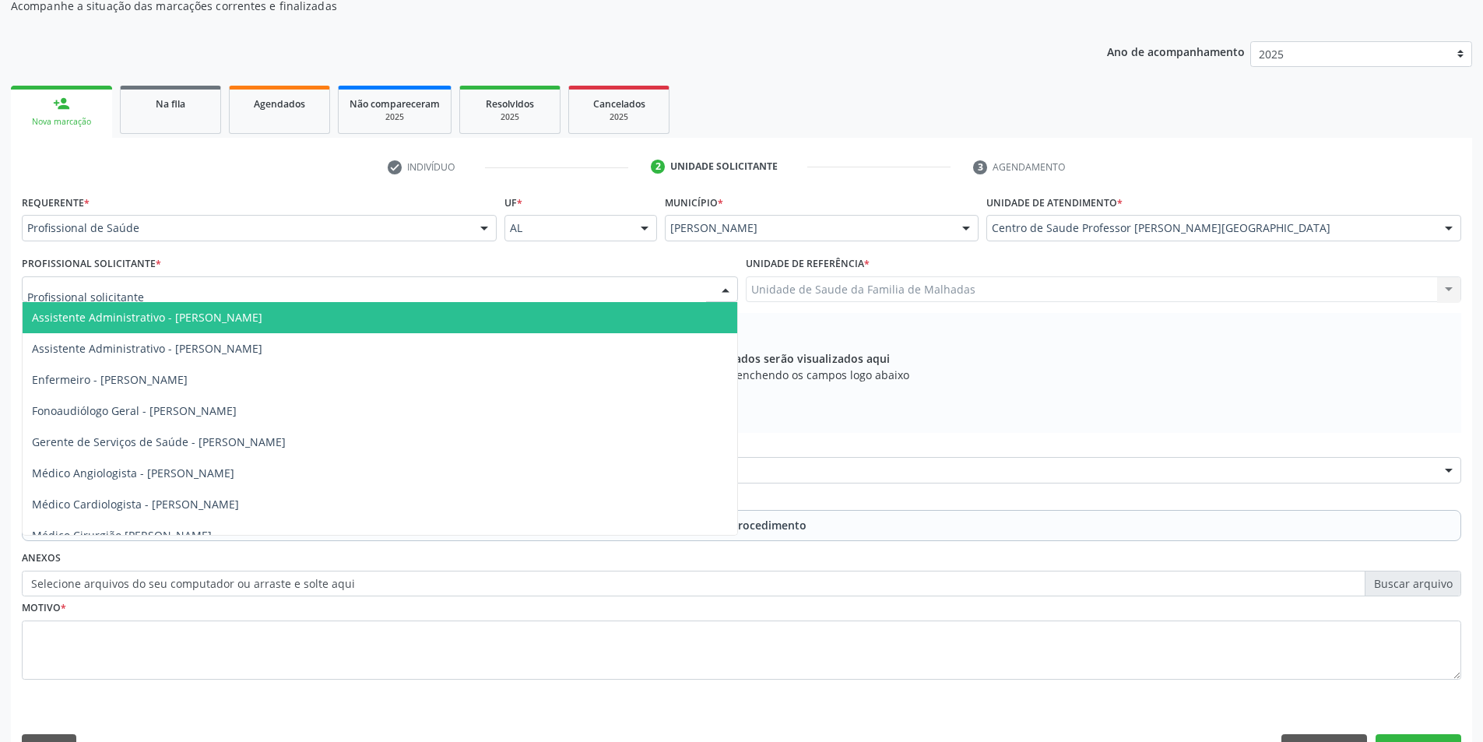
click at [333, 272] on div "Profissional Solicitante * Assistente Administrativo - [PERSON_NAME] Assistente…" at bounding box center [380, 277] width 716 height 50
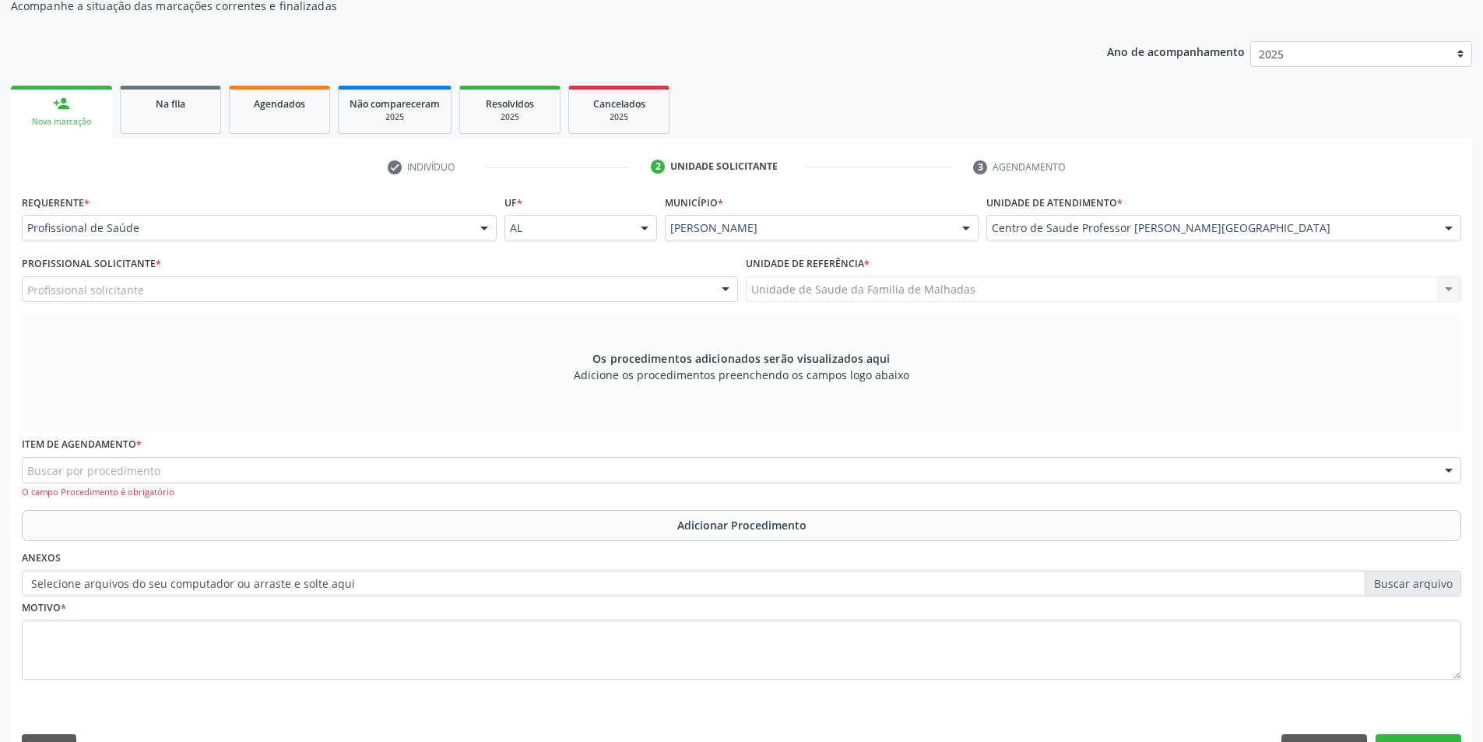
click at [252, 276] on div "Profissional solicitante" at bounding box center [380, 289] width 716 height 26
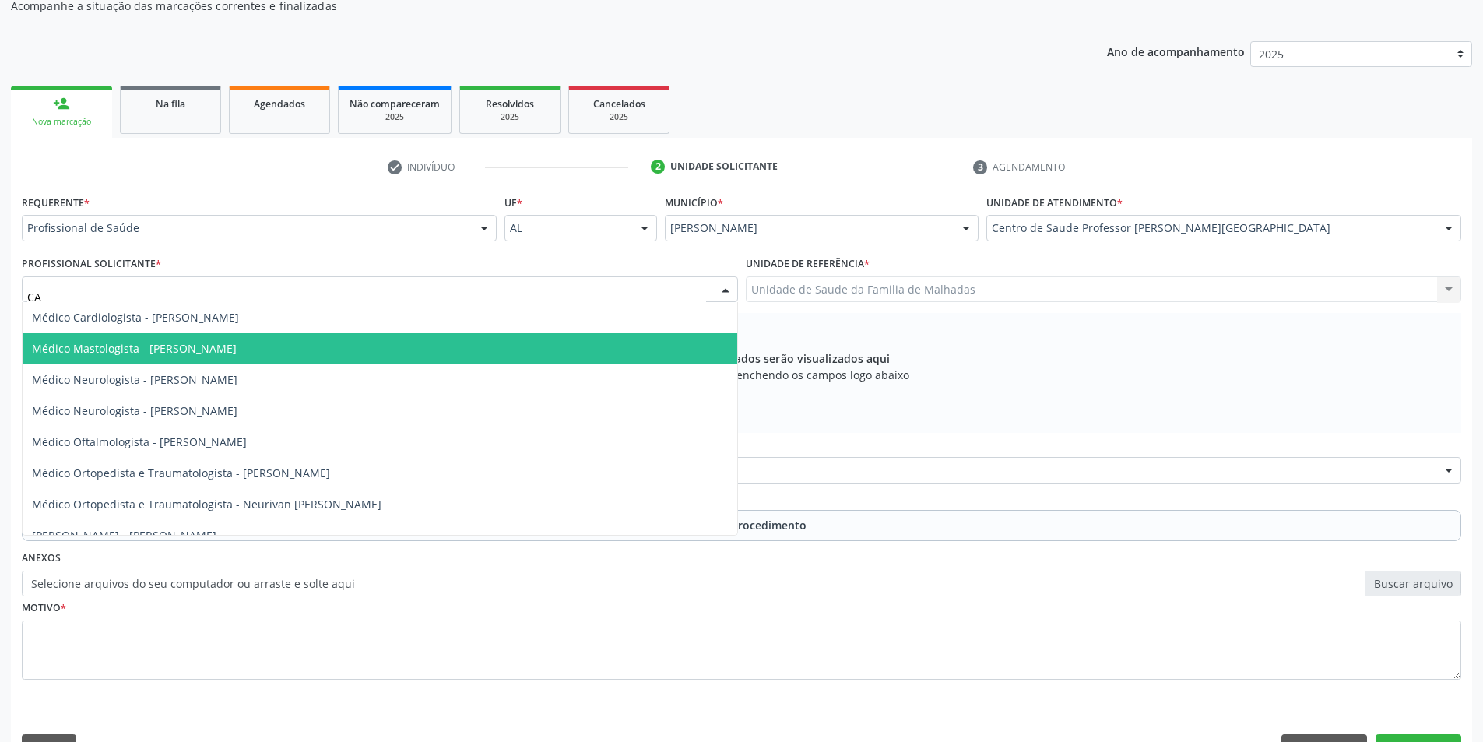
type input "C"
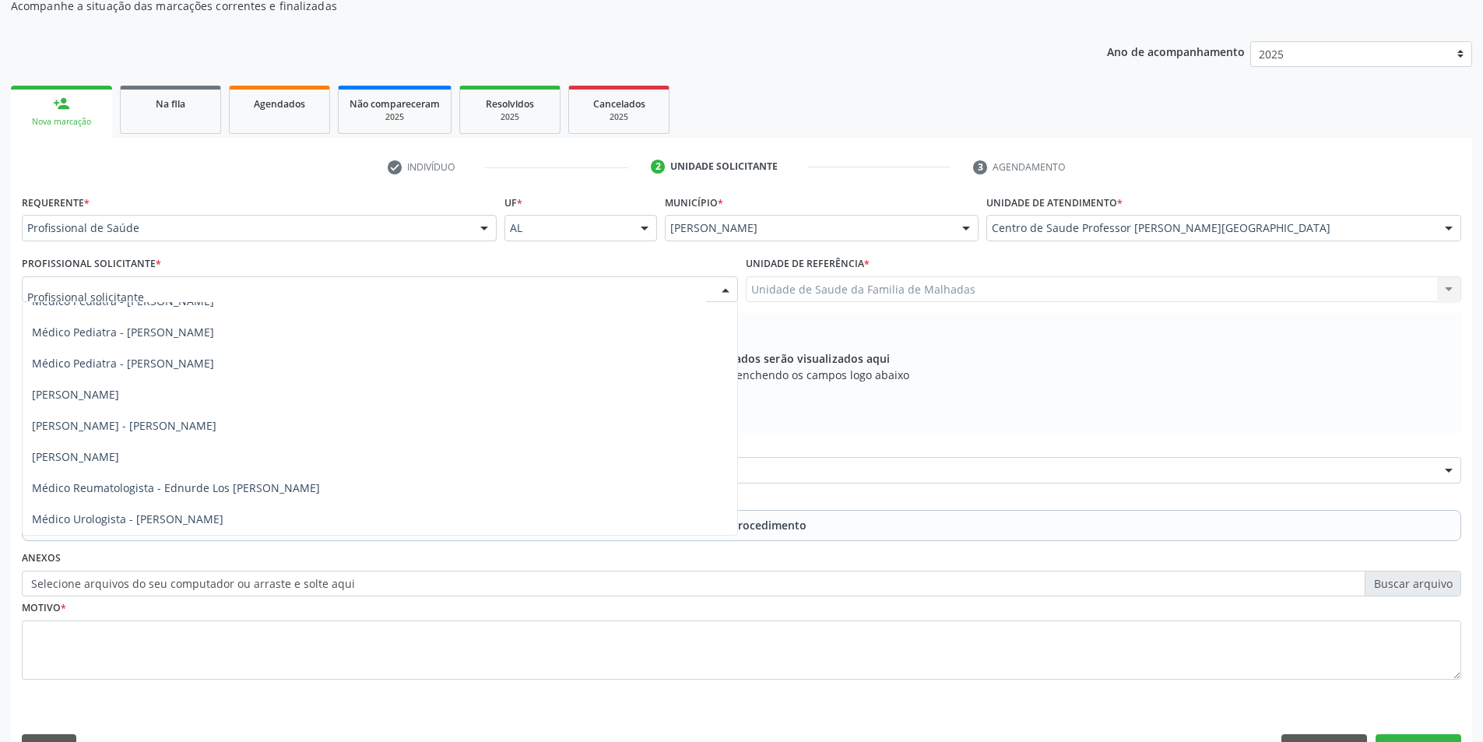
scroll to position [826, 0]
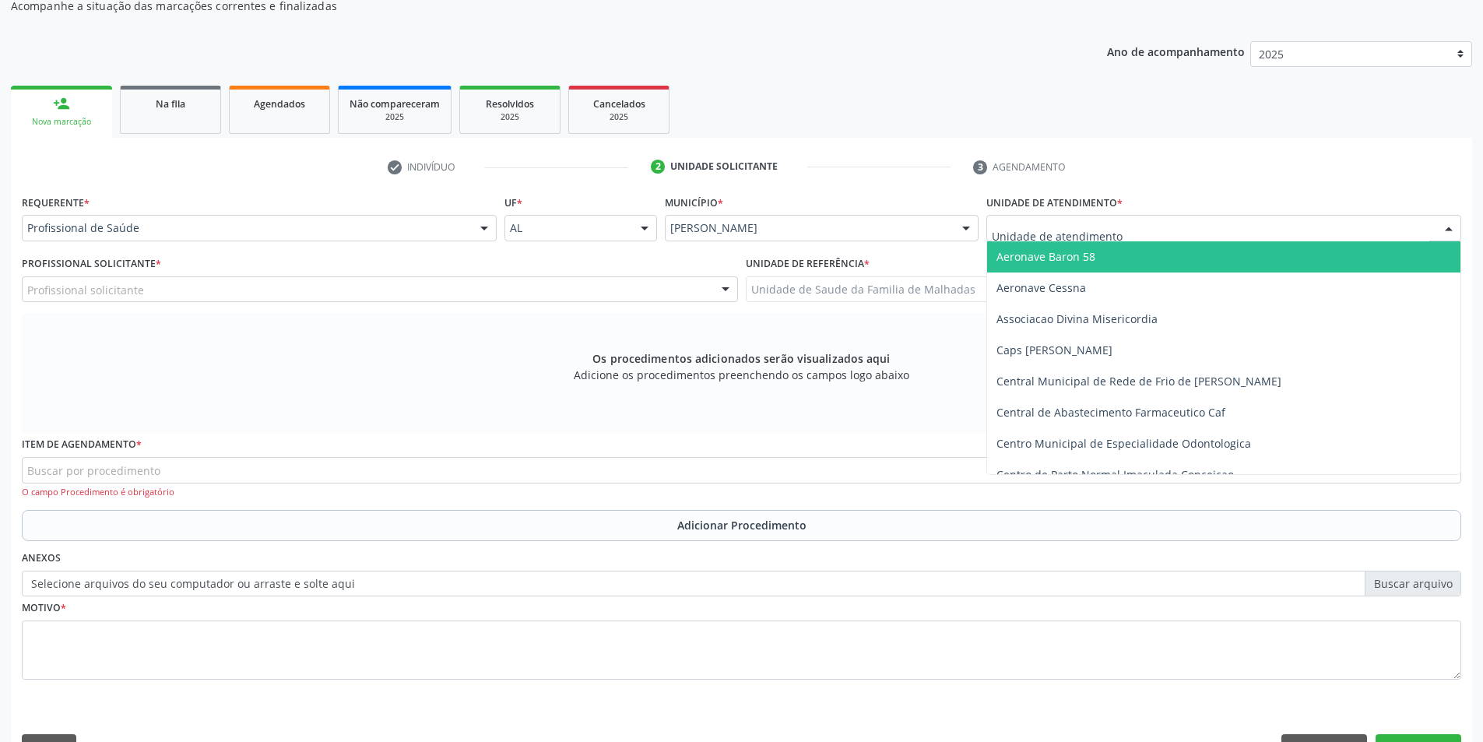
click at [1448, 220] on div at bounding box center [1448, 229] width 23 height 26
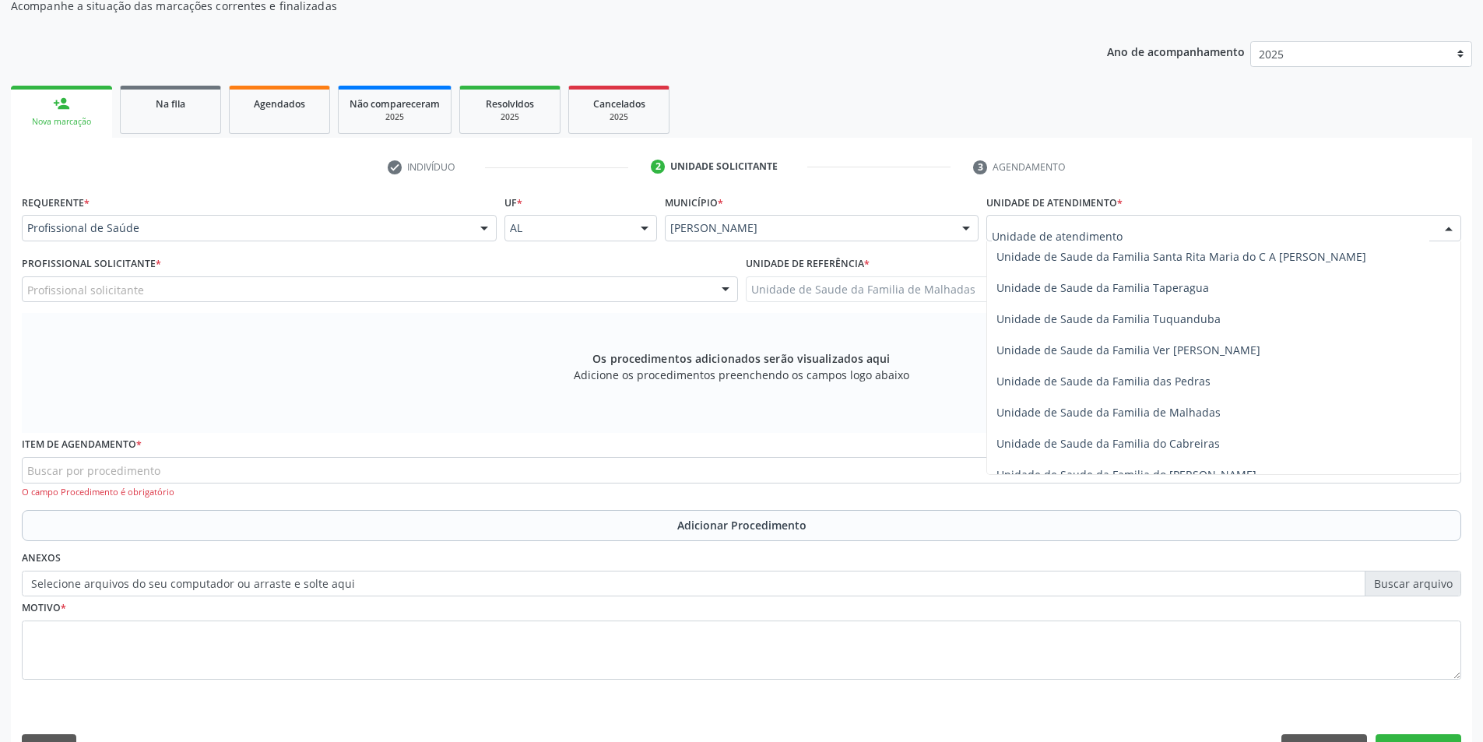
scroll to position [1121, 0]
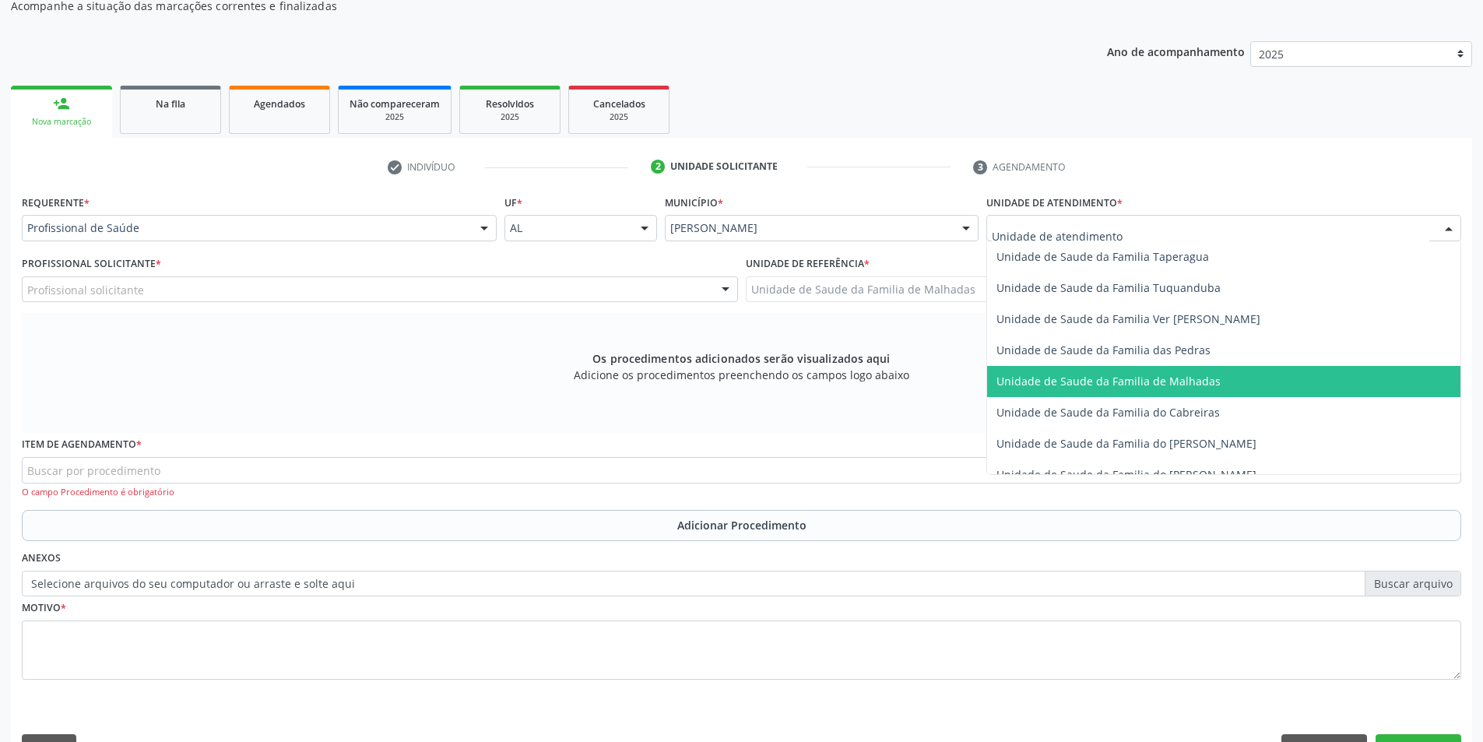
click at [1211, 384] on span "Unidade de Saude da Familia de Malhadas" at bounding box center [1108, 381] width 224 height 15
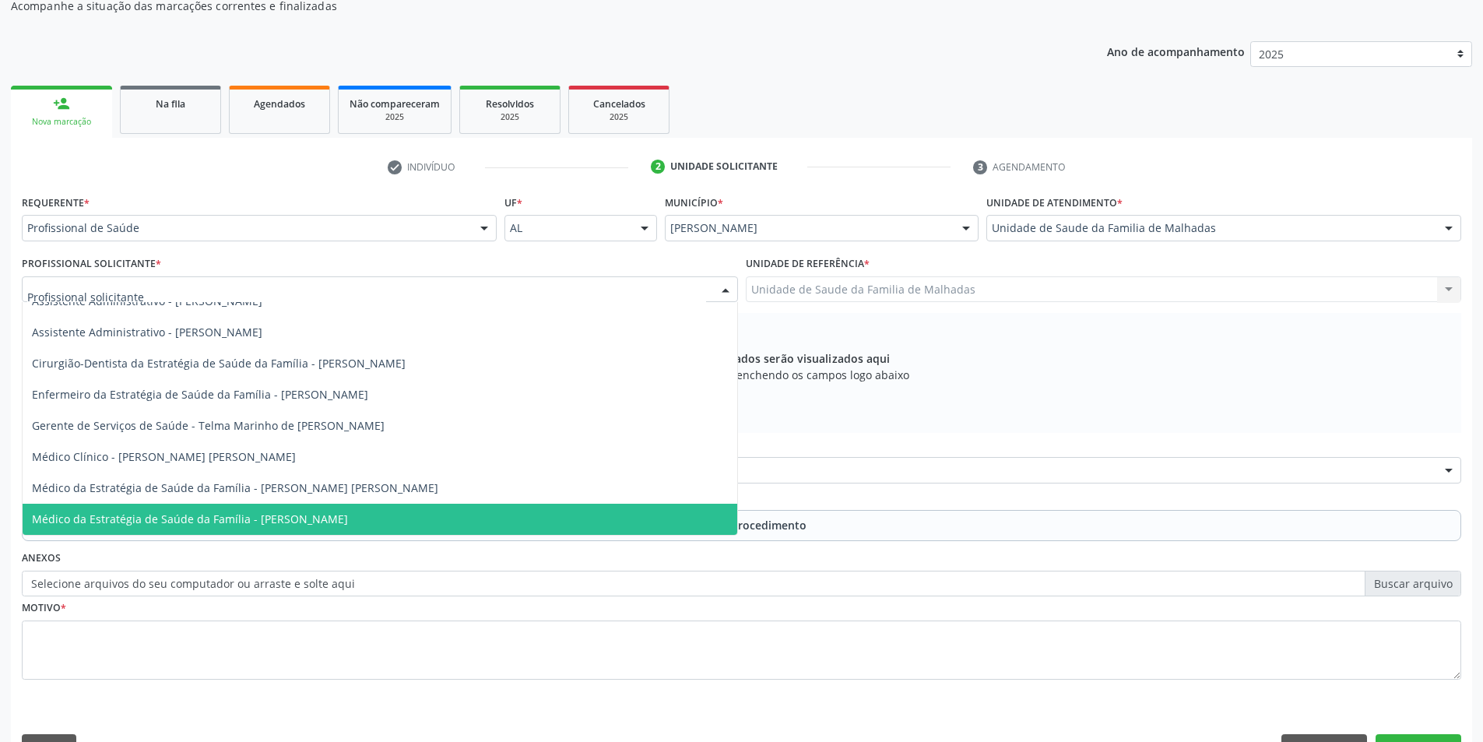
scroll to position [16, 0]
click at [438, 289] on div at bounding box center [380, 289] width 716 height 26
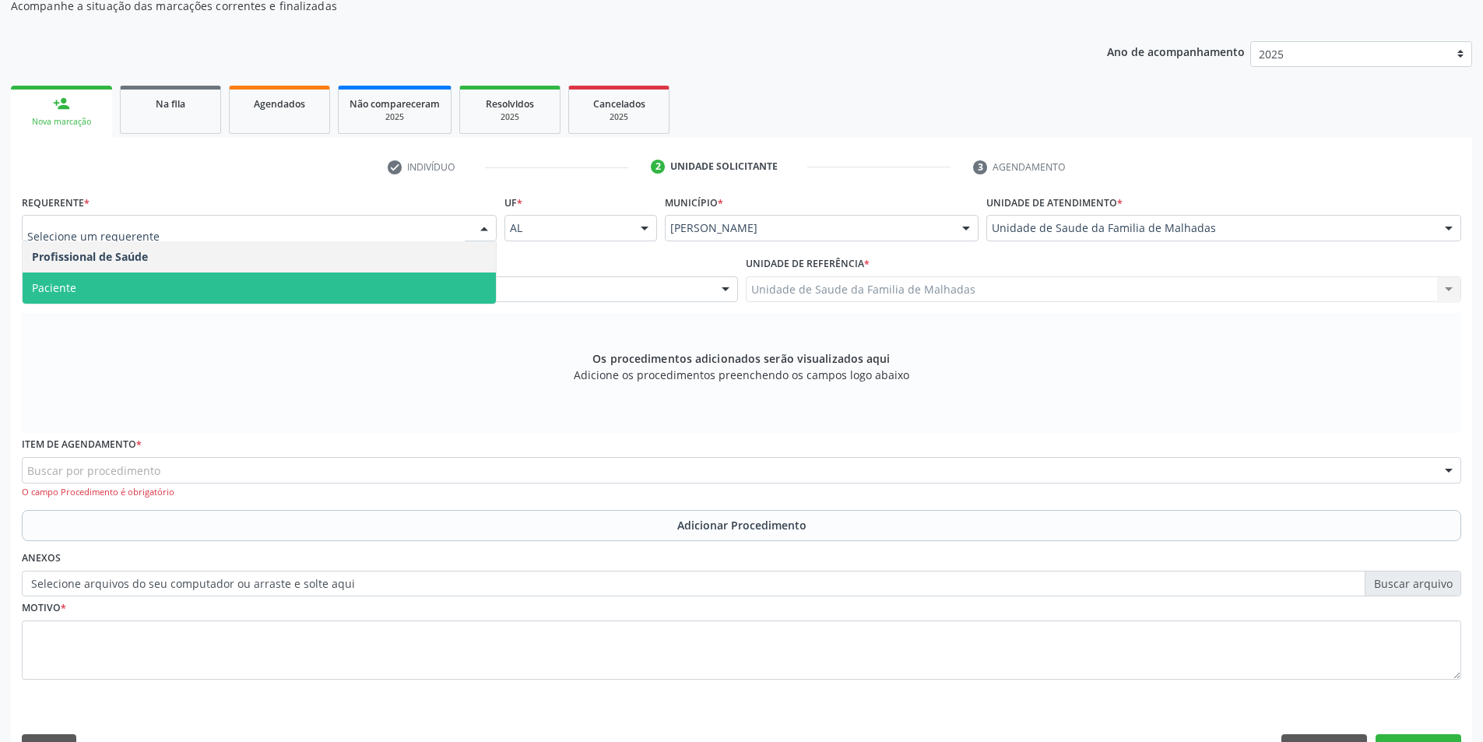
click at [269, 286] on span "Paciente" at bounding box center [259, 287] width 473 height 31
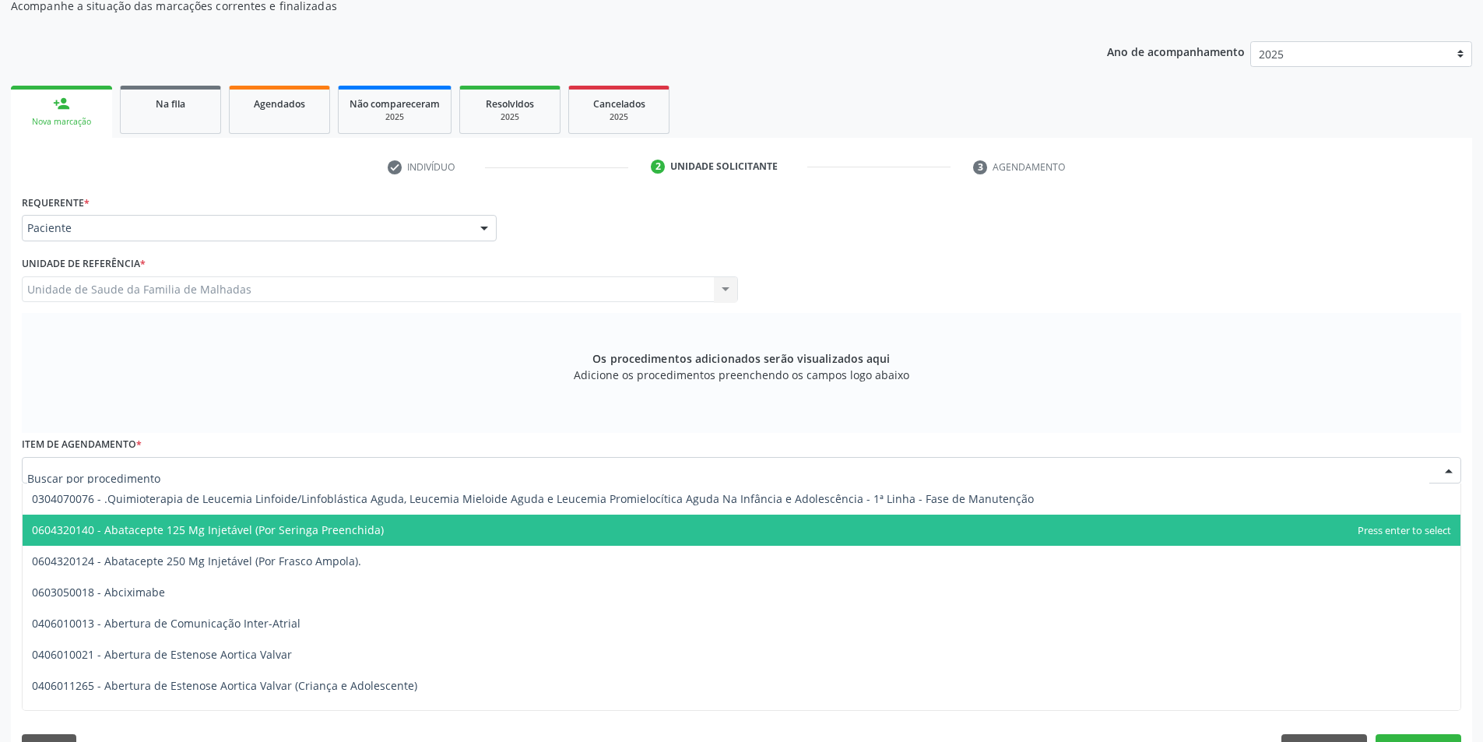
click at [226, 459] on div at bounding box center [741, 470] width 1439 height 26
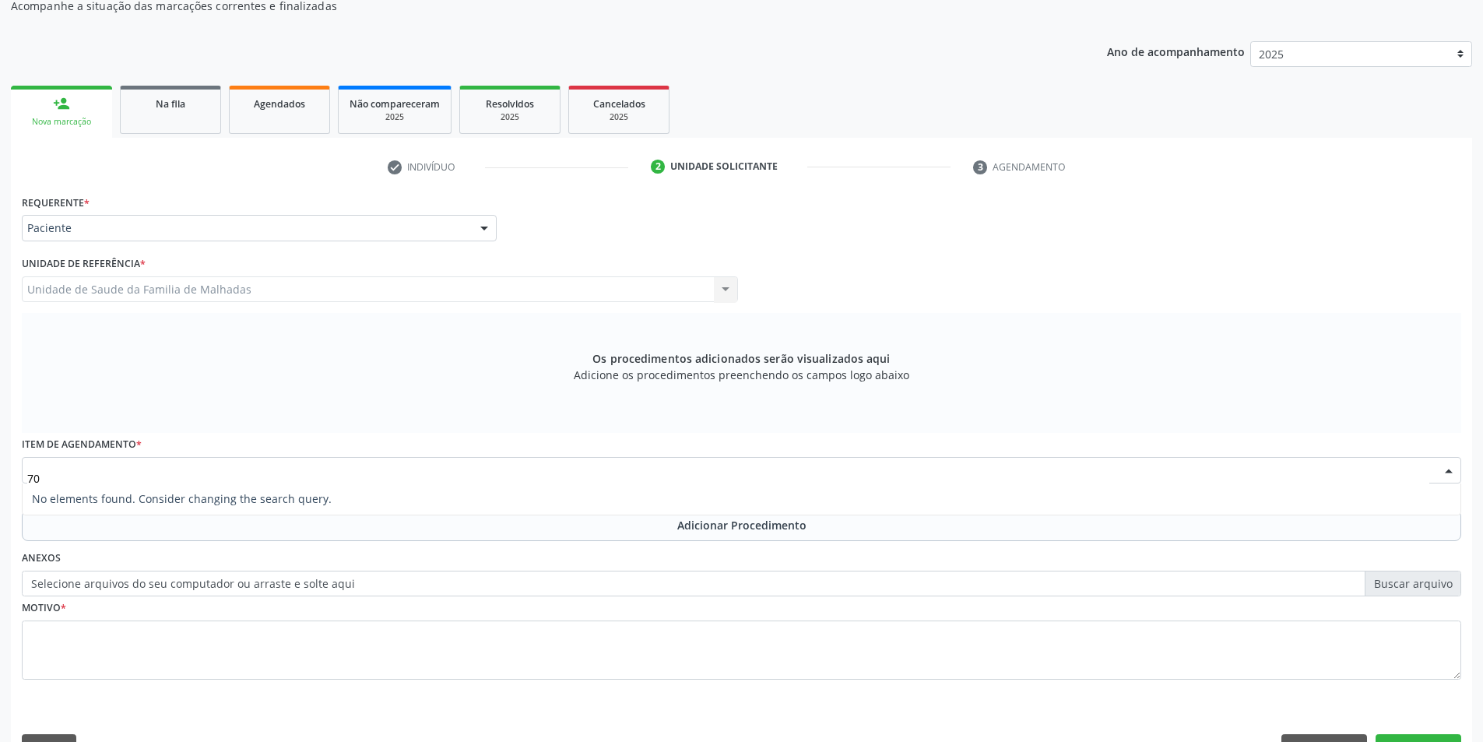
type input "7"
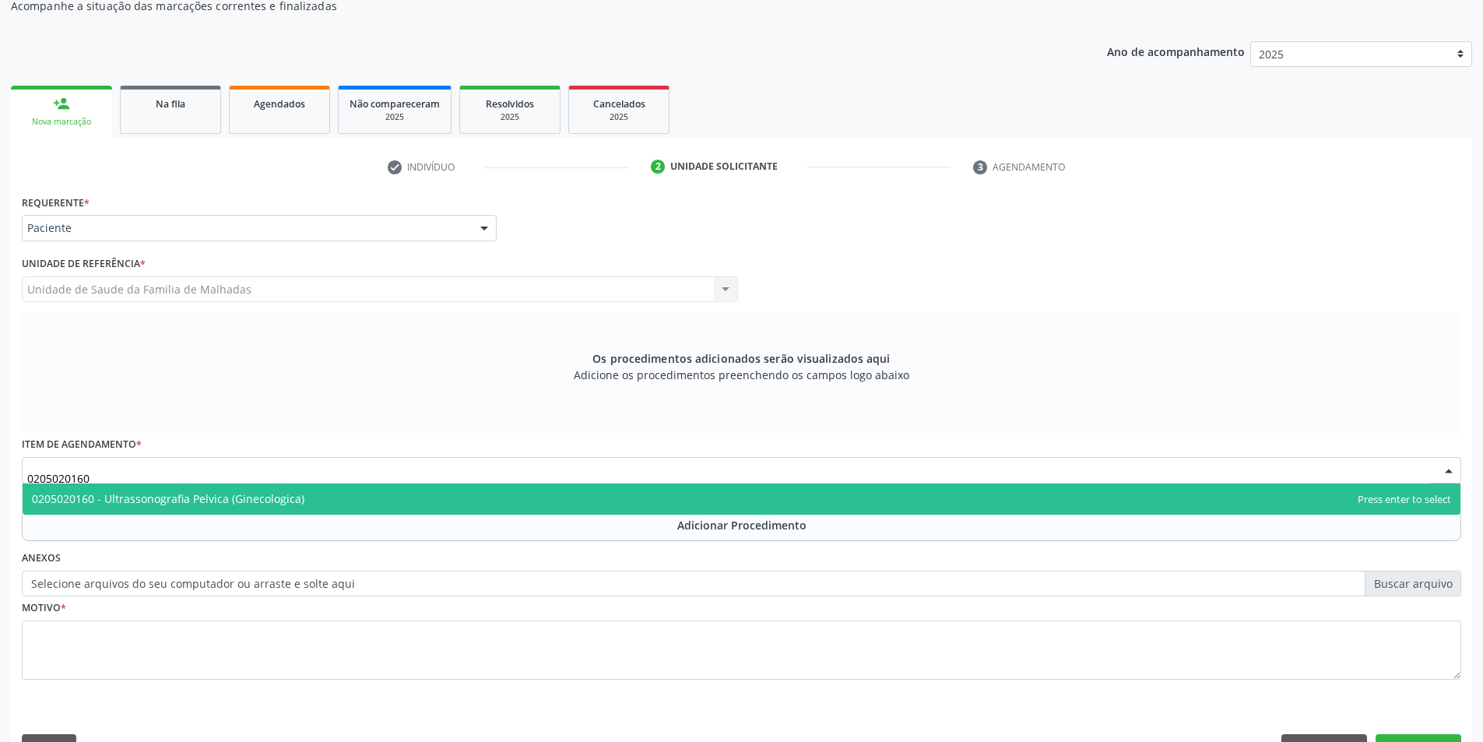
click at [248, 502] on span "0205020160 - Ultrassonografia Pelvica (Ginecologica)" at bounding box center [168, 498] width 272 height 15
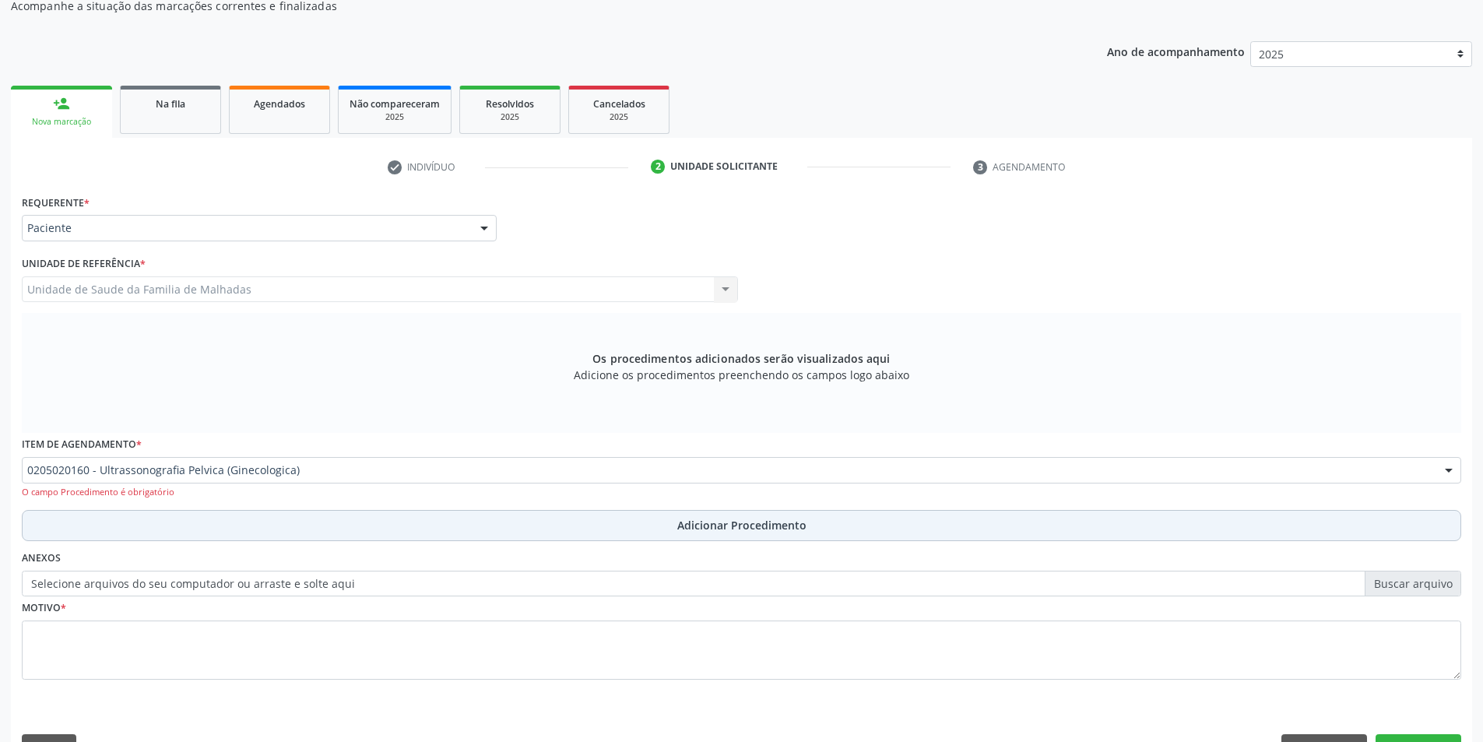
click at [687, 527] on span "Adicionar Procedimento" at bounding box center [741, 525] width 129 height 16
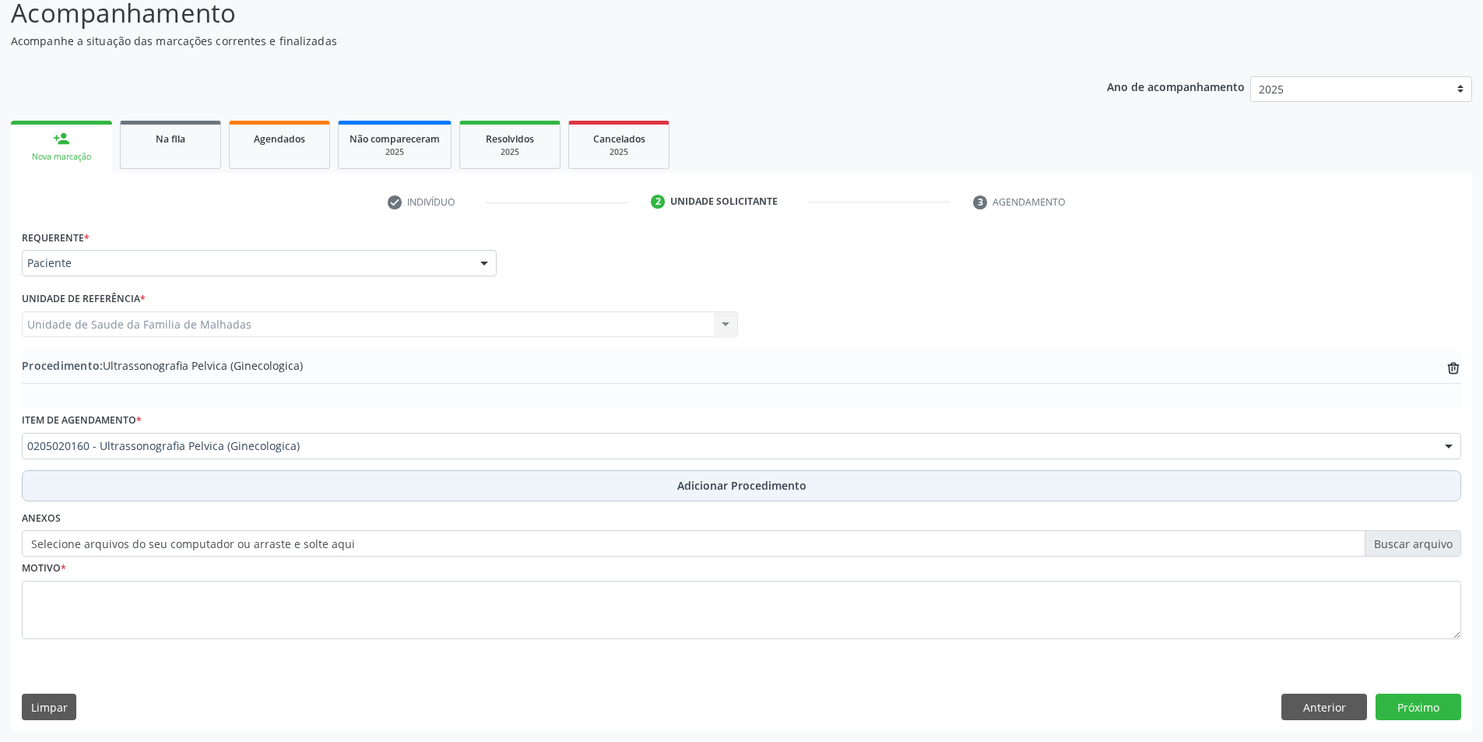
click at [708, 488] on span "Adicionar Procedimento" at bounding box center [741, 485] width 129 height 16
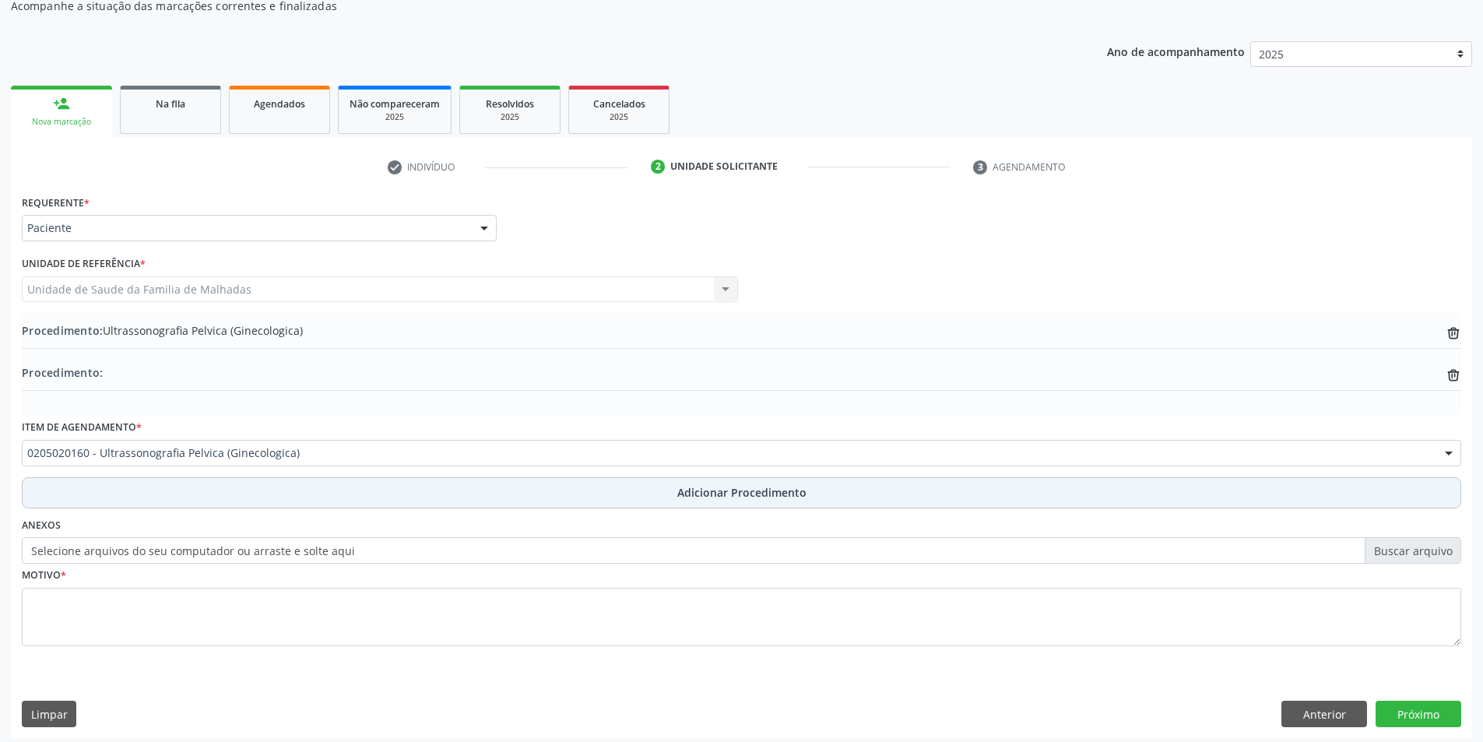
click at [133, 481] on button "Adicionar Procedimento" at bounding box center [741, 492] width 1439 height 31
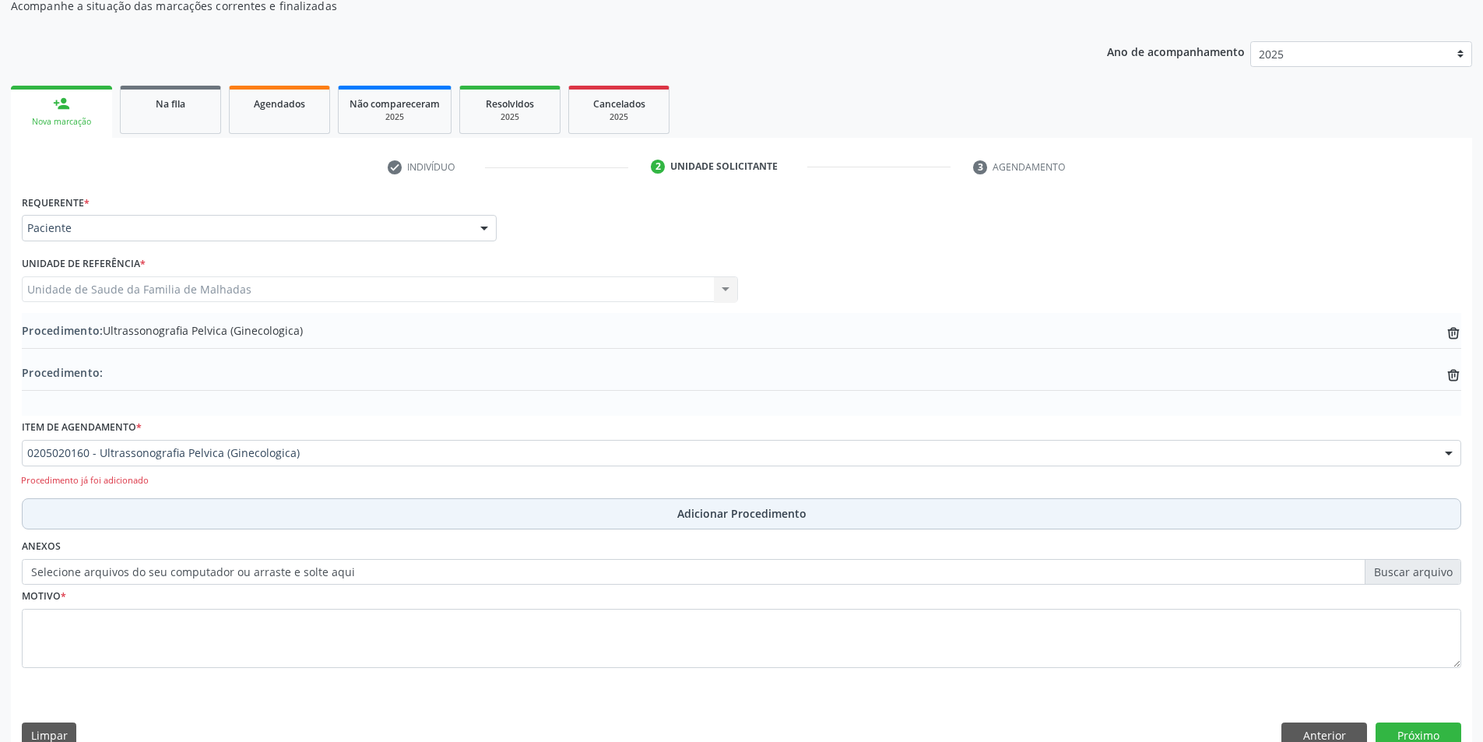
drag, startPoint x: 125, startPoint y: 502, endPoint x: 123, endPoint y: 515, distance: 12.6
click at [123, 515] on button "Adicionar Procedimento" at bounding box center [741, 513] width 1439 height 31
click at [84, 511] on button "Adicionar Procedimento" at bounding box center [741, 513] width 1439 height 31
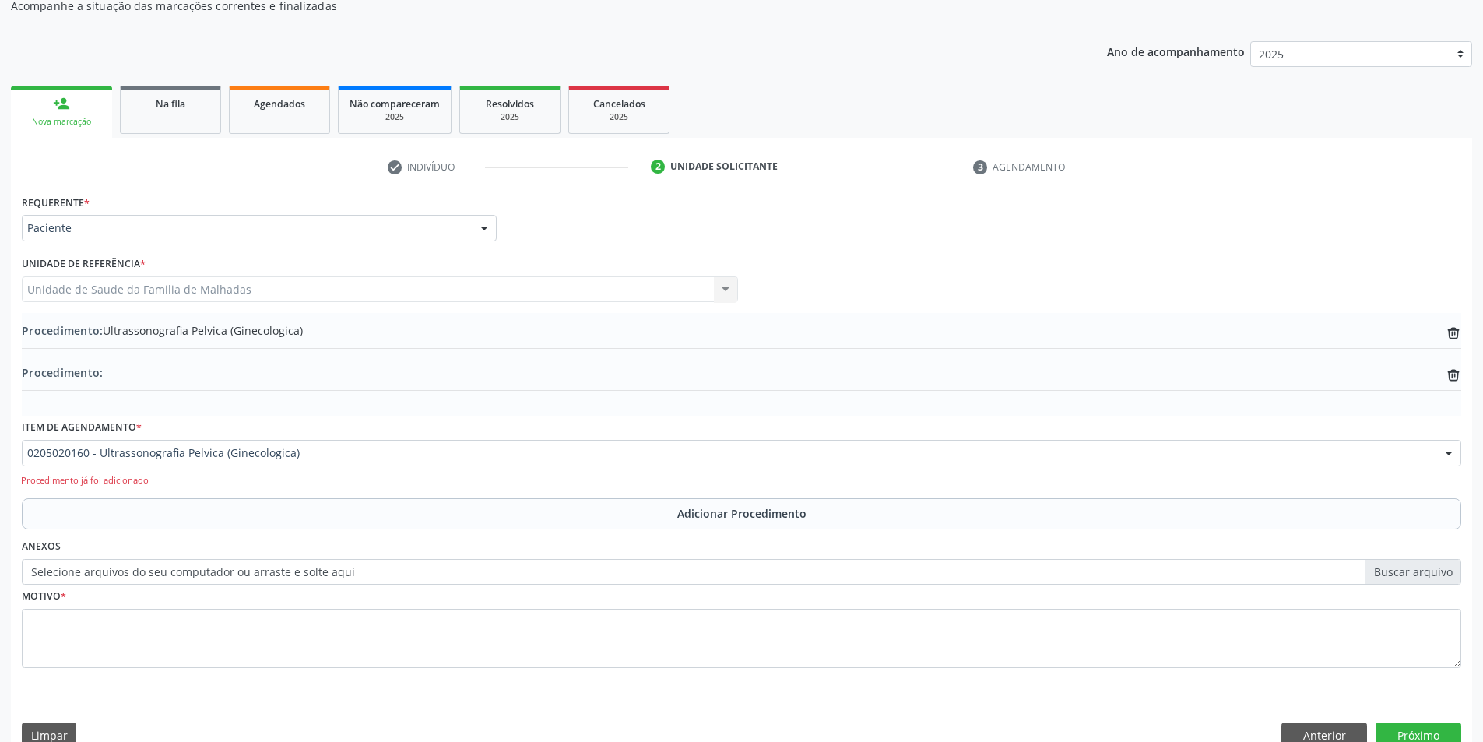
drag, startPoint x: 84, startPoint y: 511, endPoint x: 195, endPoint y: 494, distance: 112.6
click at [93, 511] on button "Adicionar Procedimento" at bounding box center [741, 513] width 1439 height 31
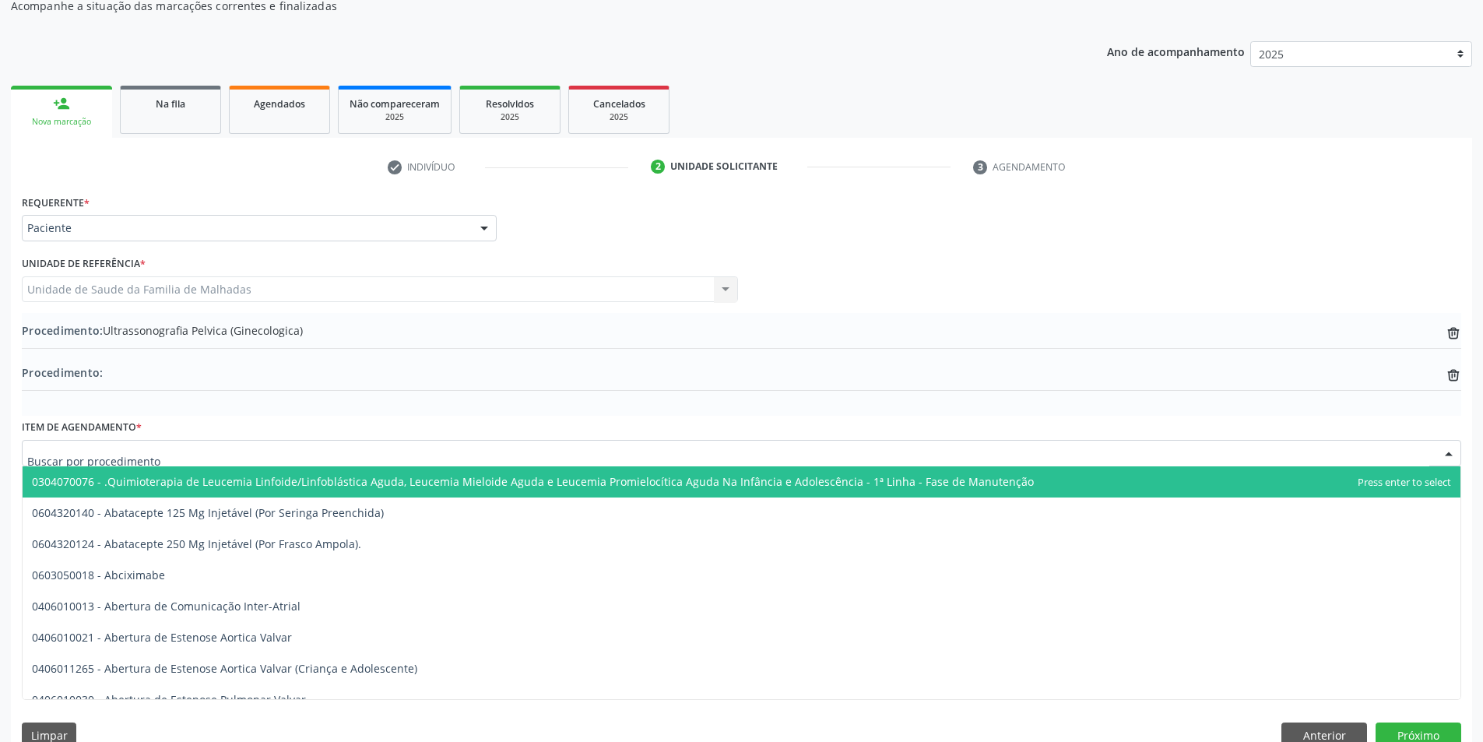
click at [314, 463] on div at bounding box center [741, 453] width 1439 height 26
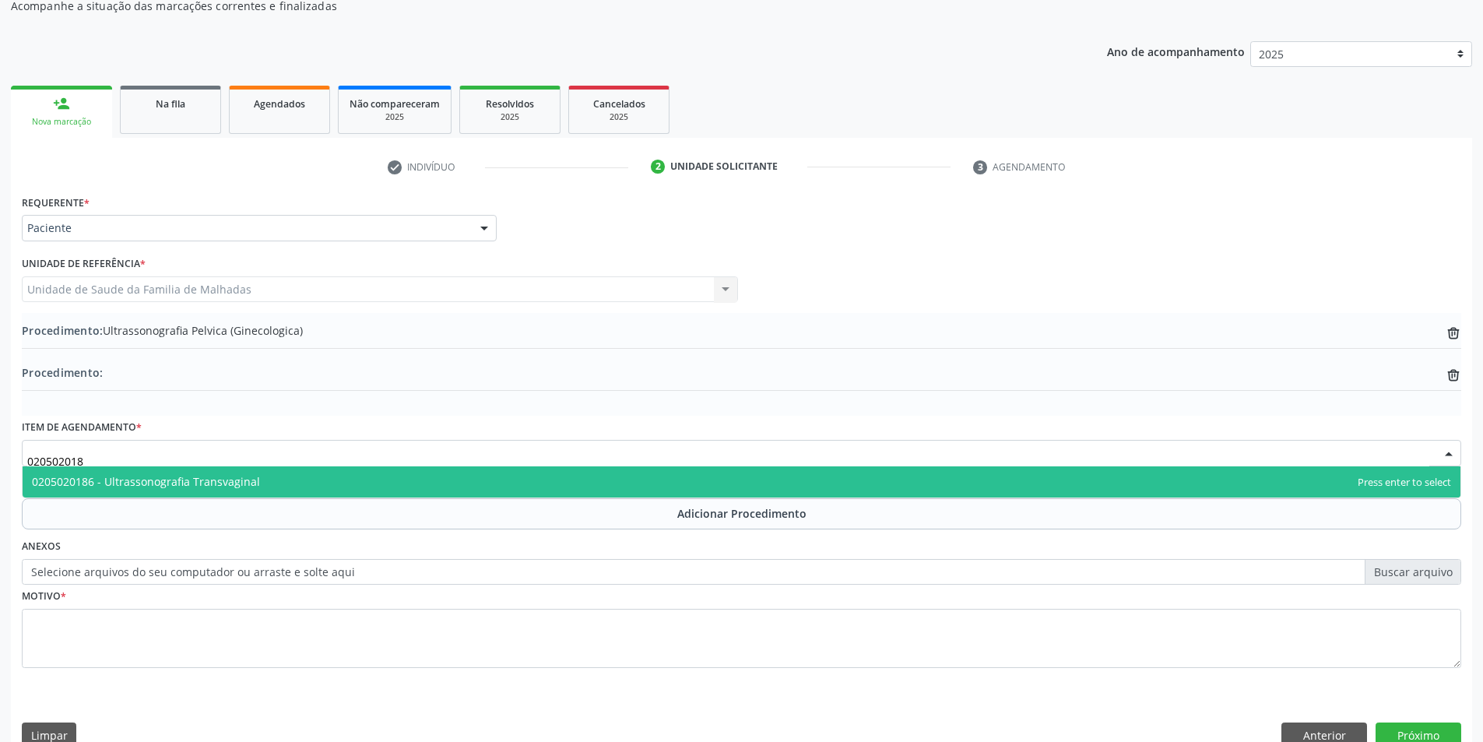
type input "0205020186"
click at [251, 484] on span "0205020186 - Ultrassonografia Transvaginal" at bounding box center [146, 481] width 228 height 15
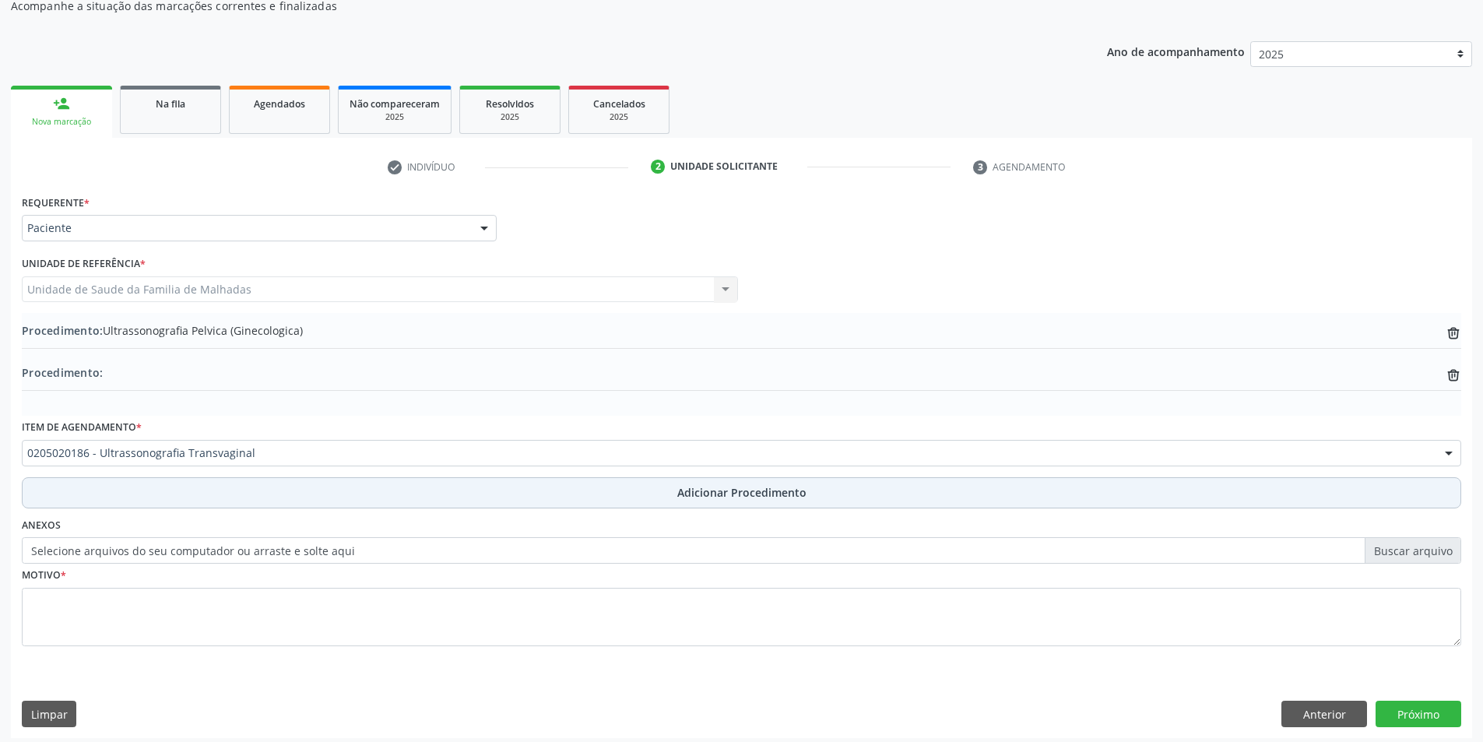
click at [748, 492] on span "Adicionar Procedimento" at bounding box center [741, 492] width 129 height 16
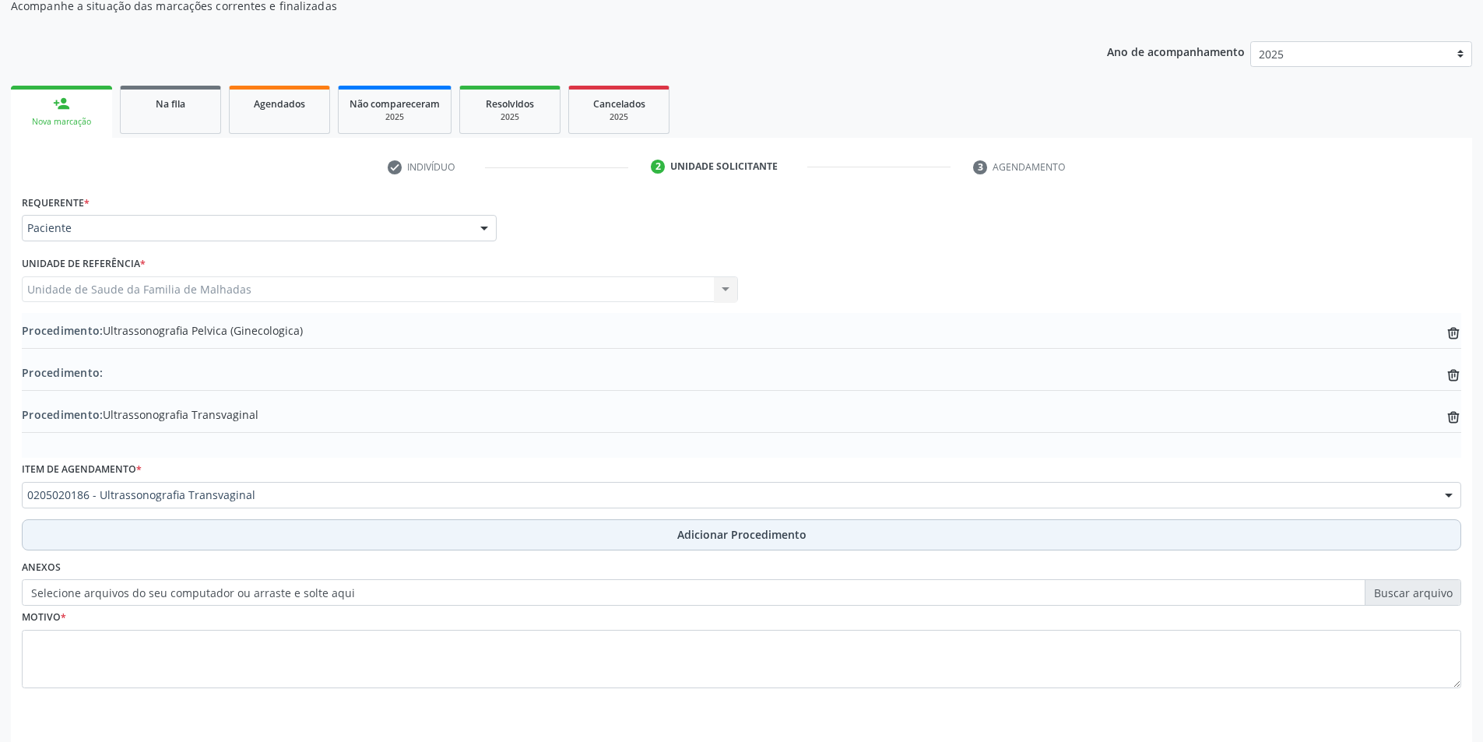
click at [715, 538] on span "Adicionar Procedimento" at bounding box center [741, 534] width 129 height 16
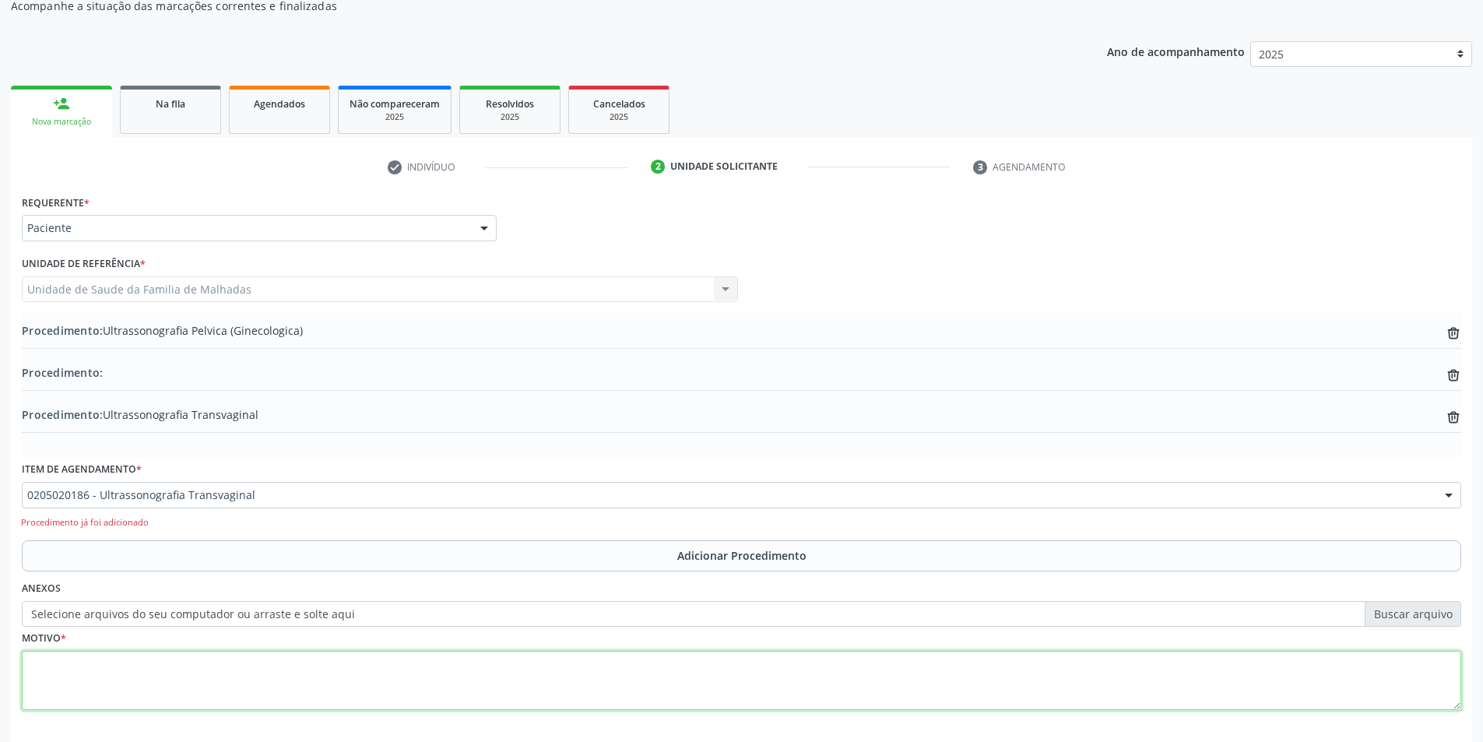
click at [163, 694] on textarea at bounding box center [741, 680] width 1439 height 59
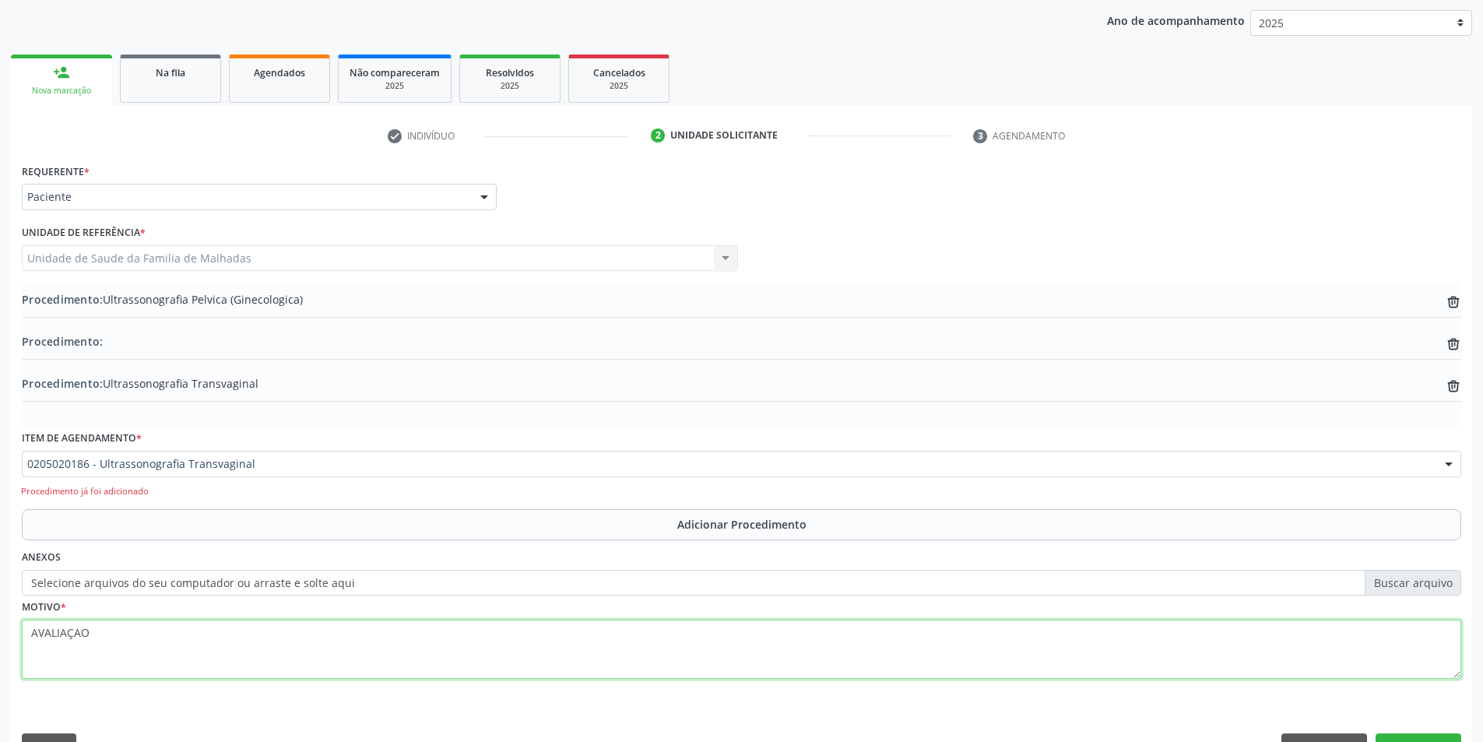
scroll to position [239, 0]
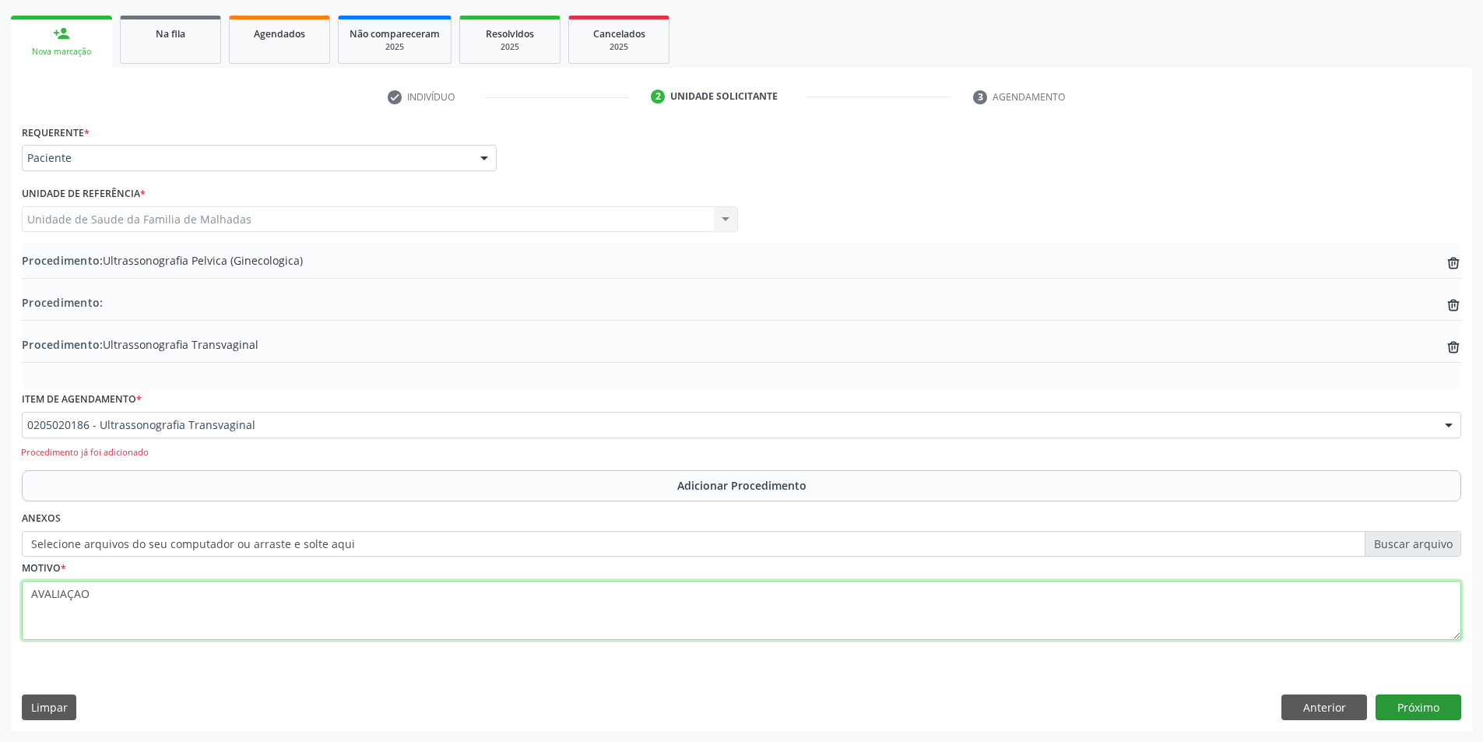
type textarea "AVALIAÇAO"
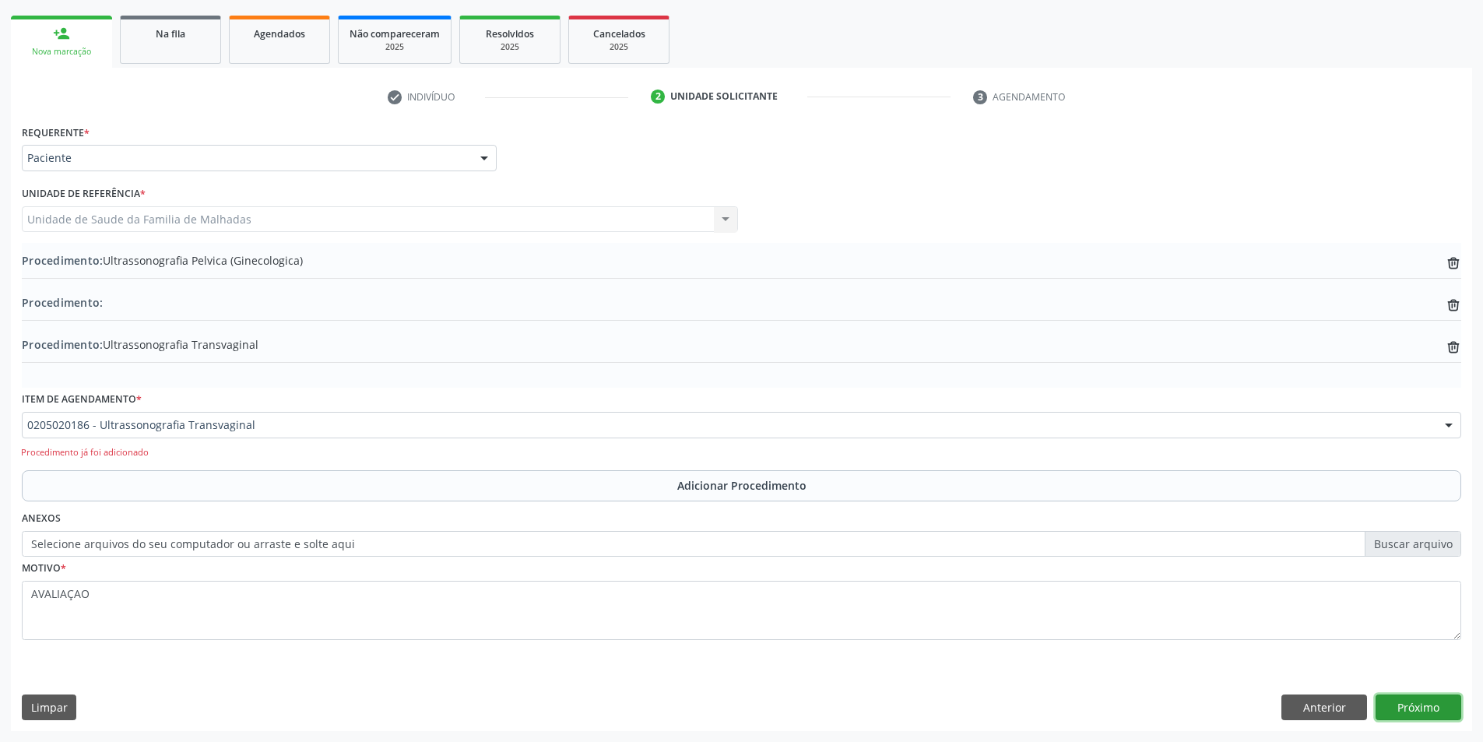
click at [1428, 705] on button "Próximo" at bounding box center [1418, 707] width 86 height 26
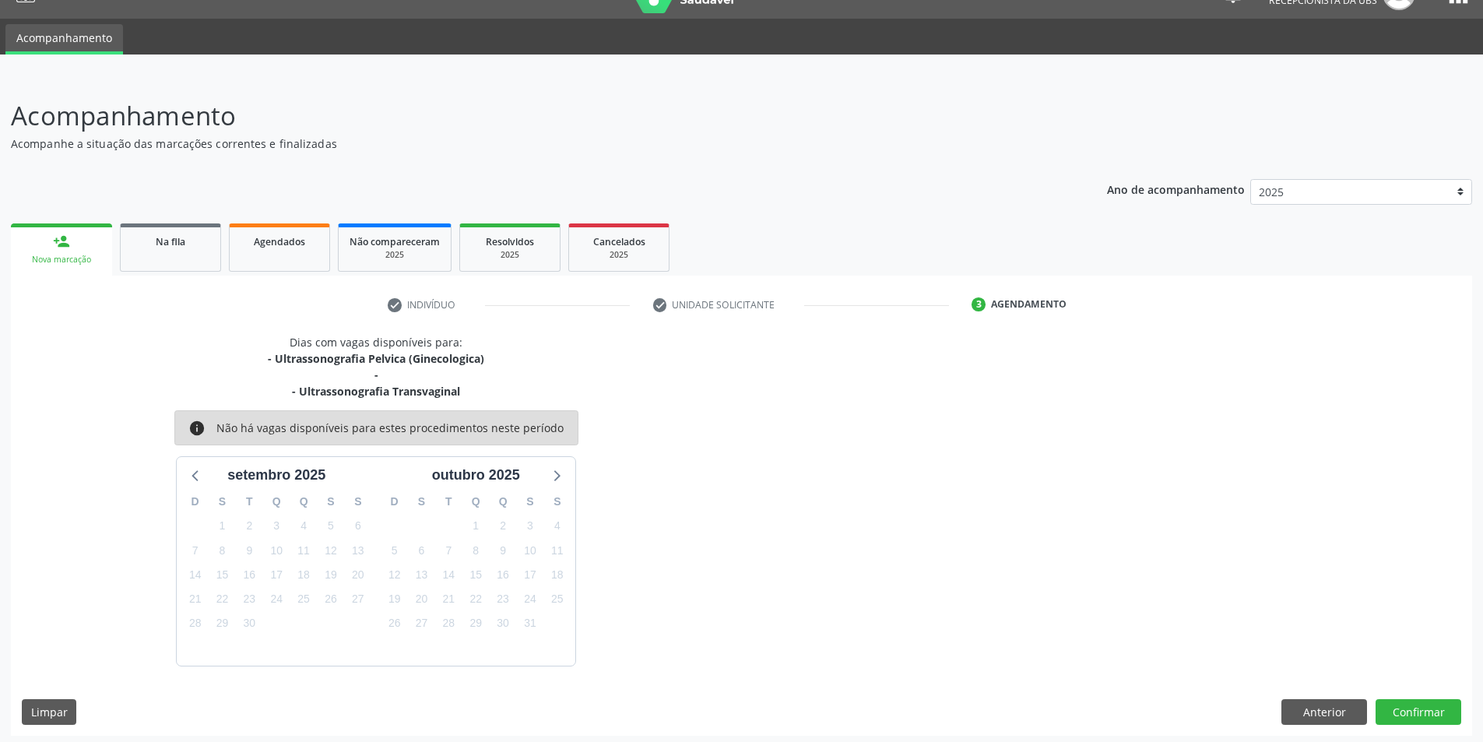
scroll to position [36, 0]
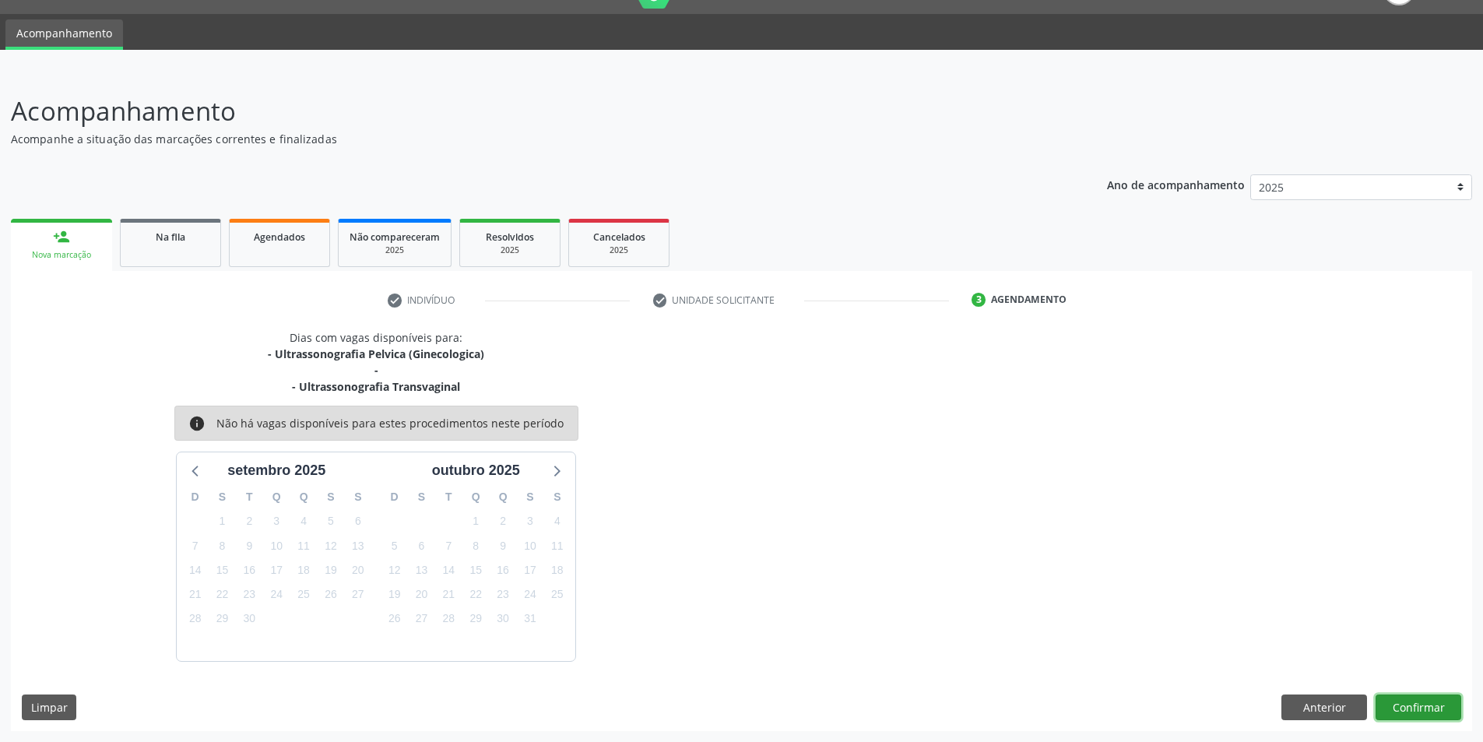
click at [1422, 706] on button "Confirmar" at bounding box center [1418, 707] width 86 height 26
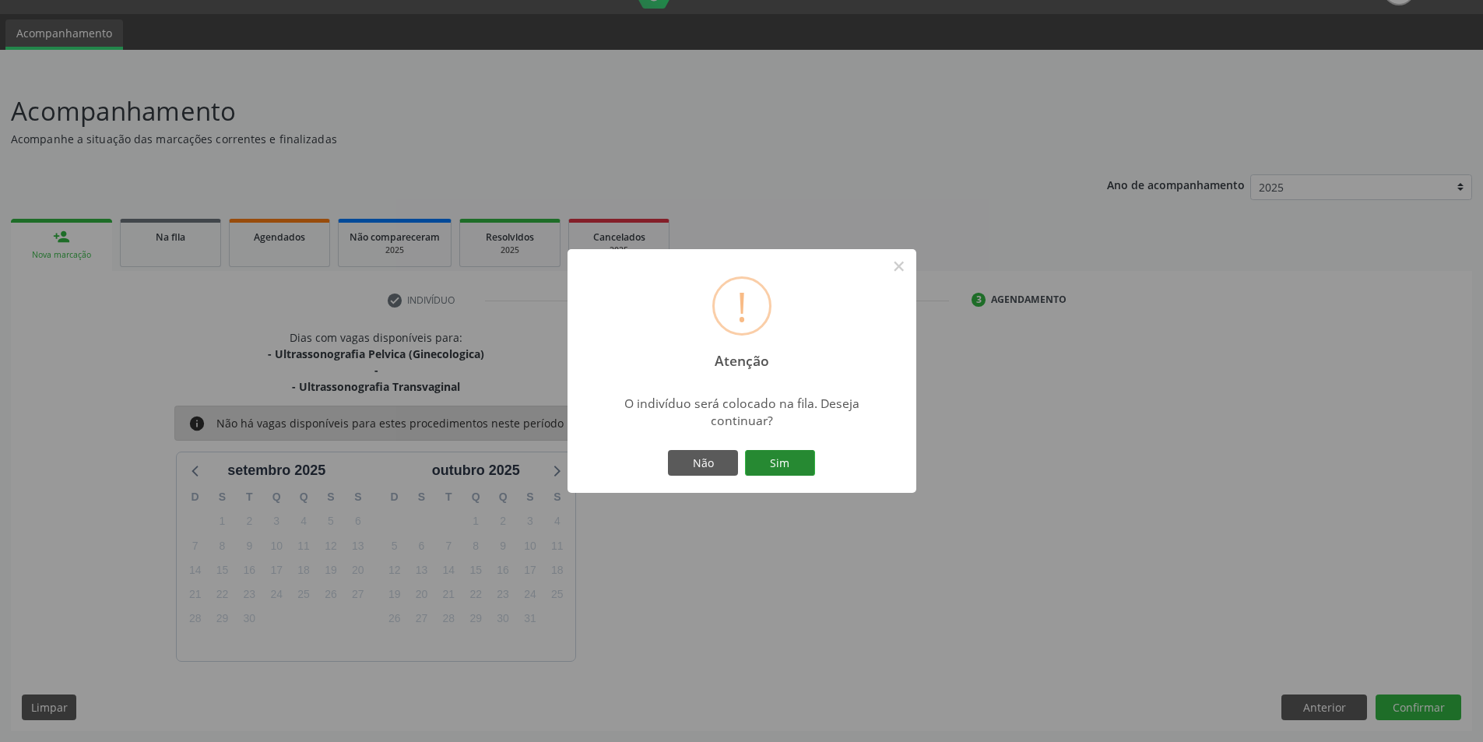
click at [775, 456] on button "Sim" at bounding box center [780, 463] width 70 height 26
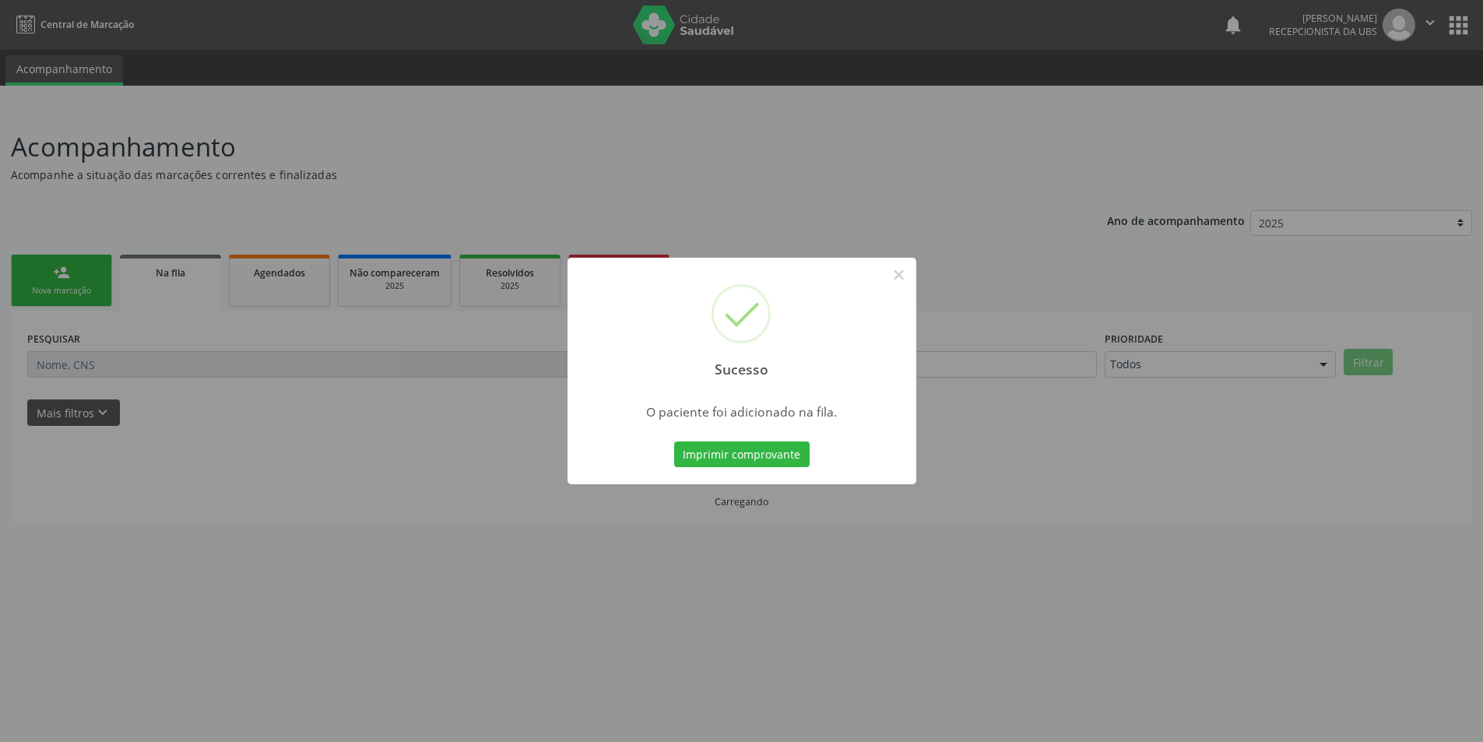
scroll to position [0, 0]
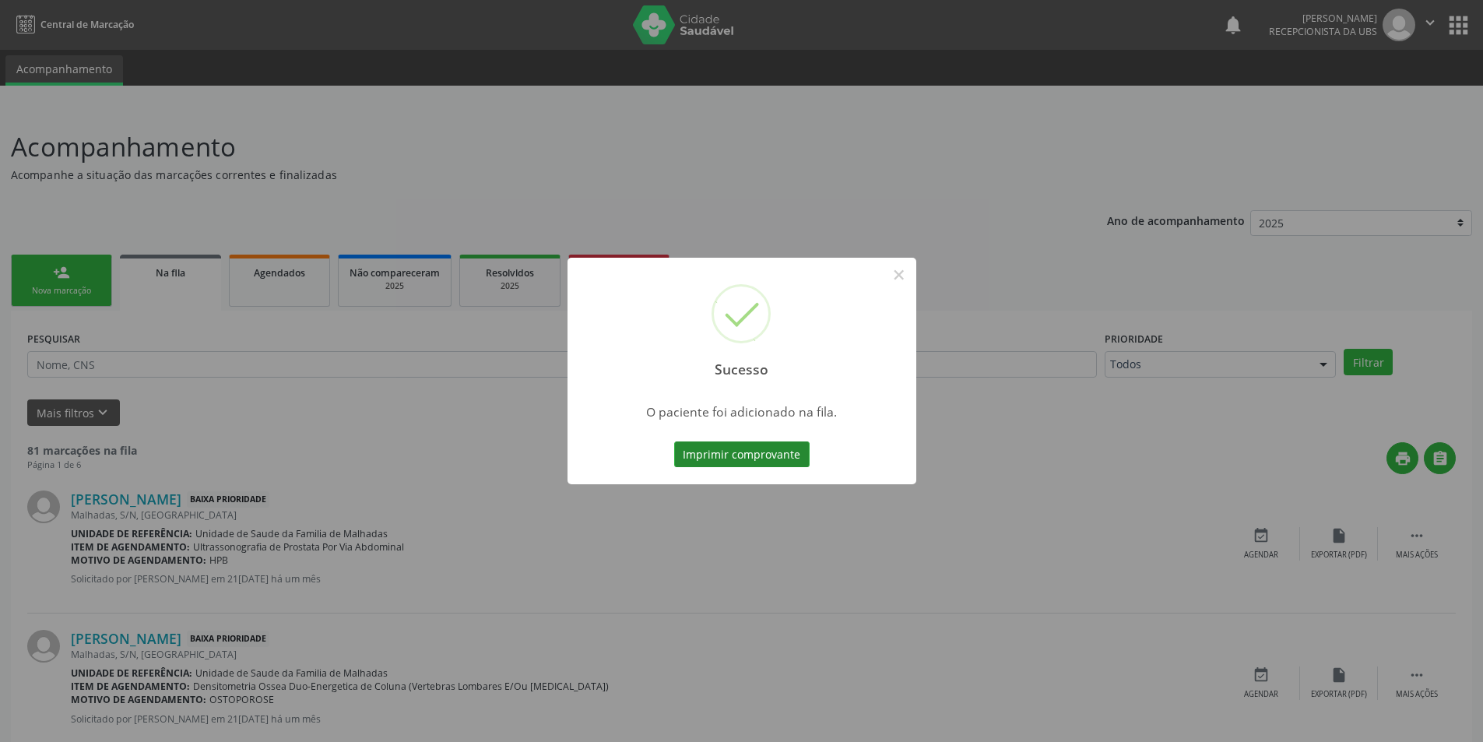
click at [774, 455] on button "Imprimir comprovante" at bounding box center [741, 454] width 135 height 26
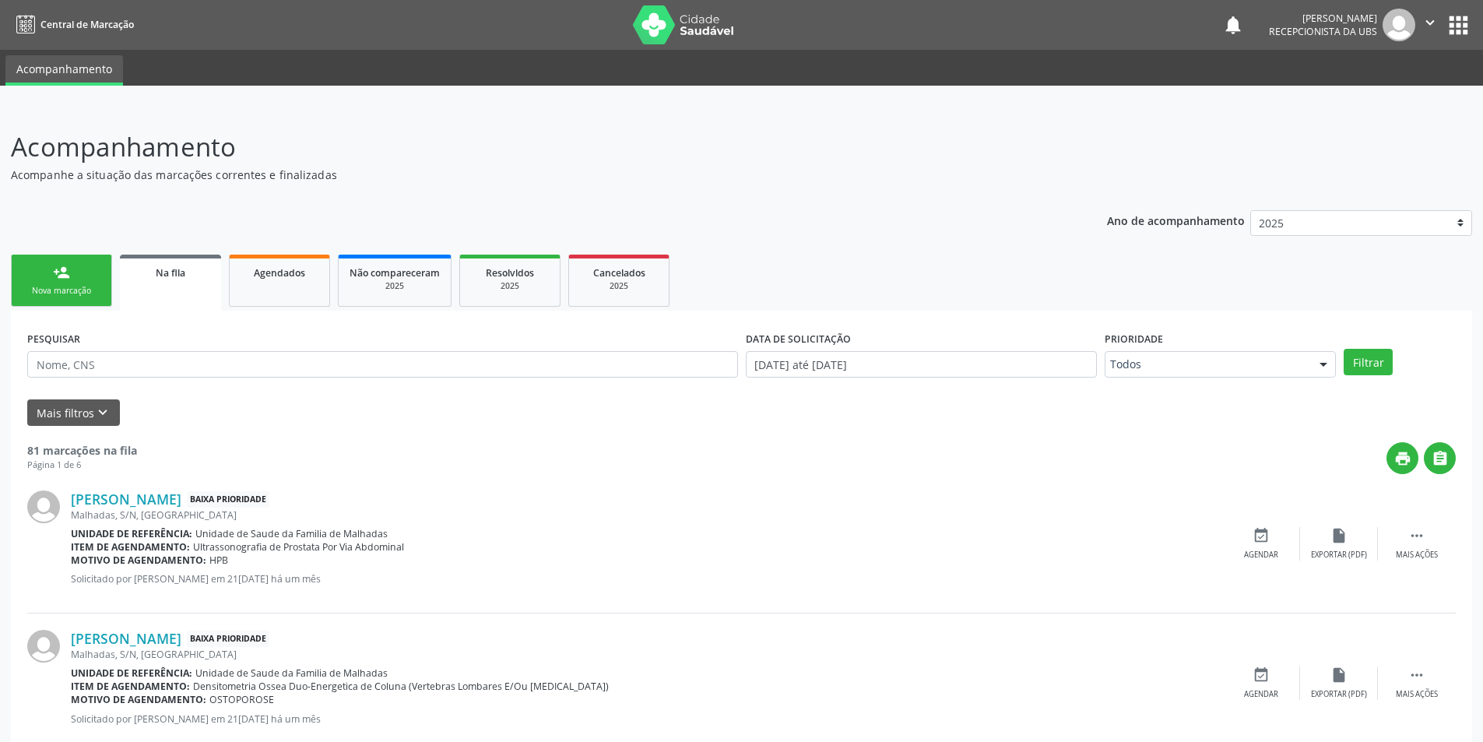
drag, startPoint x: 1482, startPoint y: 729, endPoint x: 1491, endPoint y: 732, distance: 9.1
click at [1483, 732] on html "Central de Marcação notifications [PERSON_NAME] Recepcionista da UBS  Configur…" at bounding box center [741, 371] width 1483 height 742
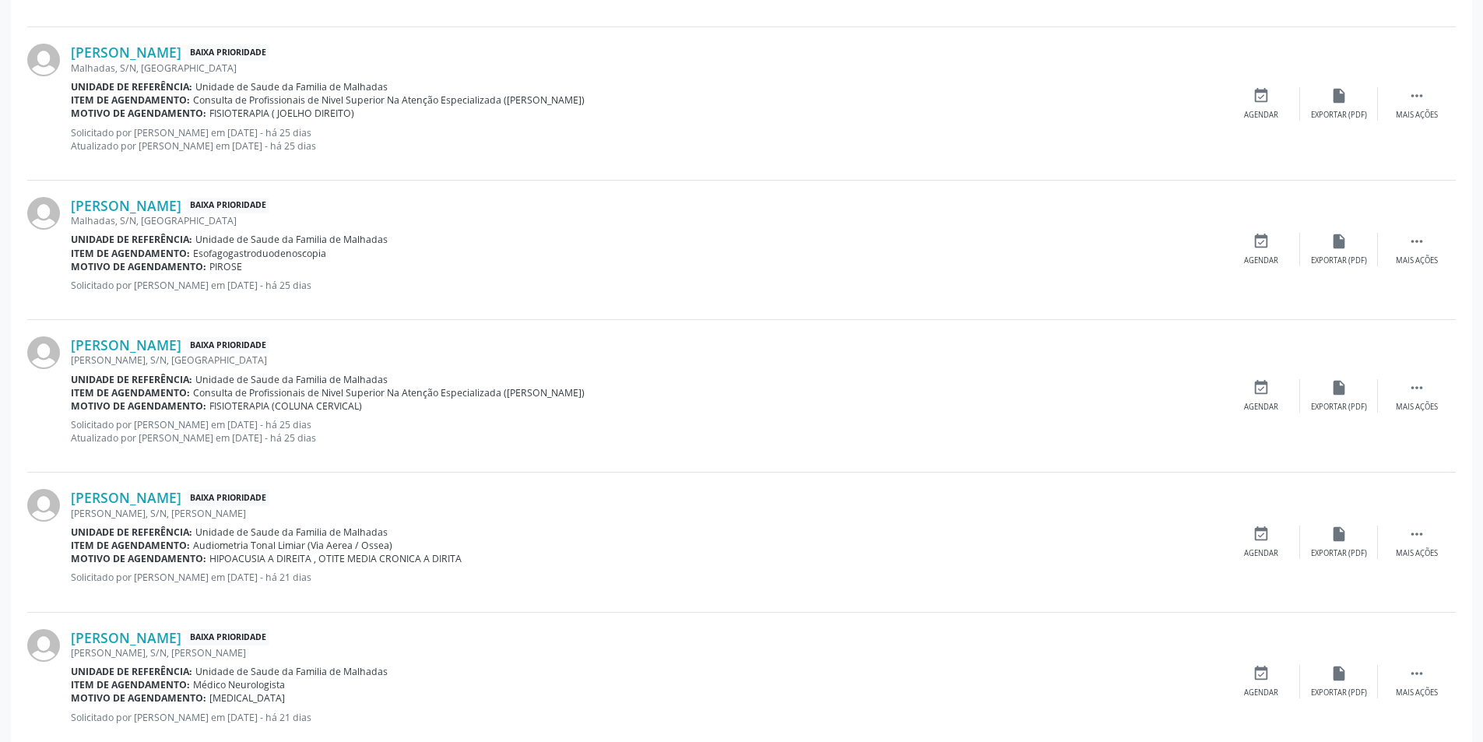
scroll to position [1949, 0]
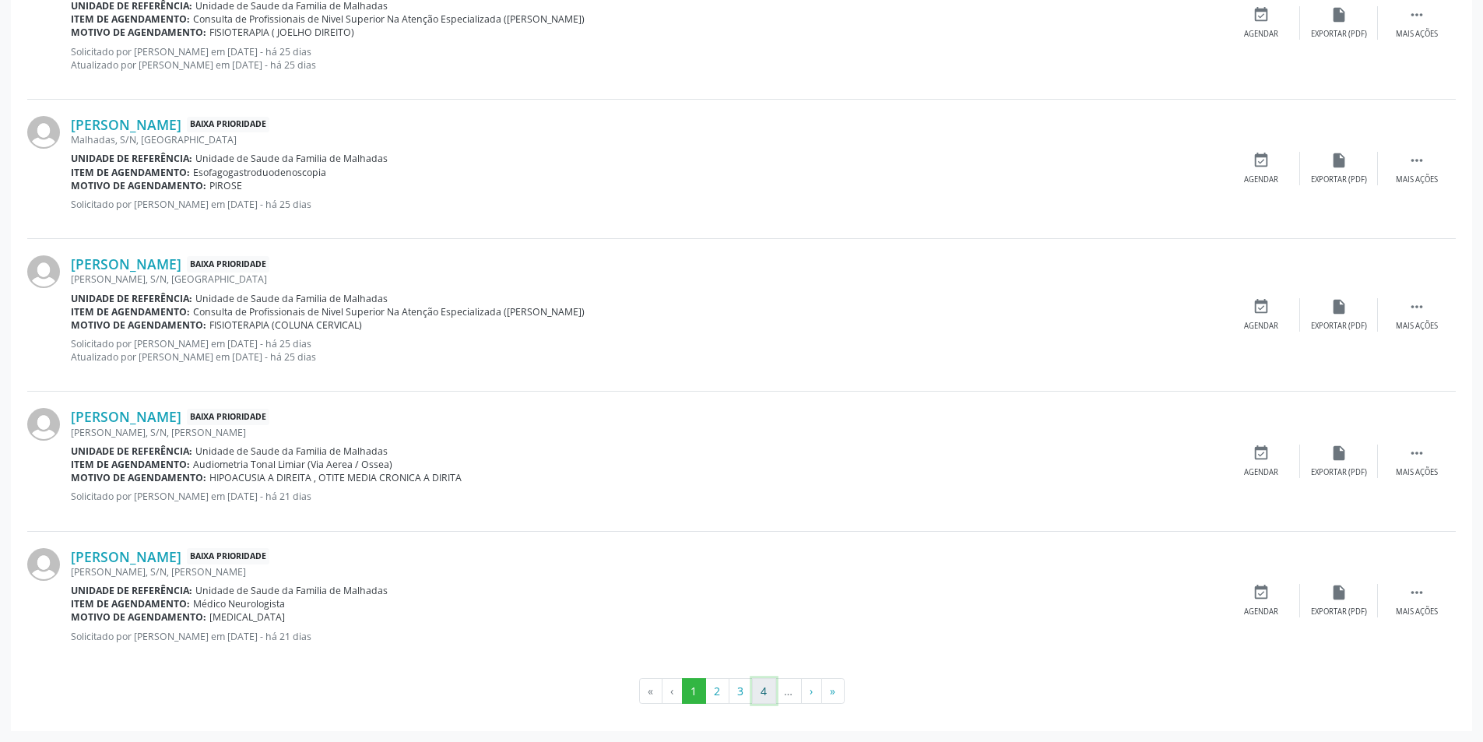
click at [764, 694] on button "4" at bounding box center [764, 691] width 24 height 26
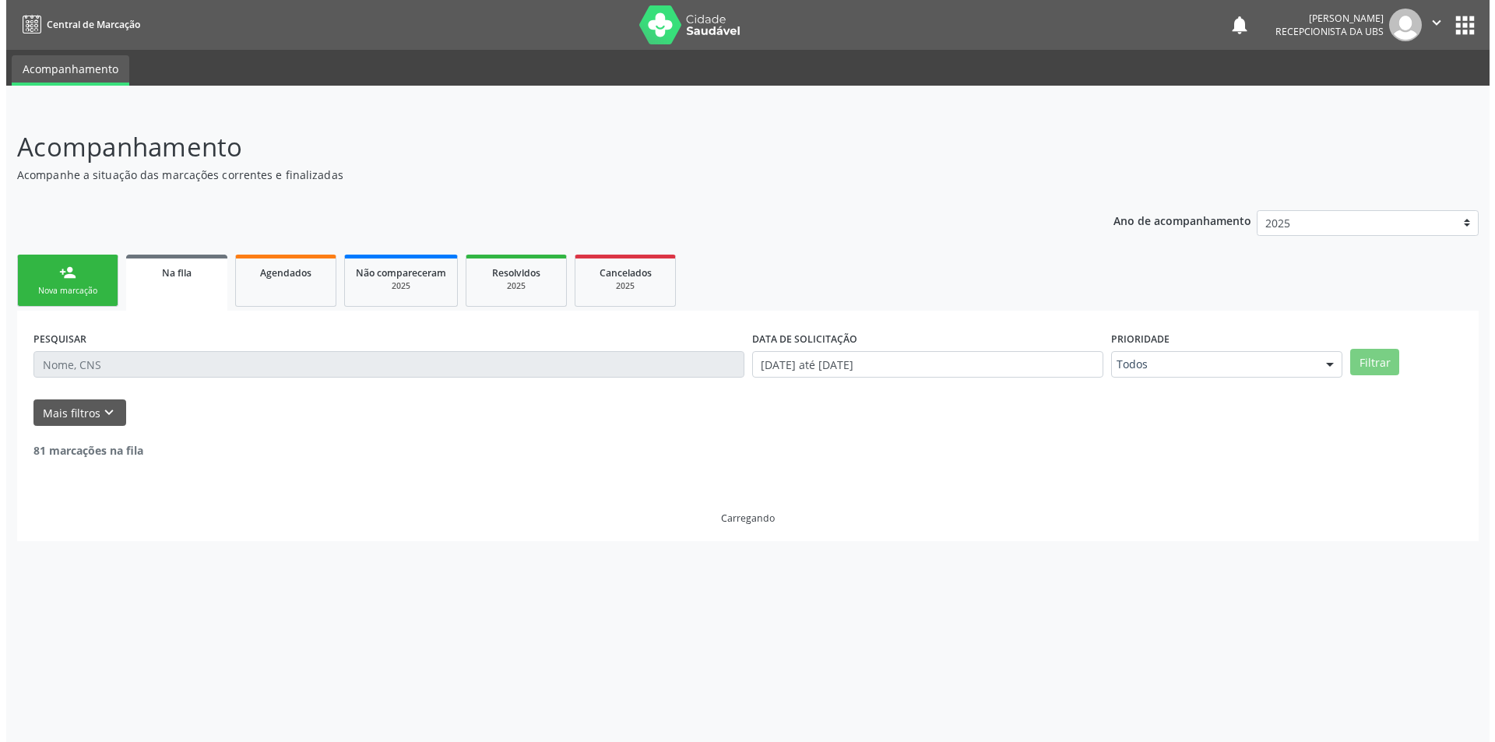
scroll to position [0, 0]
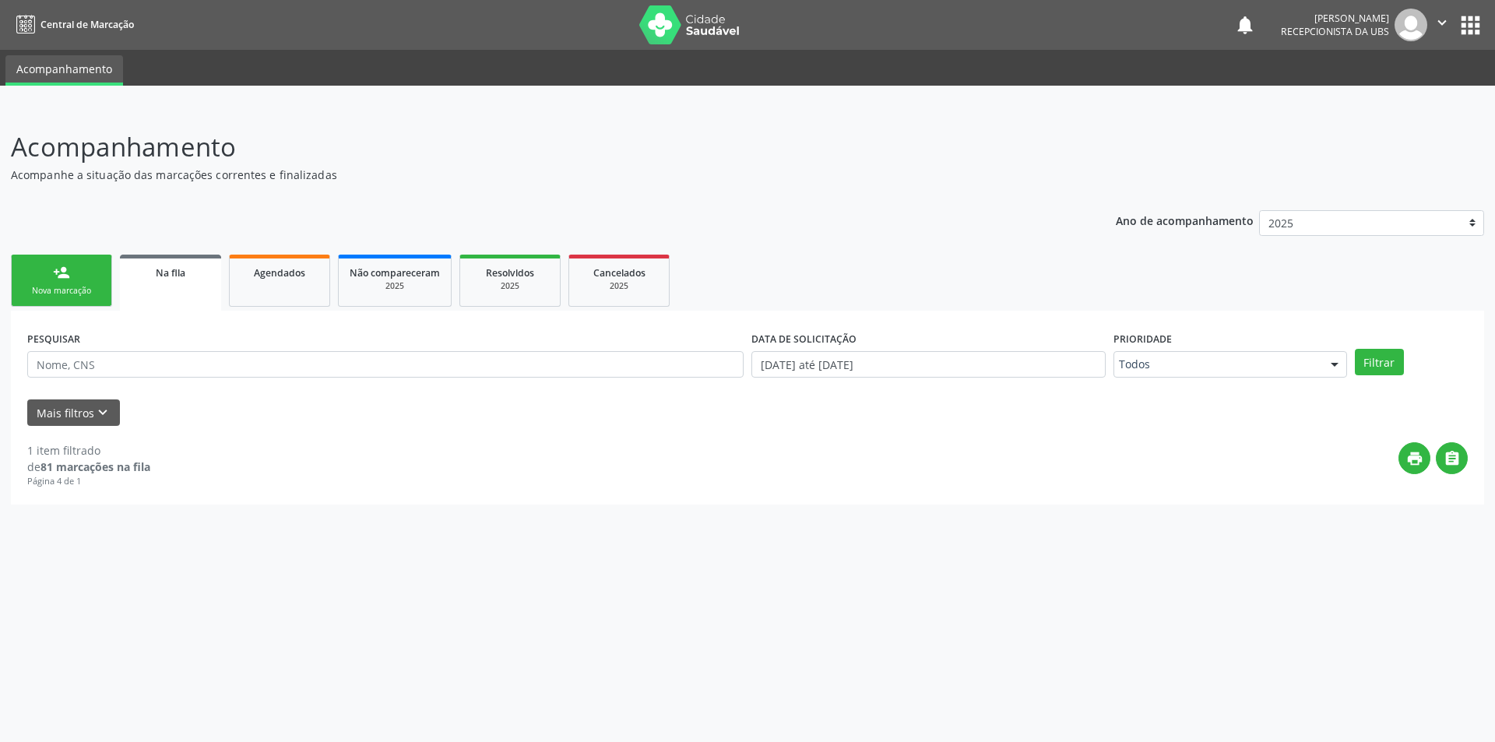
click at [170, 269] on span "Na fila" at bounding box center [171, 272] width 30 height 13
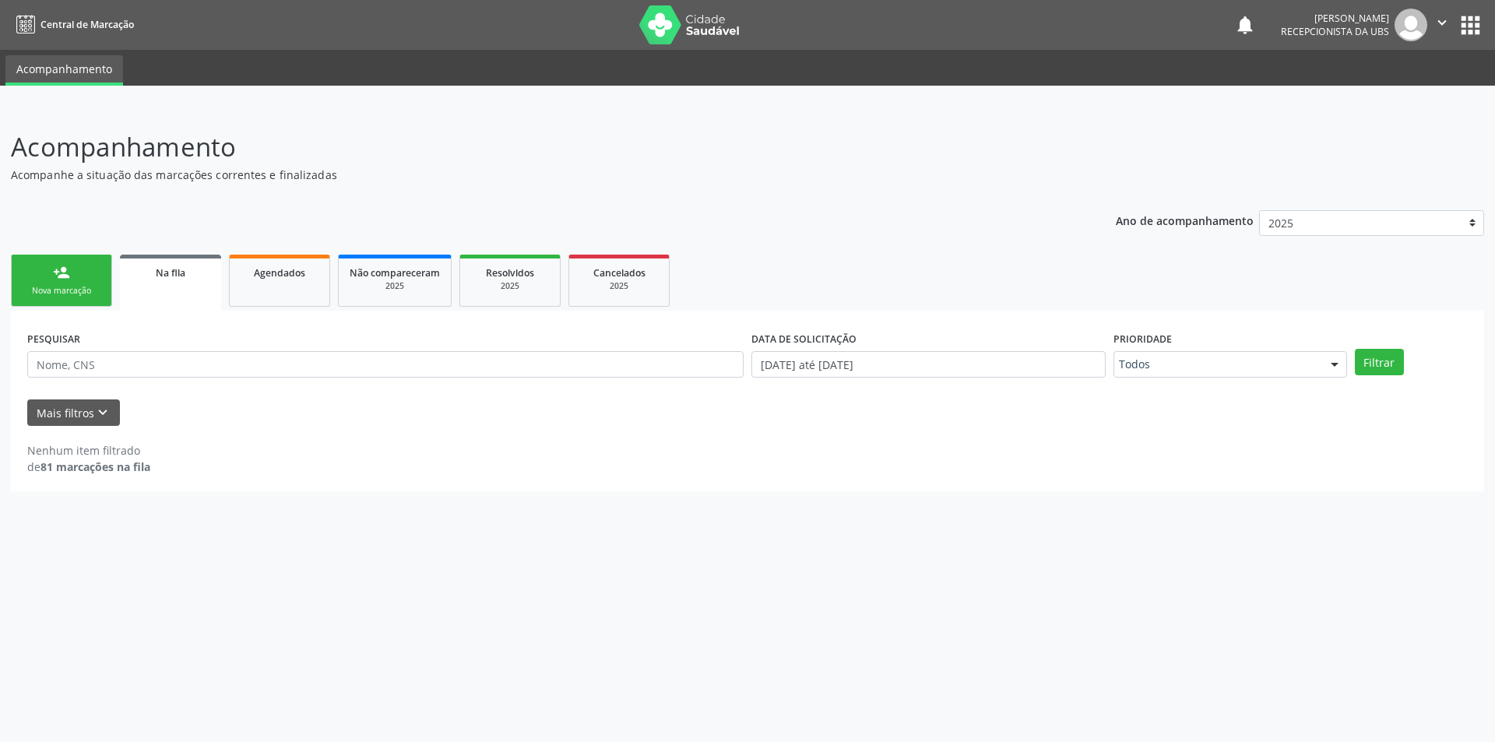
click at [170, 269] on span "Na fila" at bounding box center [171, 272] width 30 height 13
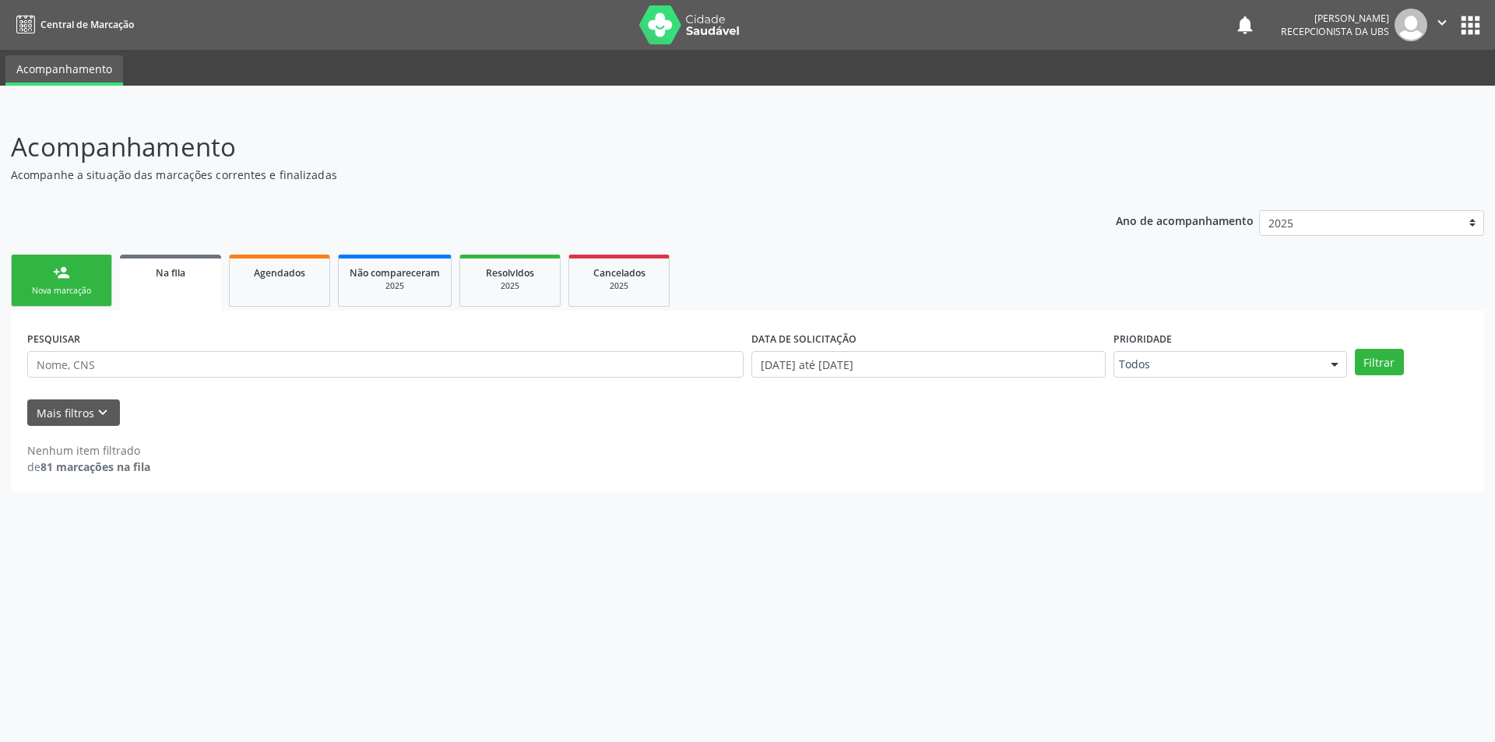
click at [170, 269] on span "Na fila" at bounding box center [171, 272] width 30 height 13
drag, startPoint x: 170, startPoint y: 269, endPoint x: 180, endPoint y: 301, distance: 33.3
click at [171, 279] on div "Na fila" at bounding box center [170, 272] width 79 height 16
